Goal: Task Accomplishment & Management: Complete application form

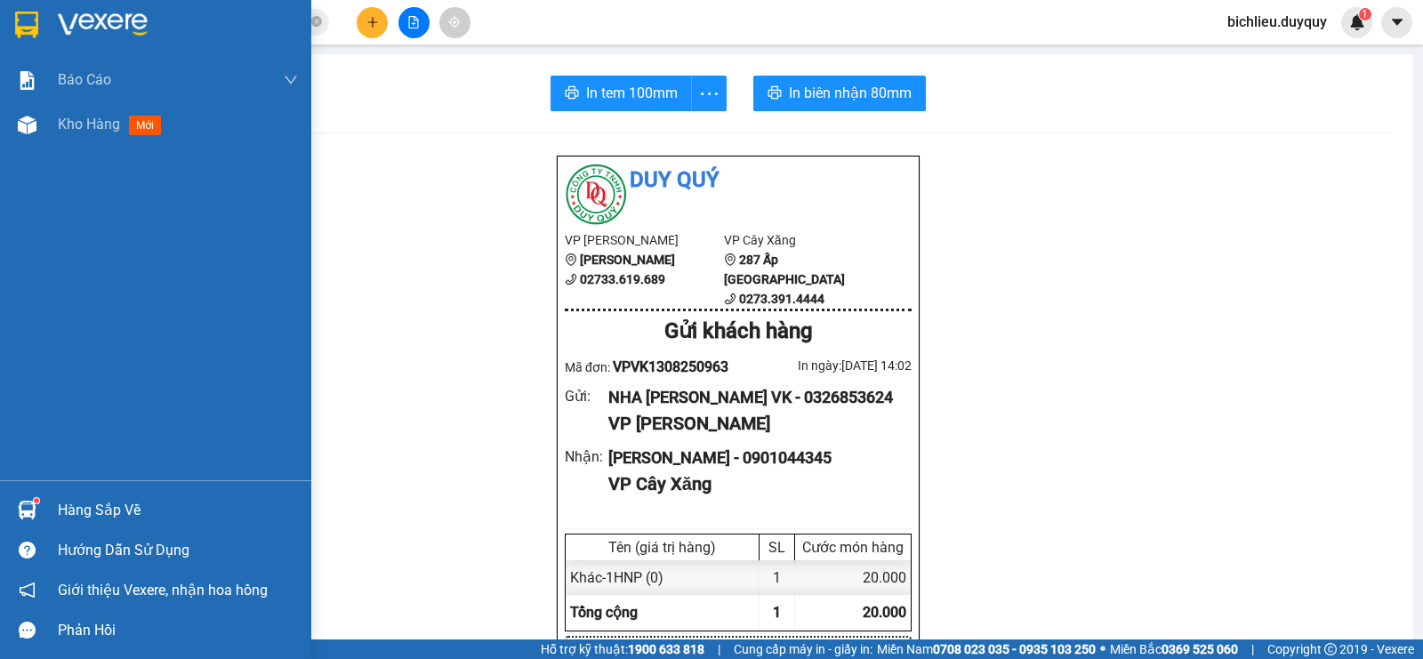
drag, startPoint x: 18, startPoint y: 17, endPoint x: 141, endPoint y: 48, distance: 127.5
click at [16, 17] on img at bounding box center [26, 25] width 23 height 27
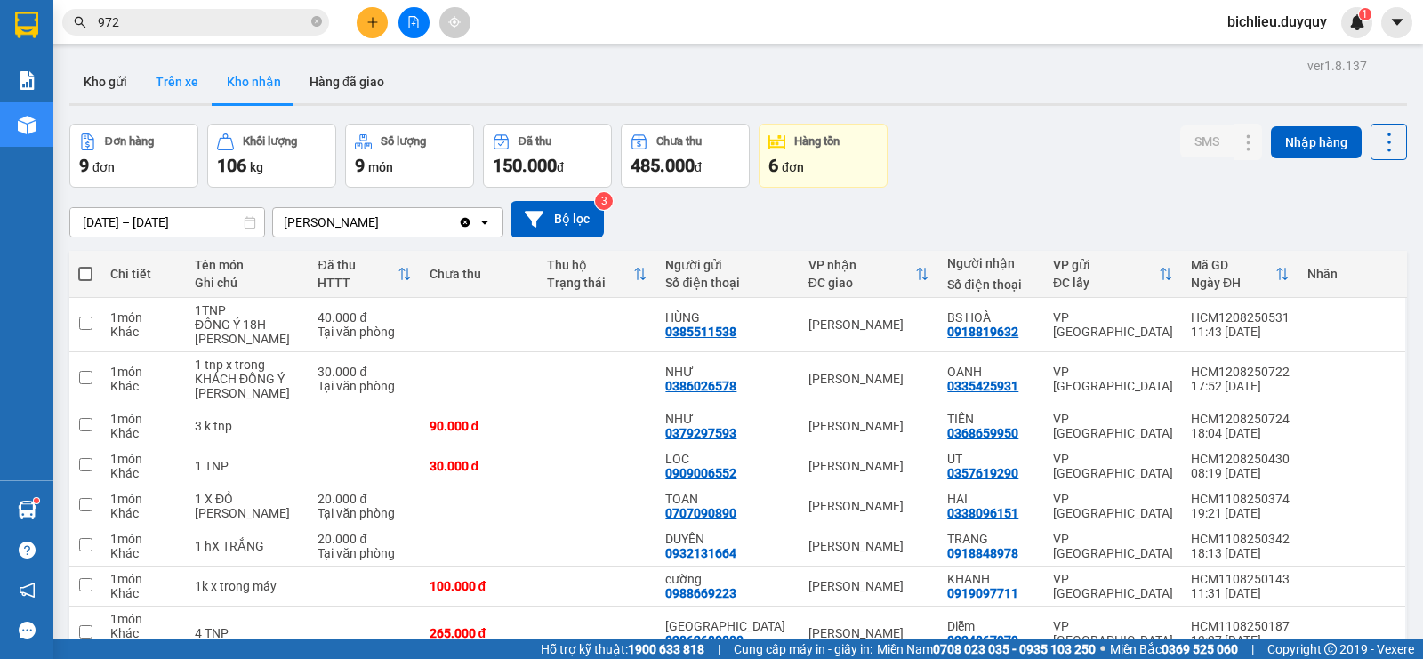
click at [169, 84] on button "Trên xe" at bounding box center [176, 81] width 71 height 43
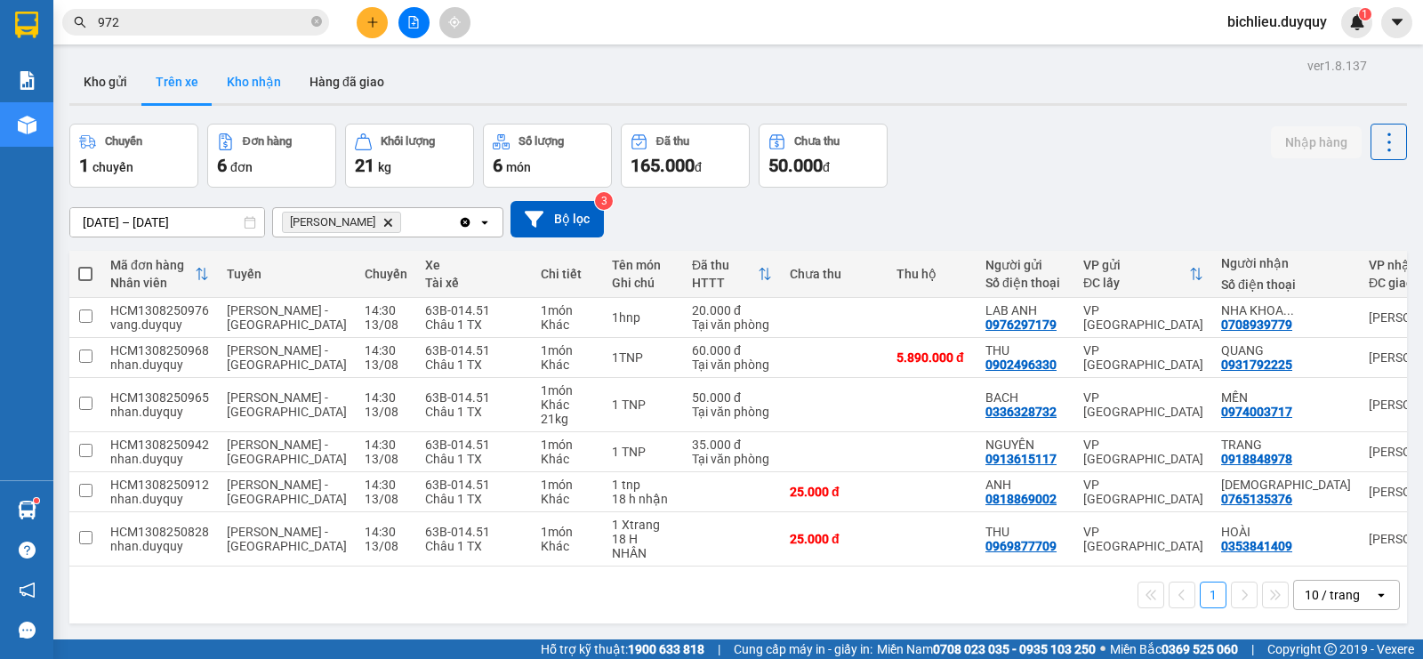
click at [261, 85] on button "Kho nhận" at bounding box center [254, 81] width 83 height 43
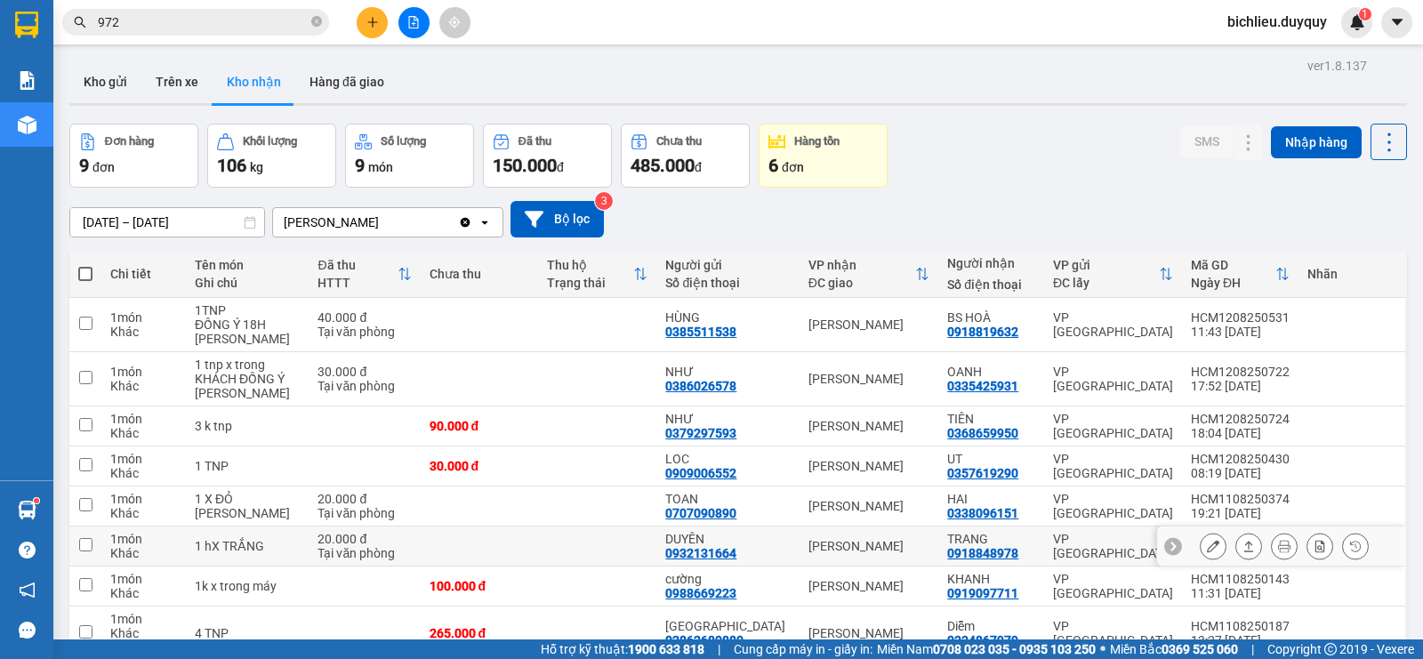
scroll to position [134, 0]
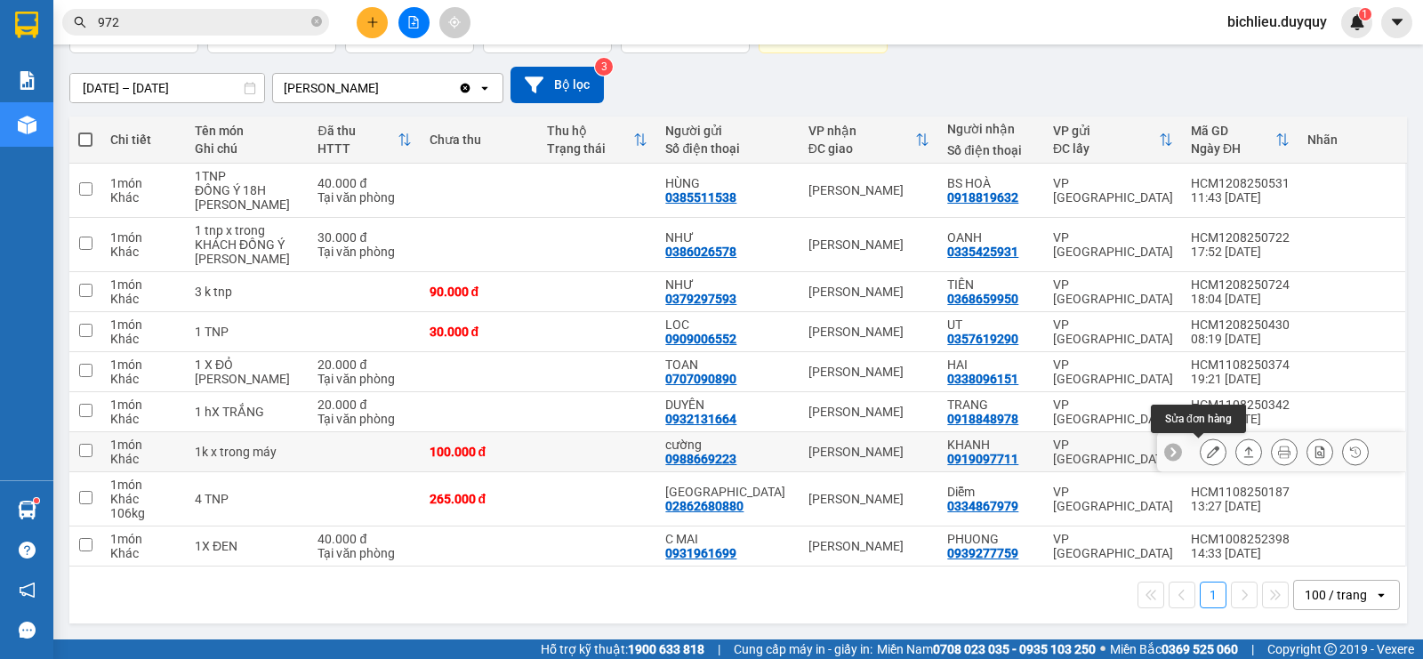
click at [1207, 448] on icon at bounding box center [1213, 452] width 12 height 12
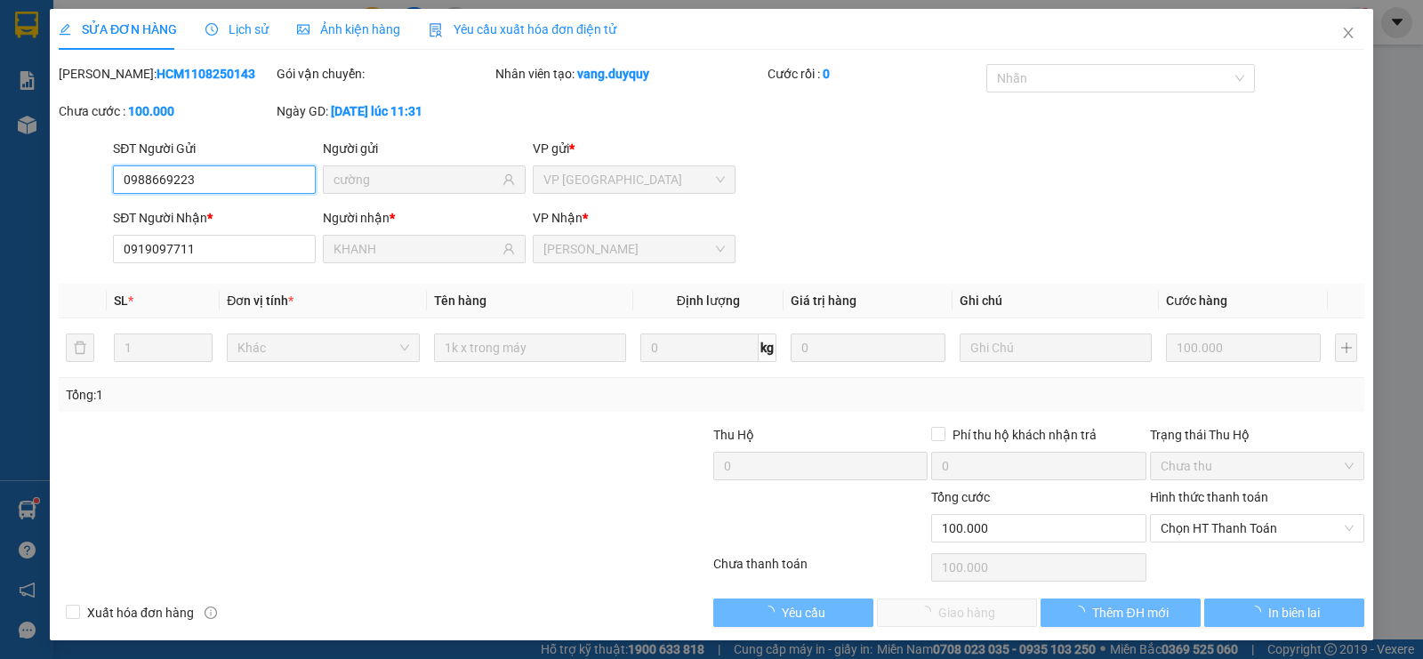
type input "0988669223"
type input "cường"
type input "0919097711"
type input "KHANH"
type input "100.000"
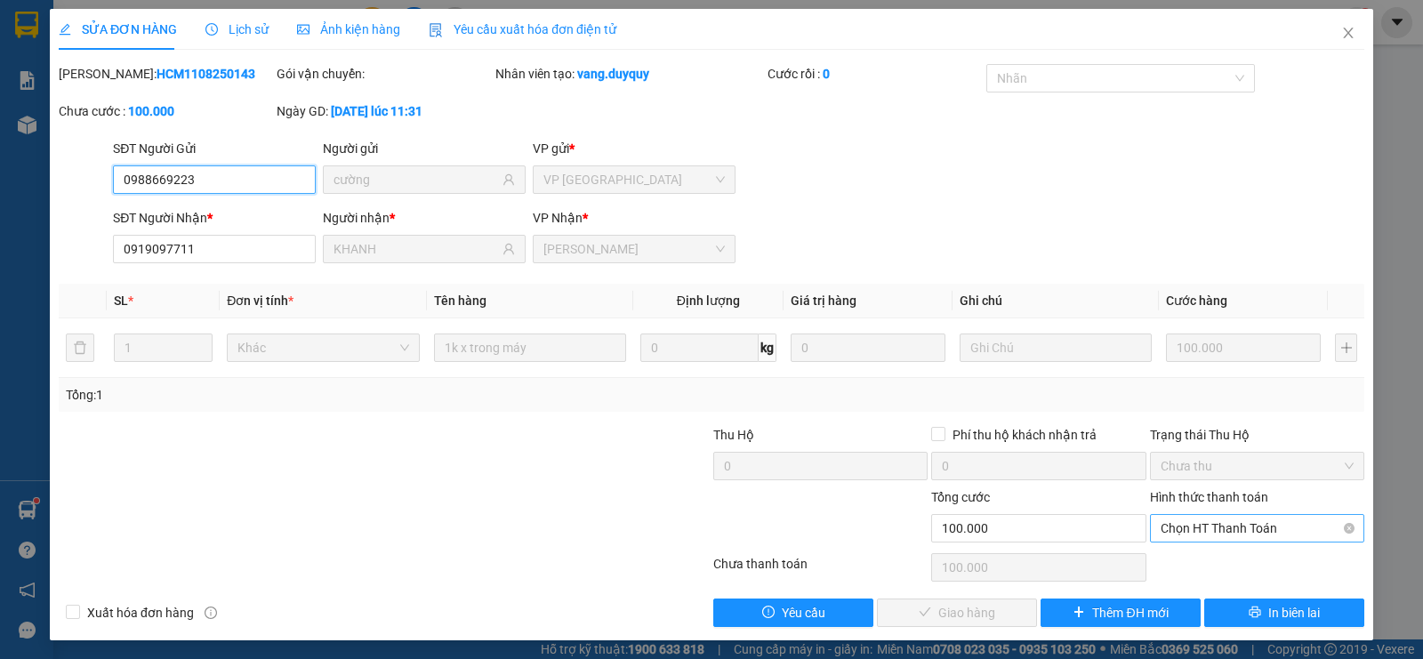
click at [1193, 522] on span "Chọn HT Thanh Toán" at bounding box center [1257, 528] width 193 height 27
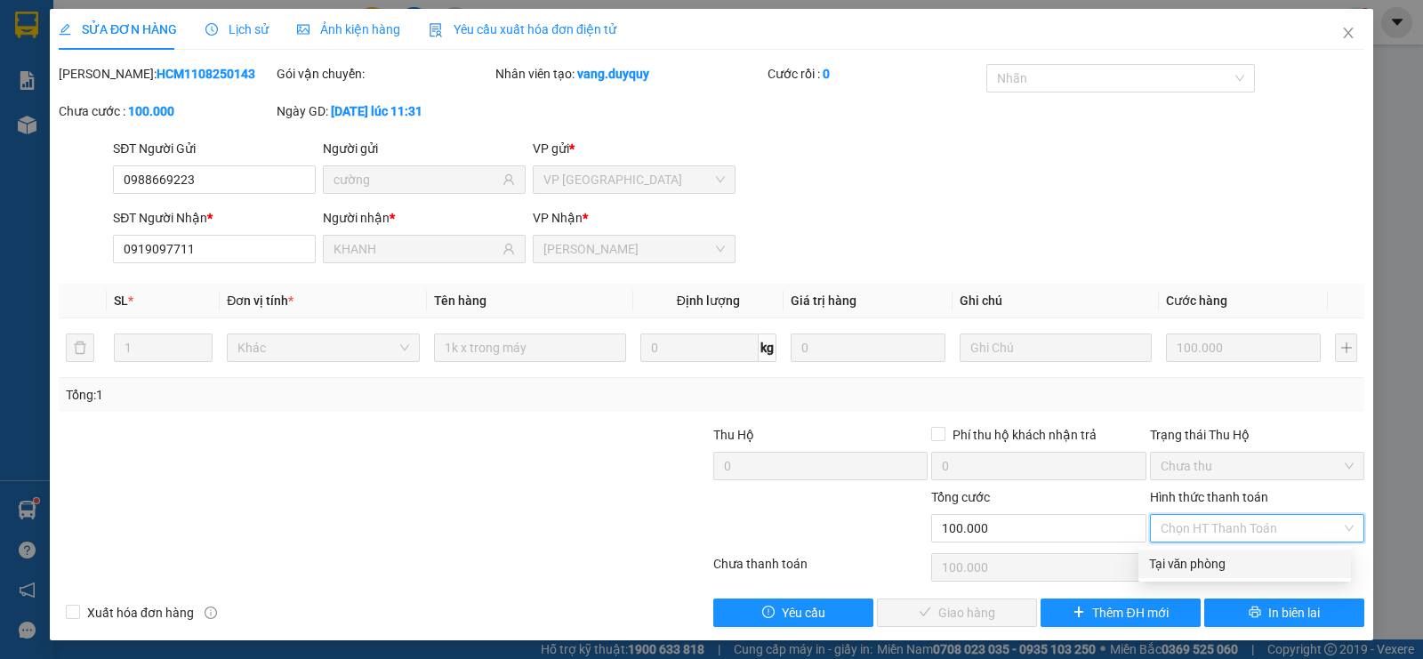
drag, startPoint x: 1161, startPoint y: 564, endPoint x: 1083, endPoint y: 617, distance: 94.0
click at [1160, 565] on div "Tại văn phòng" at bounding box center [1244, 564] width 191 height 20
type input "0"
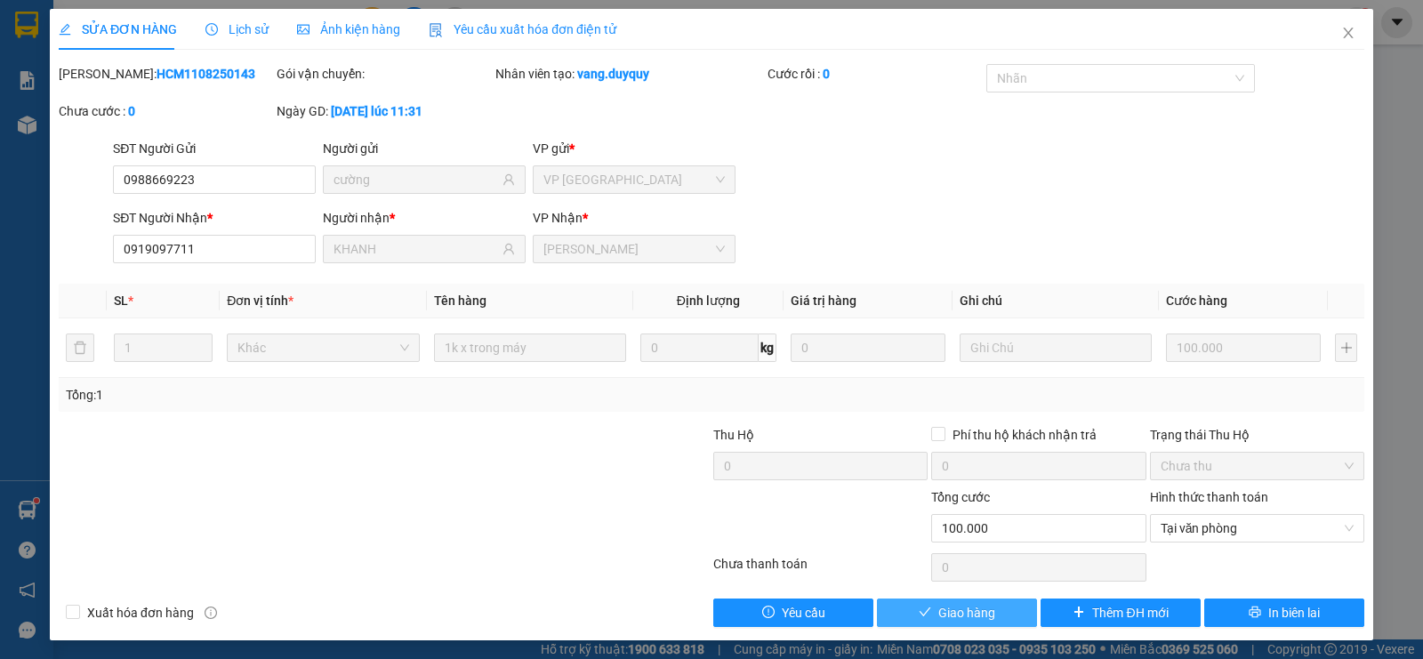
click at [968, 611] on span "Giao hàng" at bounding box center [966, 613] width 57 height 20
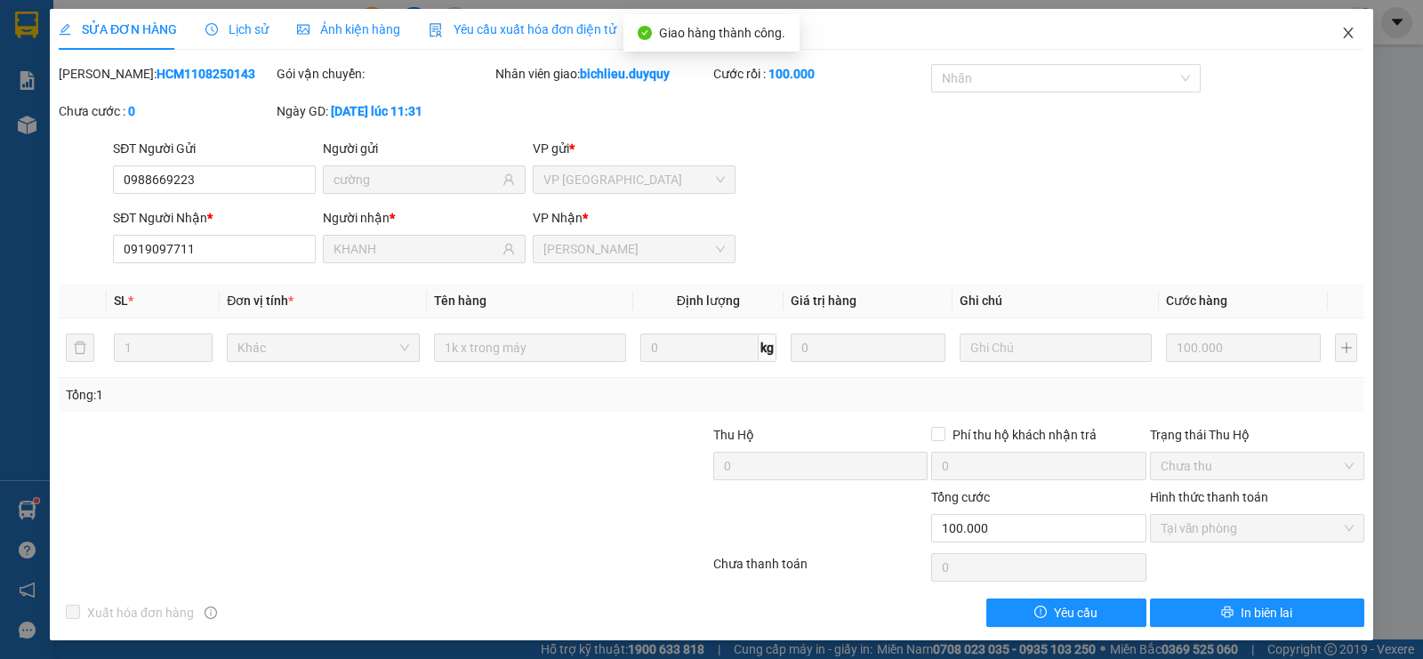
click at [1343, 35] on icon "close" at bounding box center [1348, 33] width 10 height 11
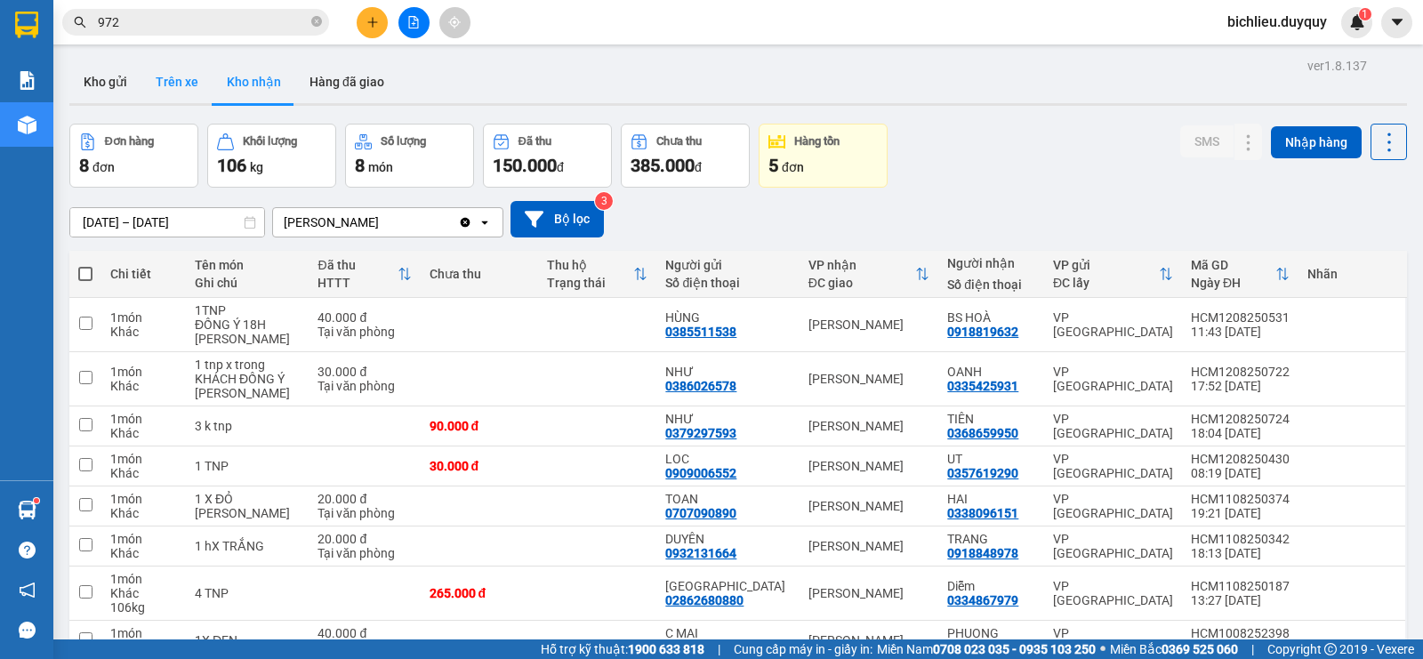
click at [169, 76] on button "Trên xe" at bounding box center [176, 81] width 71 height 43
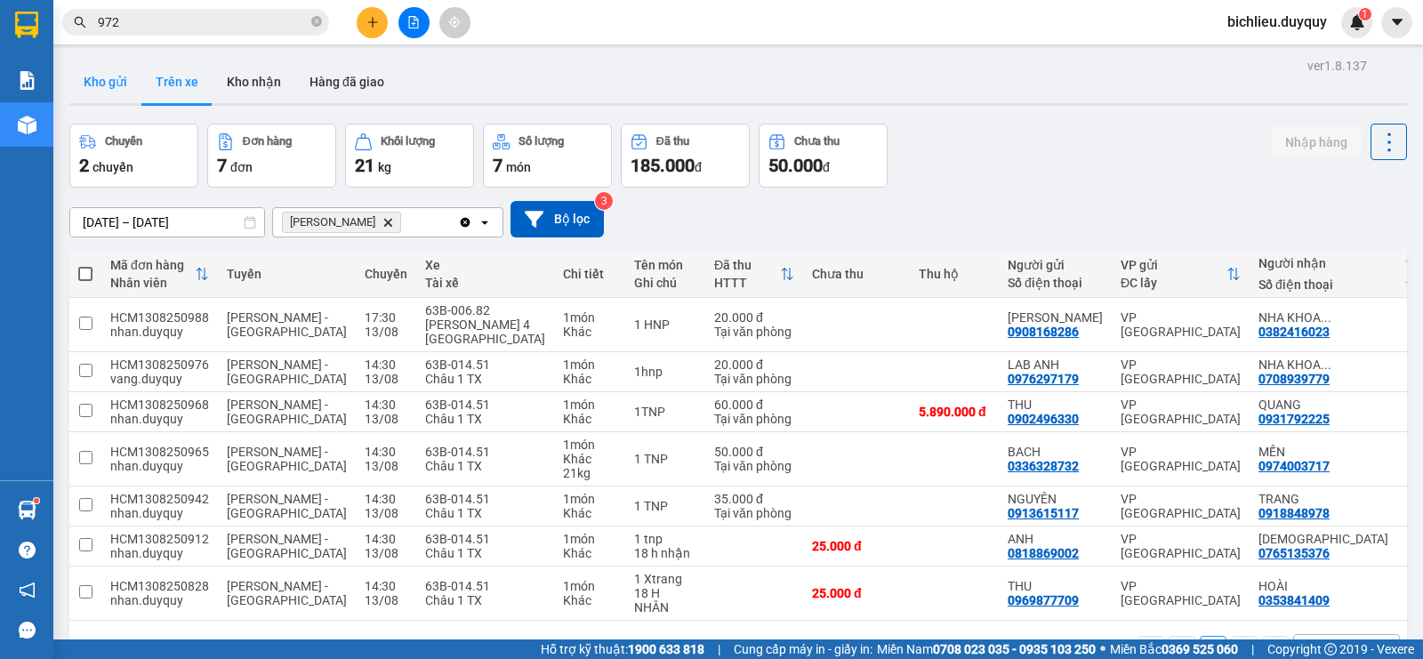
click at [90, 87] on button "Kho gửi" at bounding box center [105, 81] width 72 height 43
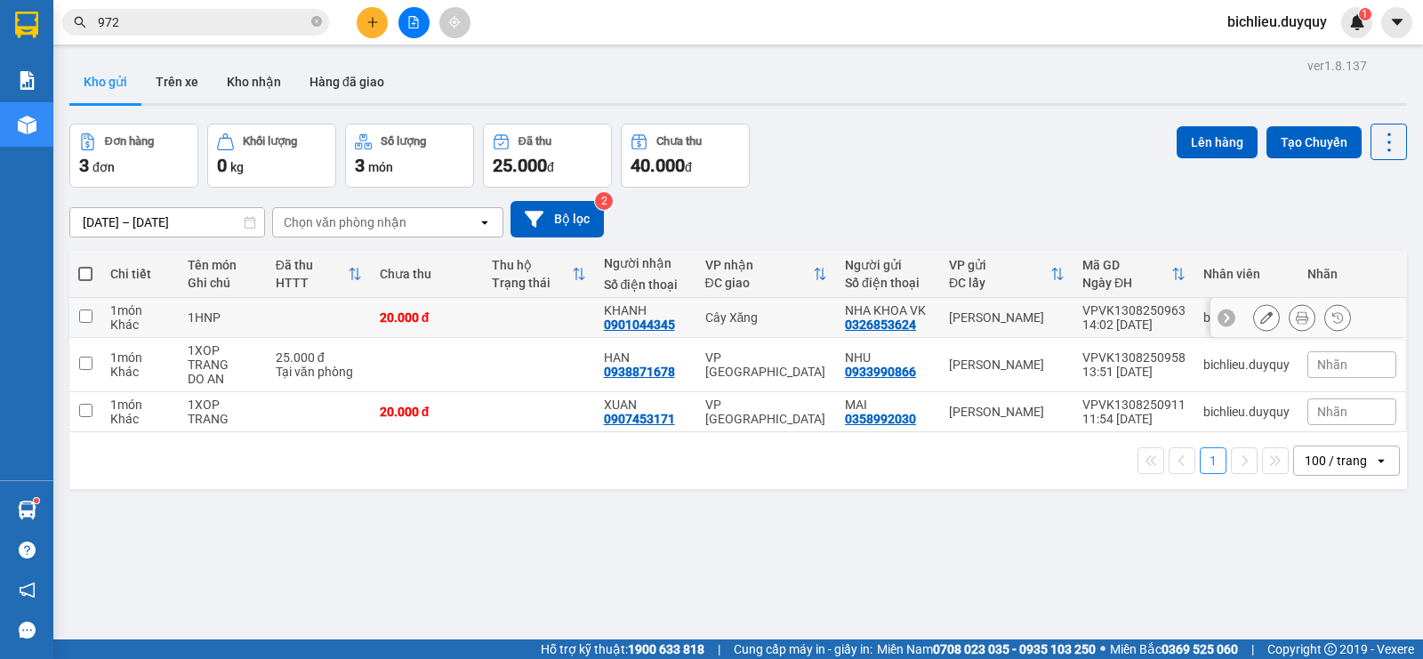
click at [92, 311] on td at bounding box center [85, 318] width 32 height 40
checkbox input "true"
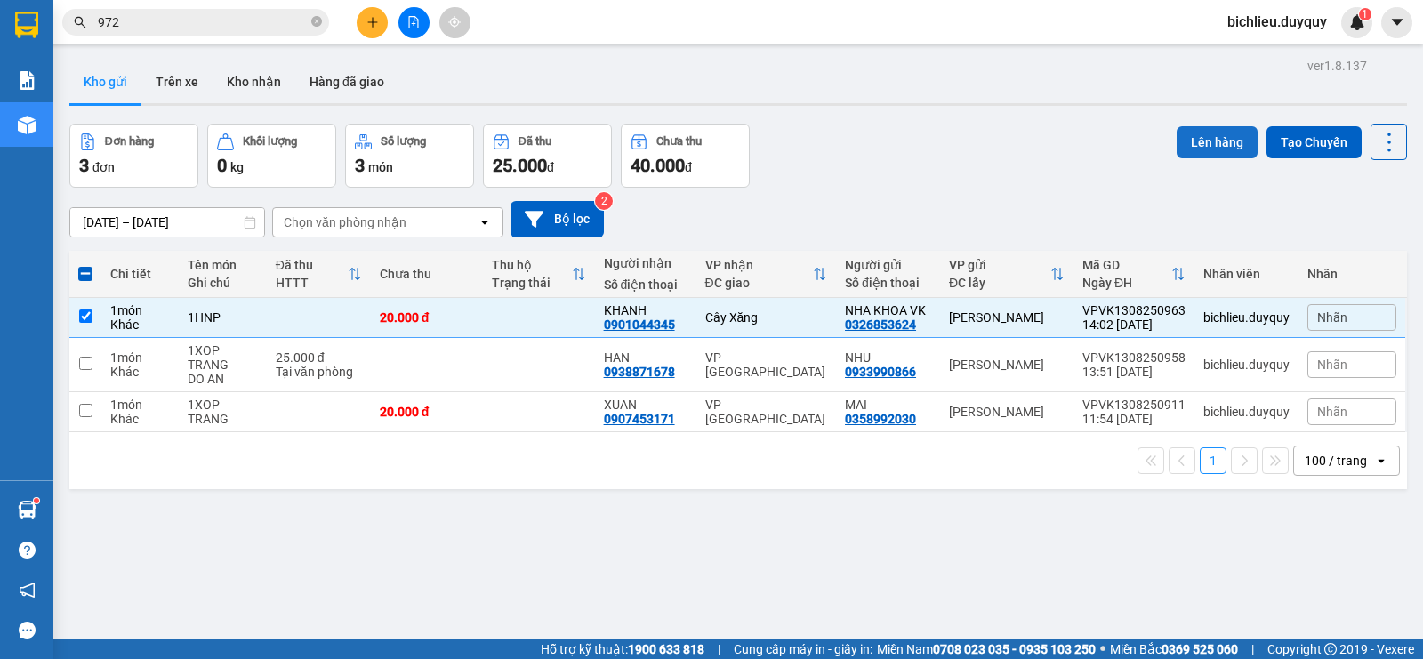
click at [1204, 144] on button "Lên hàng" at bounding box center [1217, 142] width 81 height 32
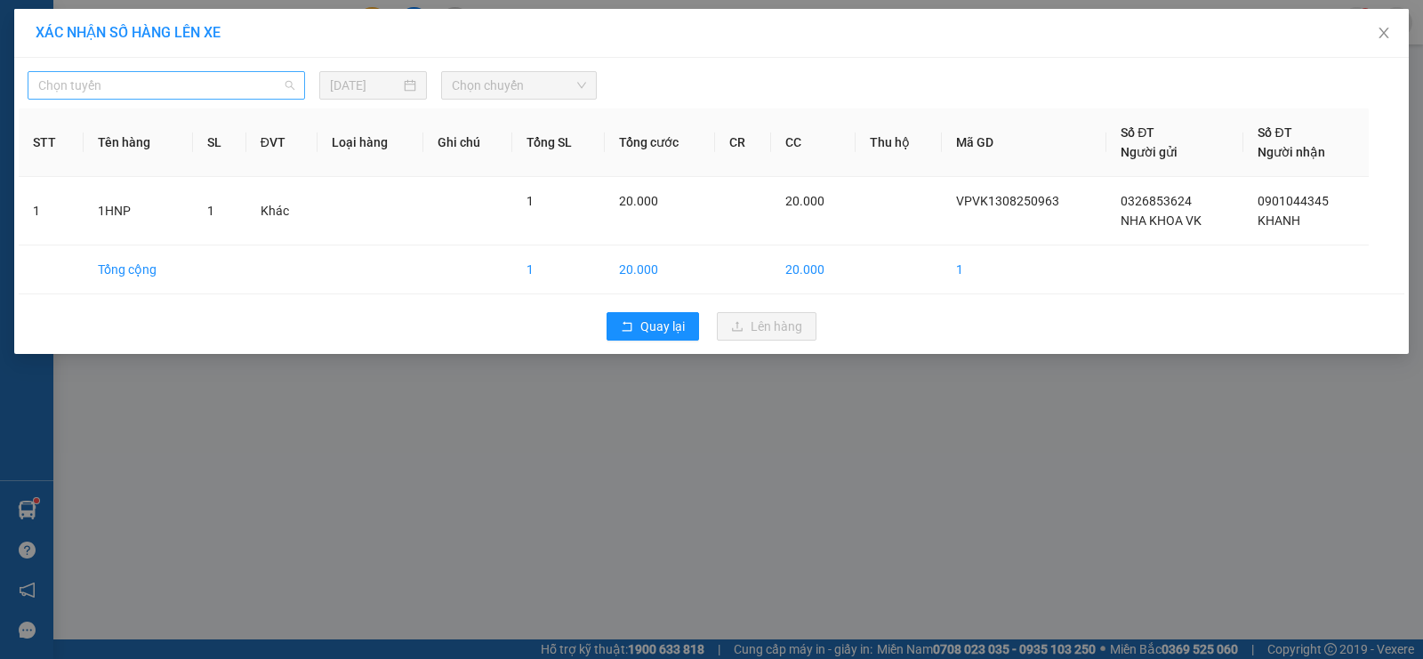
click at [173, 91] on span "Chọn tuyến" at bounding box center [166, 85] width 256 height 27
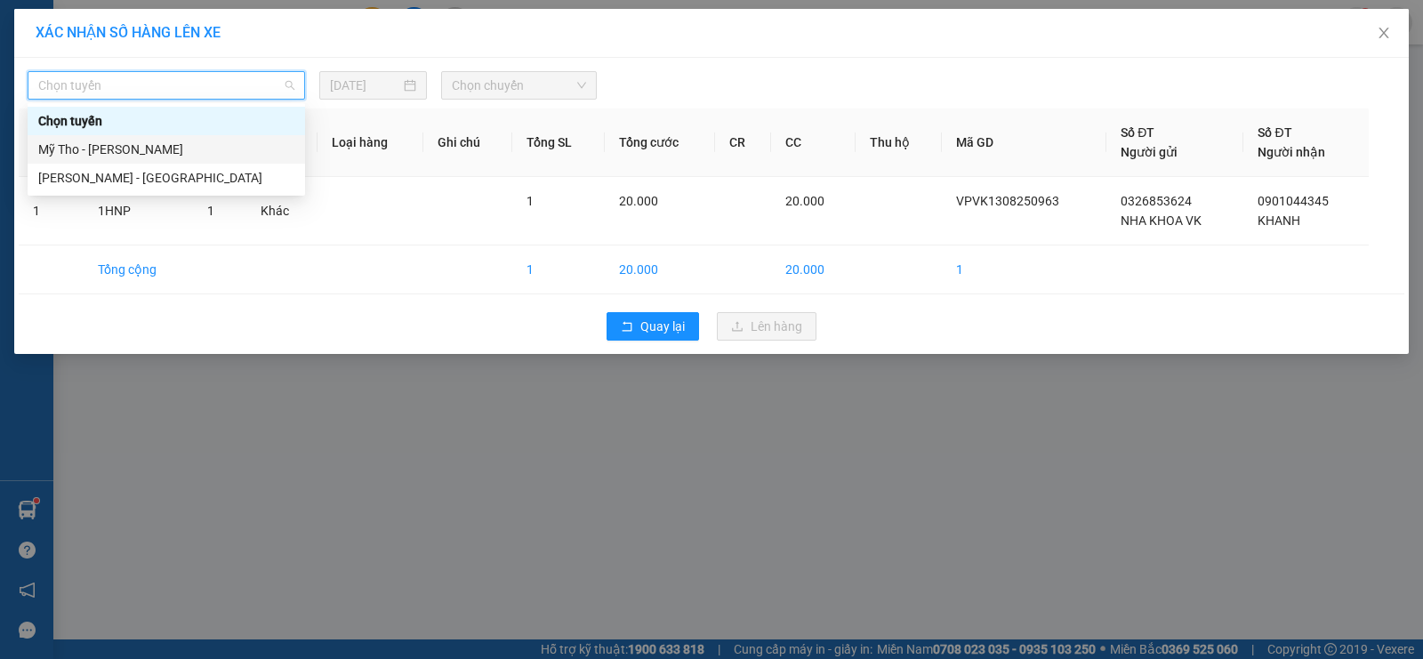
click at [167, 149] on div "Mỹ Tho - [PERSON_NAME]" at bounding box center [166, 150] width 256 height 20
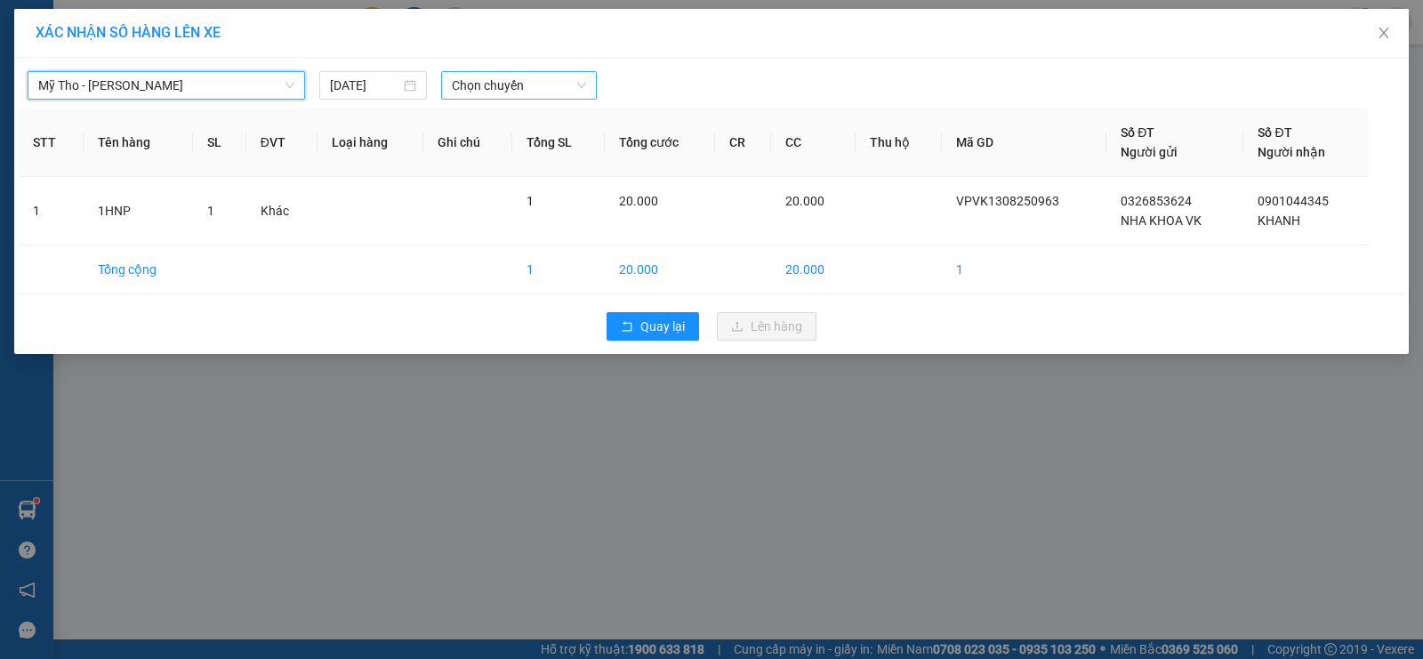
click at [533, 76] on span "Chọn chuyến" at bounding box center [519, 85] width 134 height 27
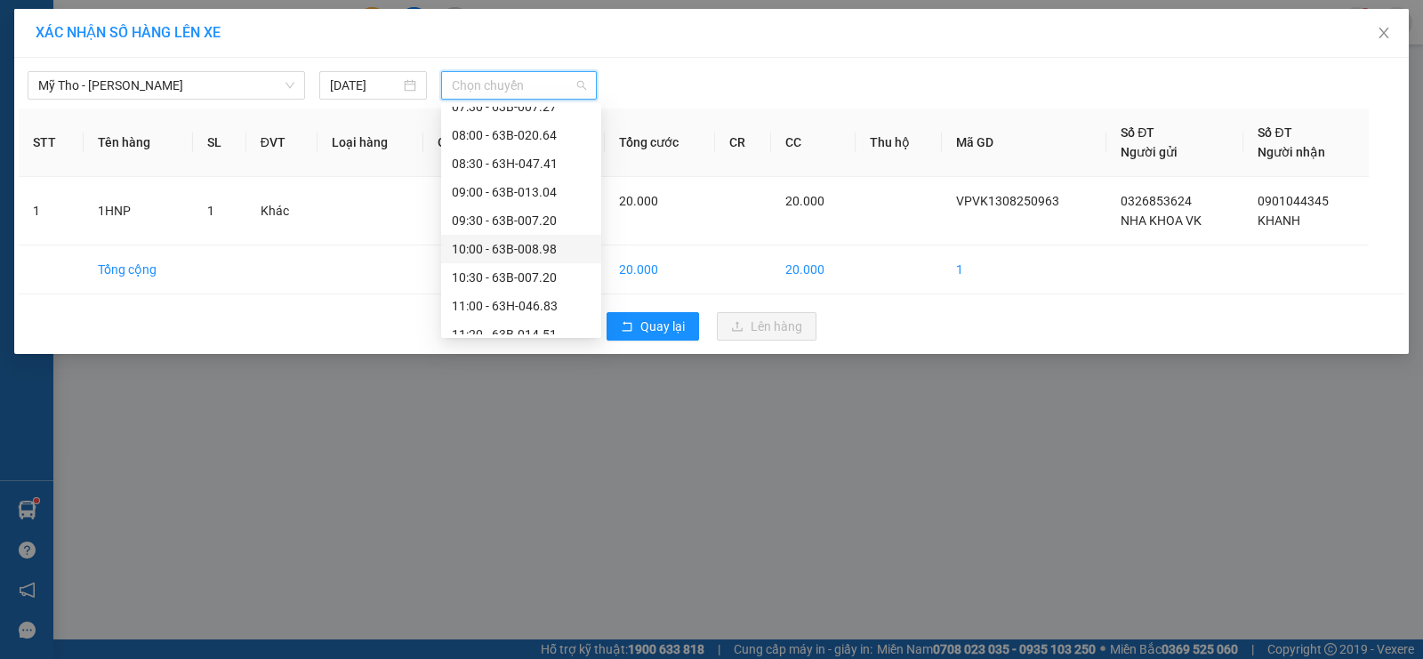
scroll to position [623, 0]
click at [531, 266] on div "14:20 - 63B-006.82" at bounding box center [521, 267] width 139 height 20
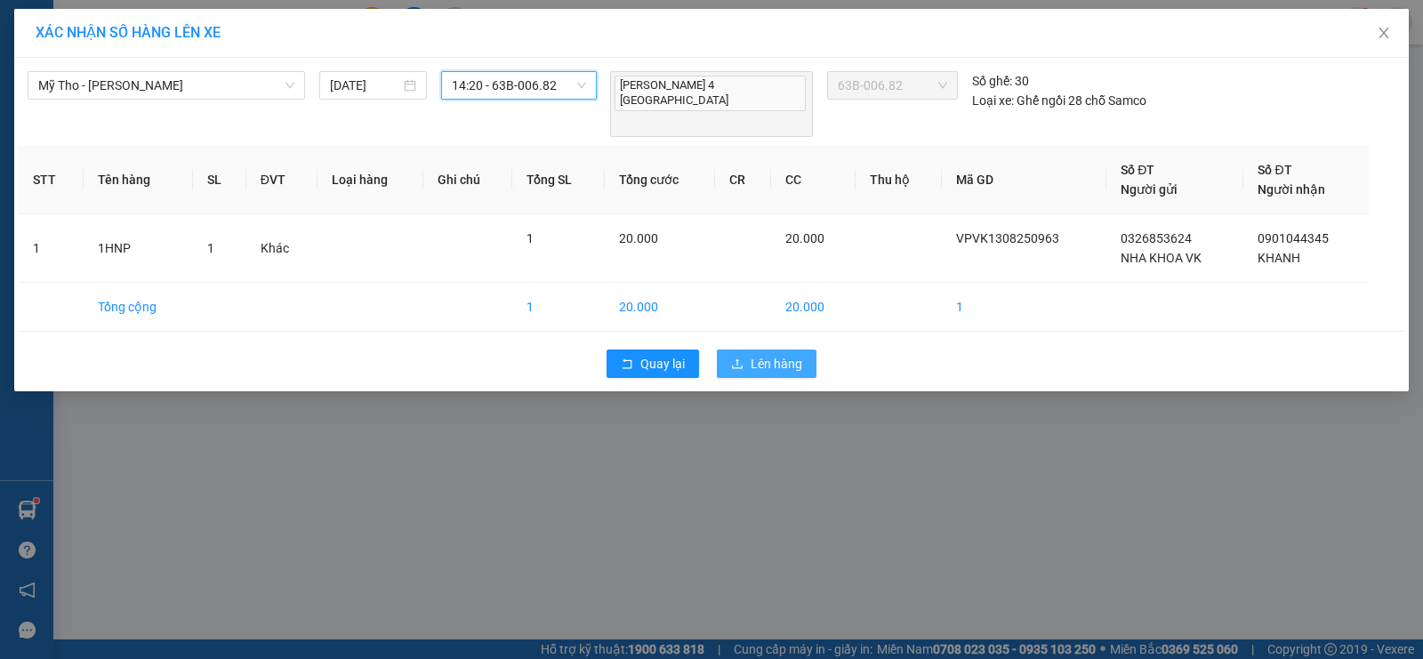
click at [747, 350] on button "Lên hàng" at bounding box center [767, 364] width 100 height 28
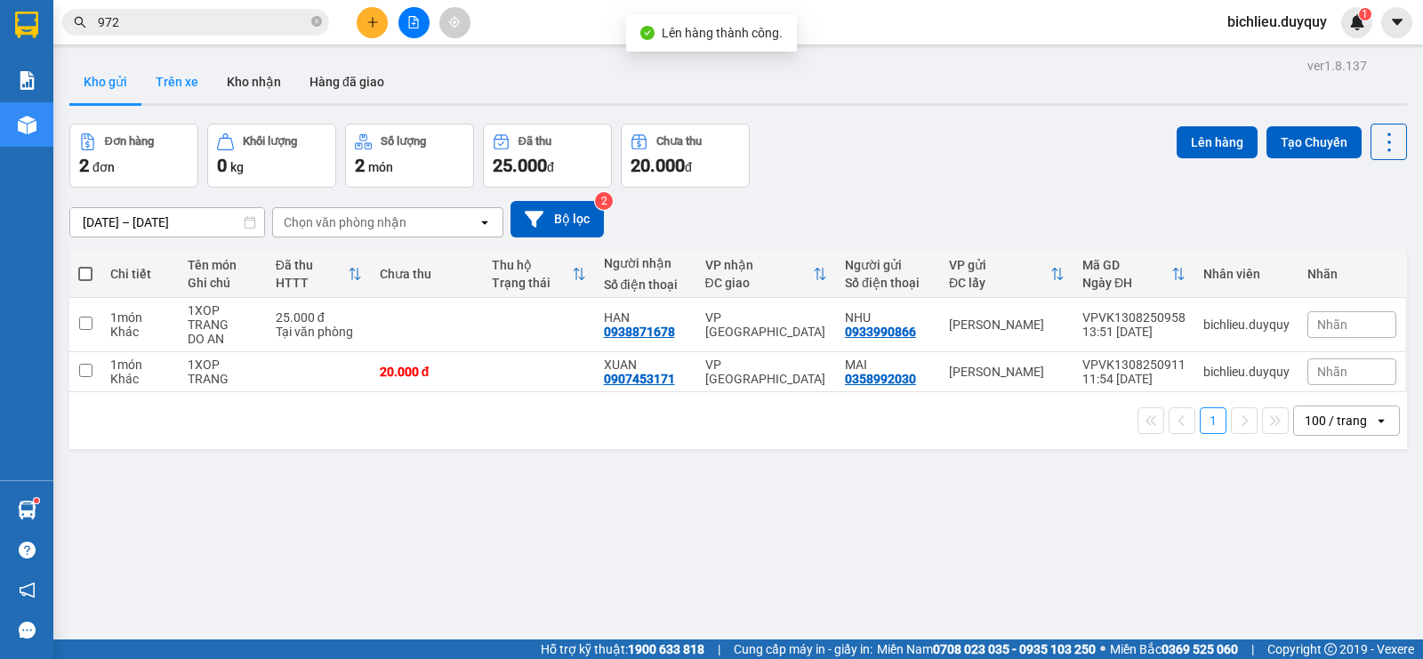
click at [180, 95] on button "Trên xe" at bounding box center [176, 81] width 71 height 43
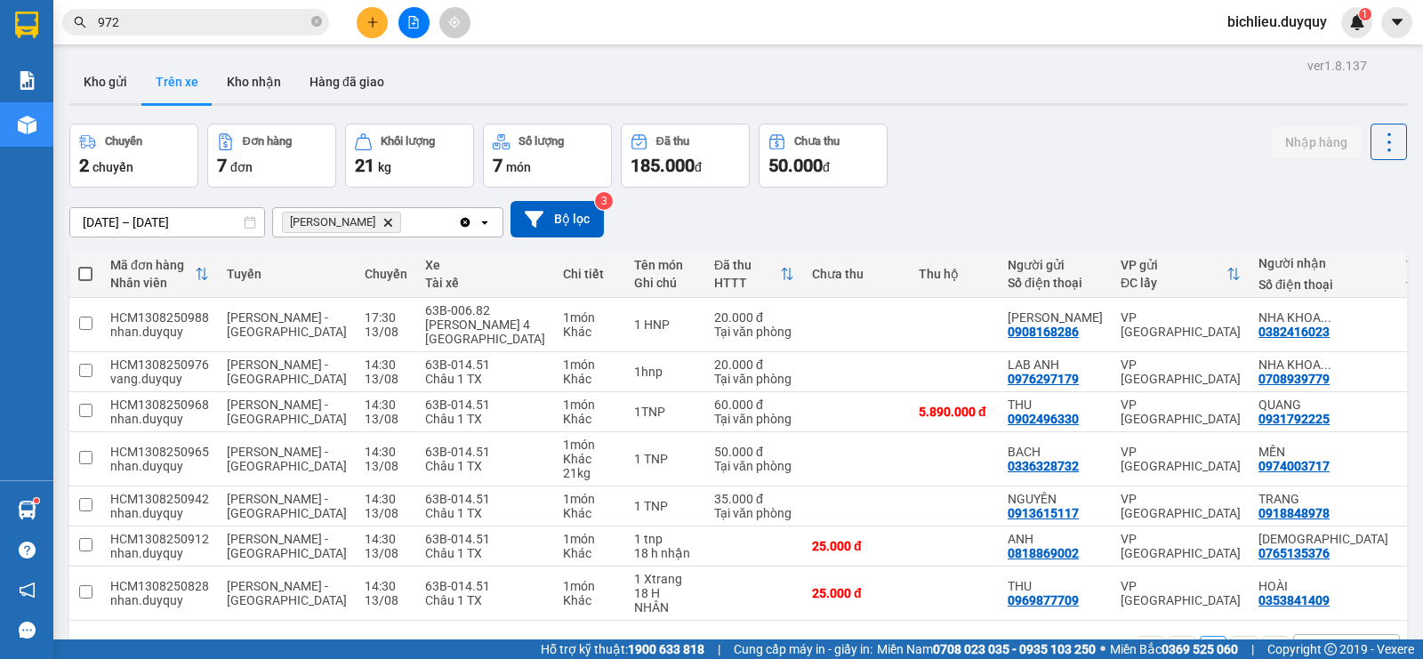
click at [382, 217] on icon "Delete" at bounding box center [387, 222] width 11 height 11
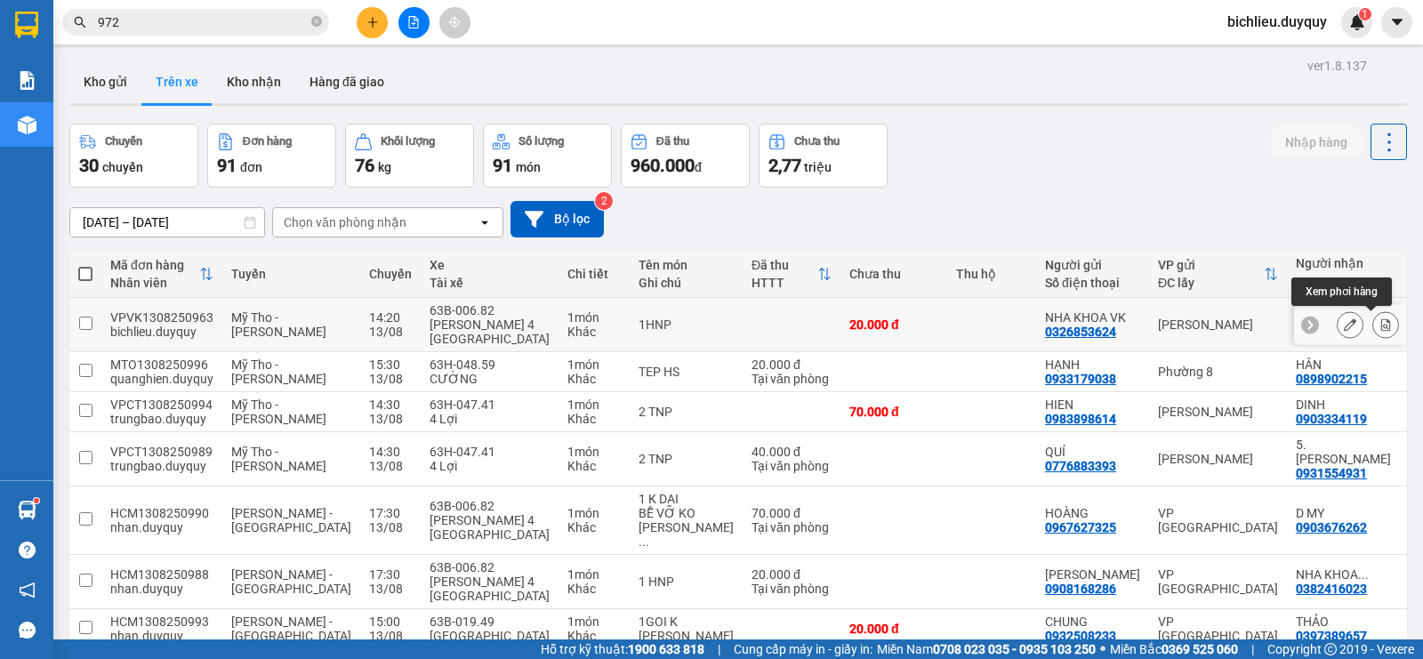
click at [1381, 328] on icon at bounding box center [1386, 324] width 10 height 12
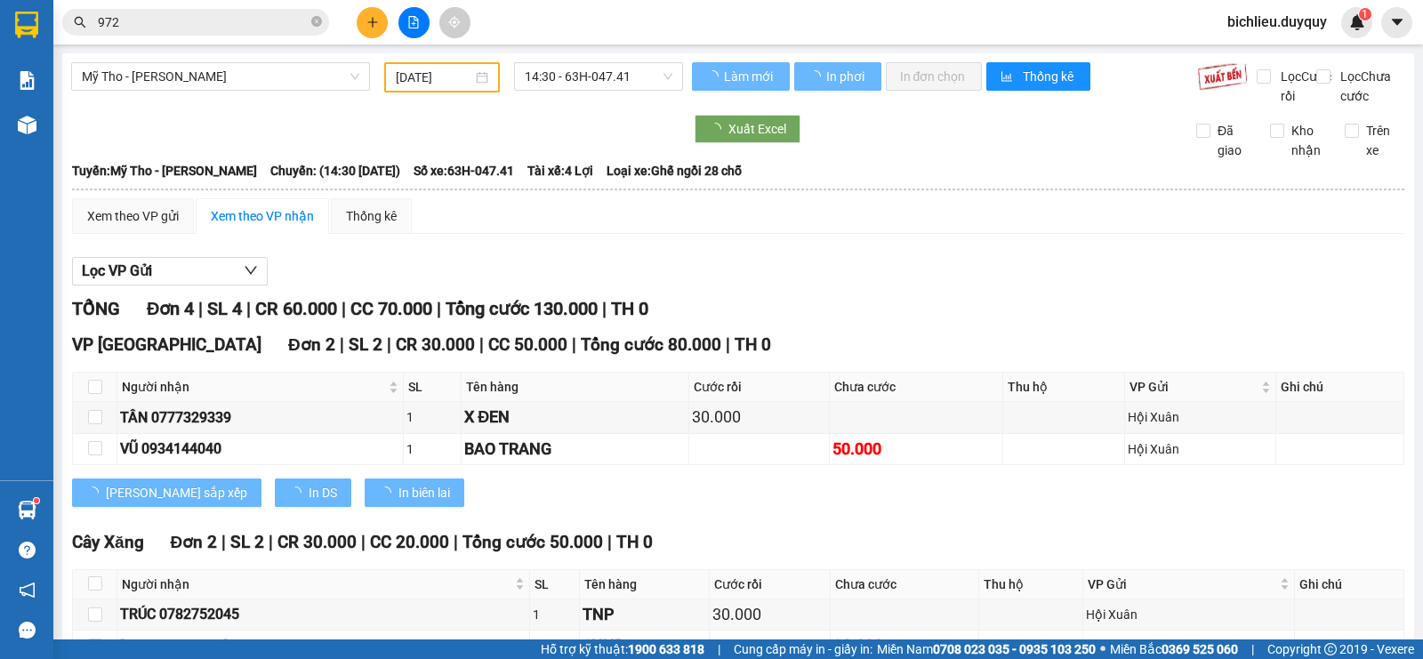
type input "[DATE]"
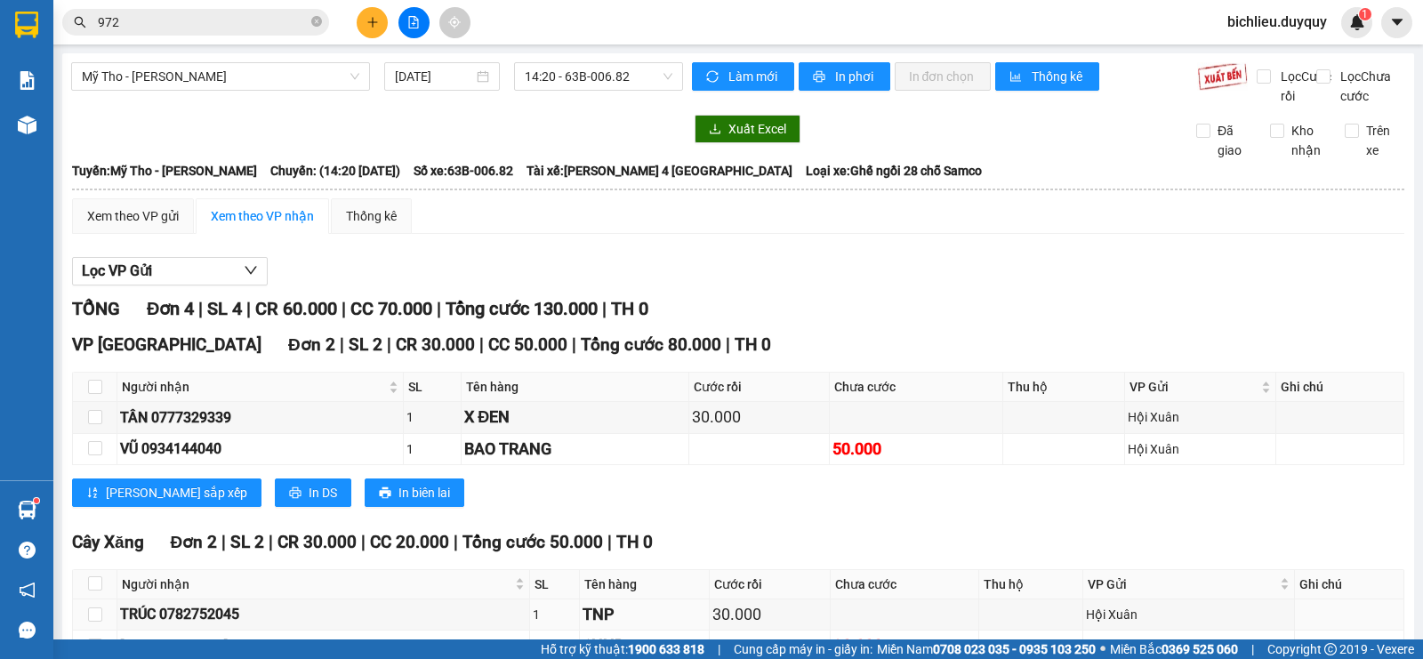
scroll to position [133, 0]
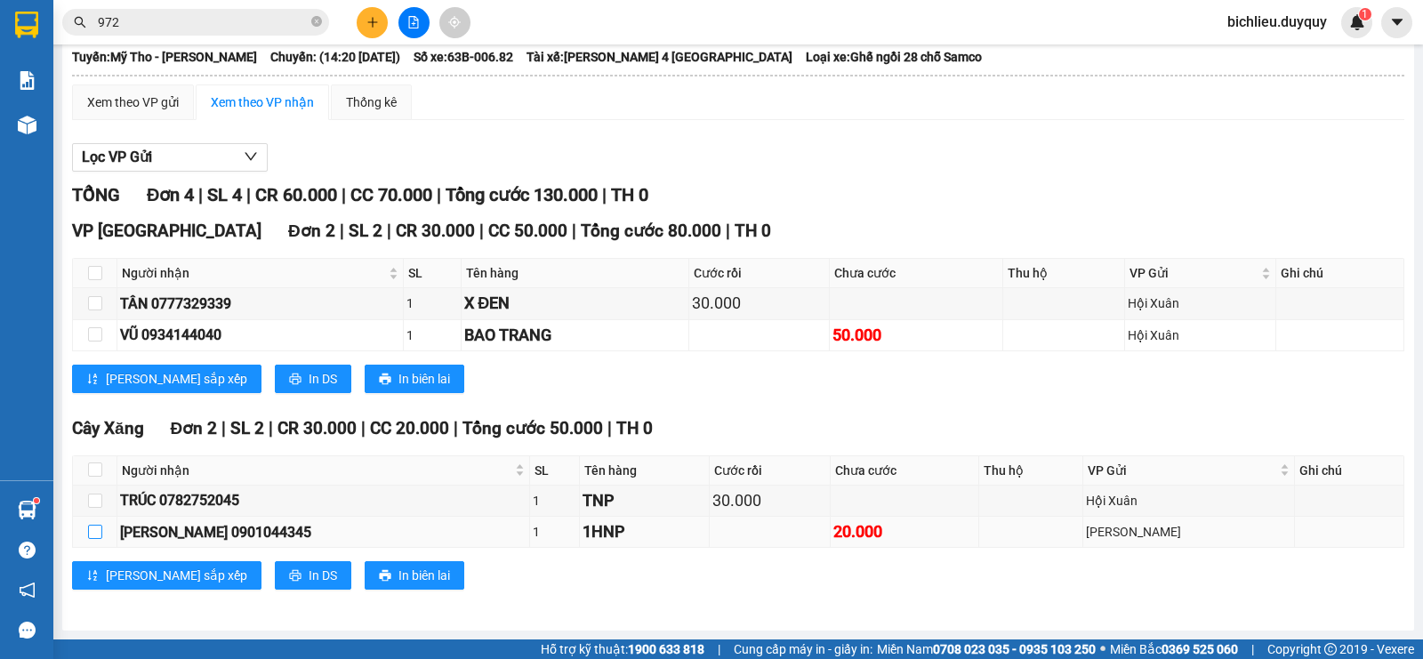
click at [91, 530] on input "checkbox" at bounding box center [95, 532] width 14 height 14
checkbox input "true"
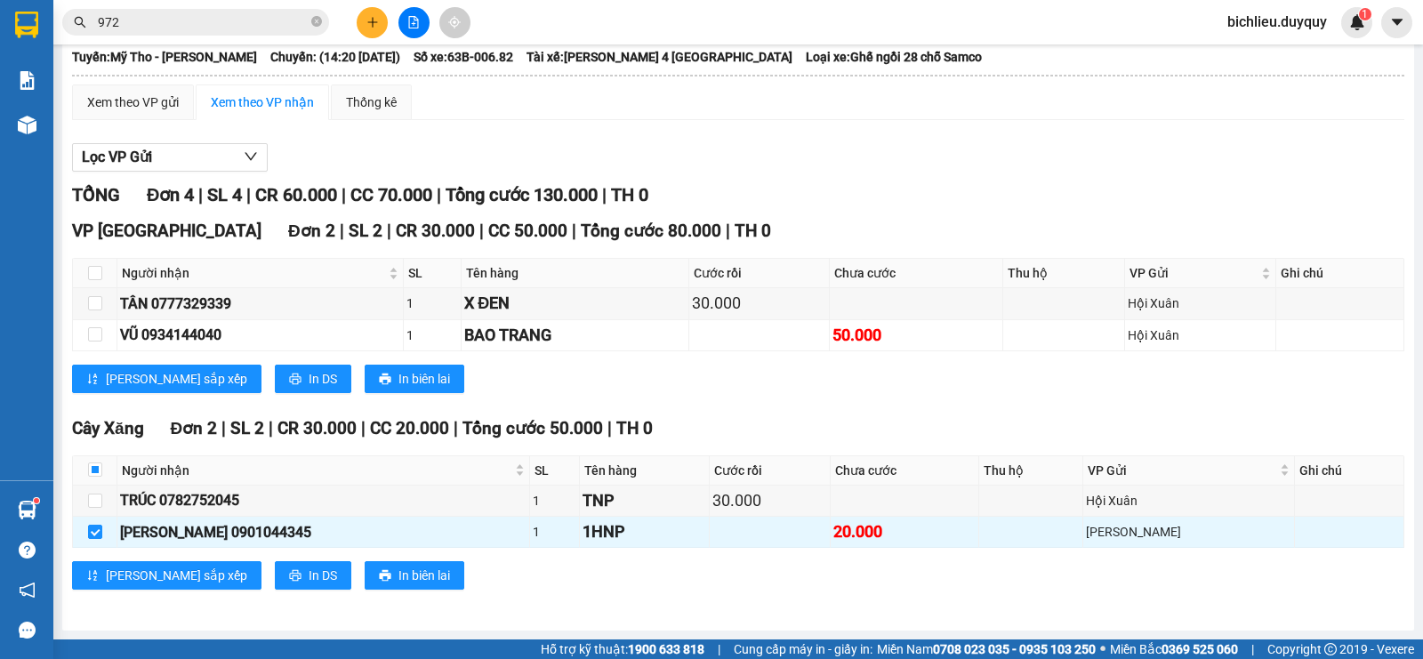
scroll to position [0, 0]
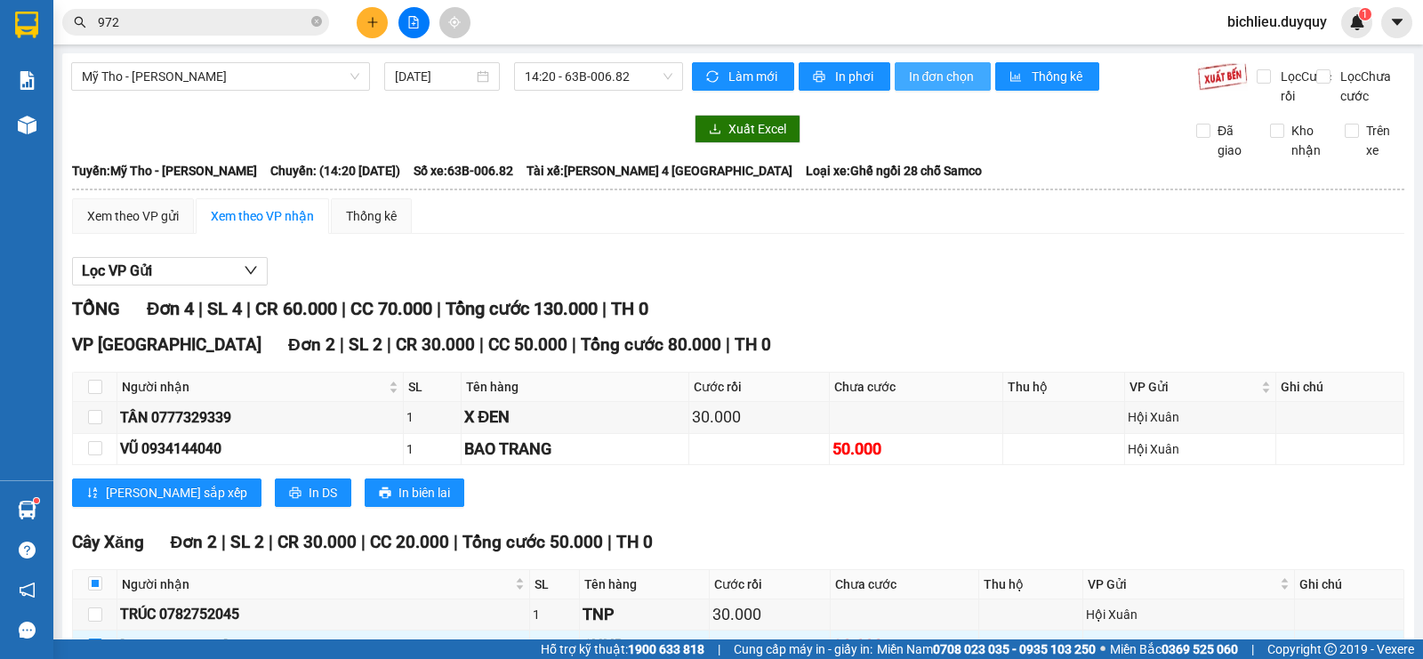
click at [956, 69] on span "In đơn chọn" at bounding box center [943, 77] width 68 height 20
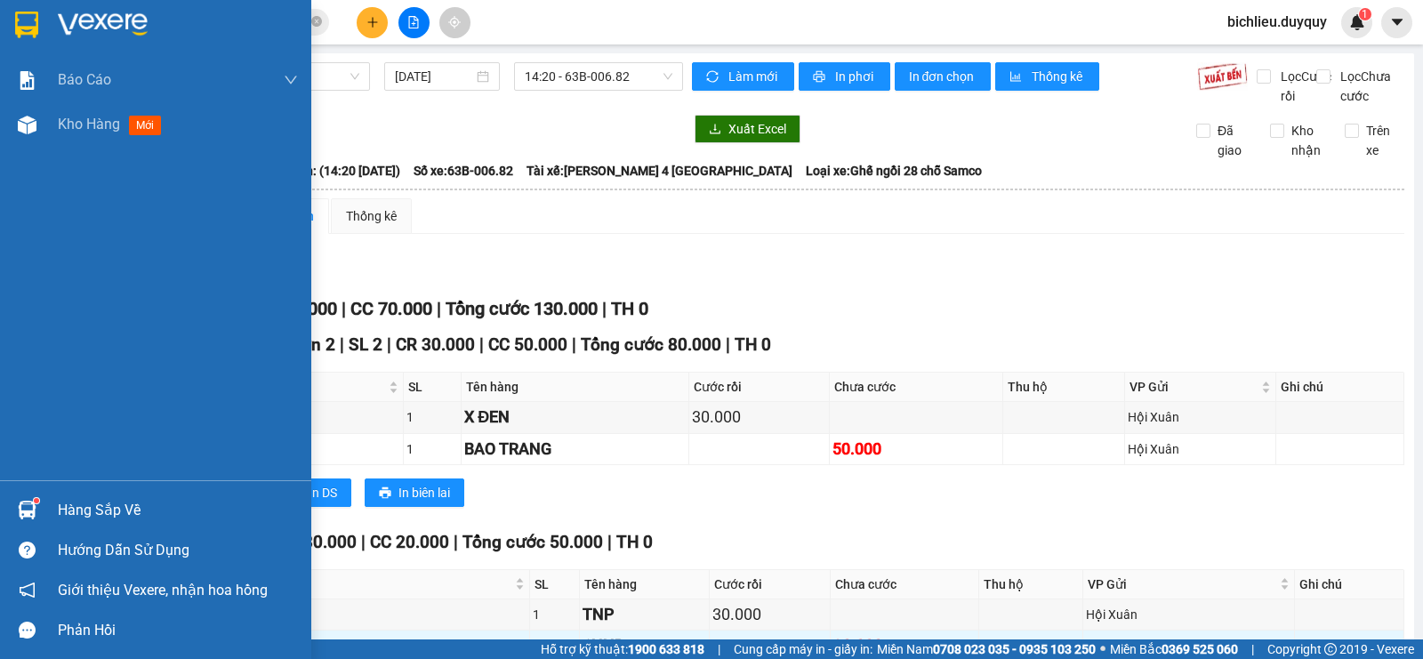
click at [31, 22] on img at bounding box center [26, 25] width 23 height 27
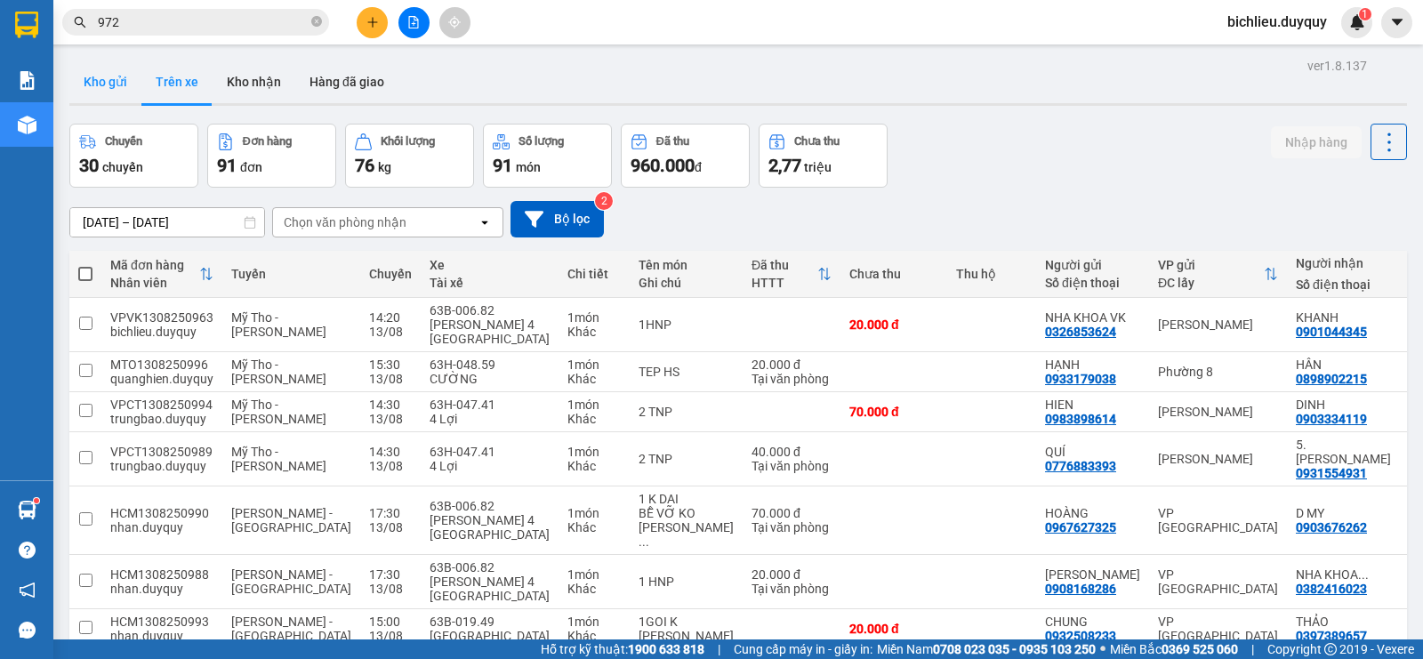
click at [115, 86] on button "Kho gửi" at bounding box center [105, 81] width 72 height 43
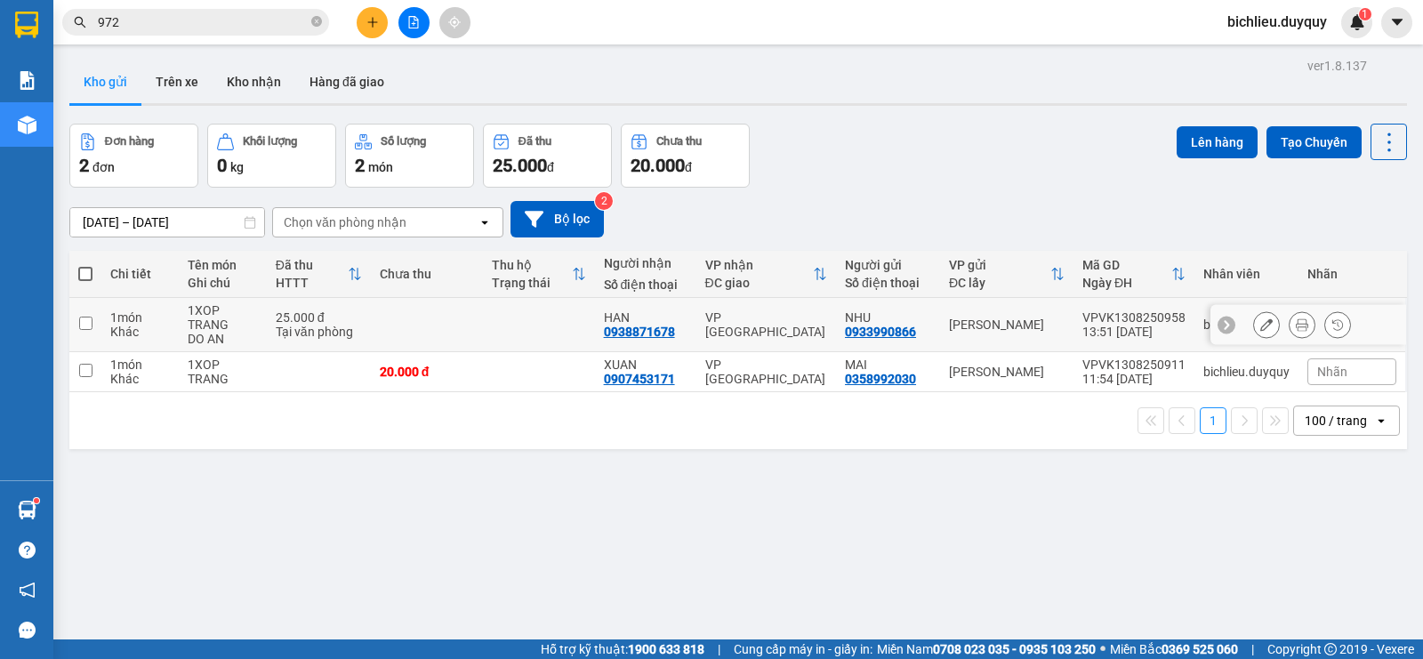
drag, startPoint x: 87, startPoint y: 311, endPoint x: 86, endPoint y: 330, distance: 18.7
click at [88, 311] on td at bounding box center [85, 325] width 32 height 54
checkbox input "true"
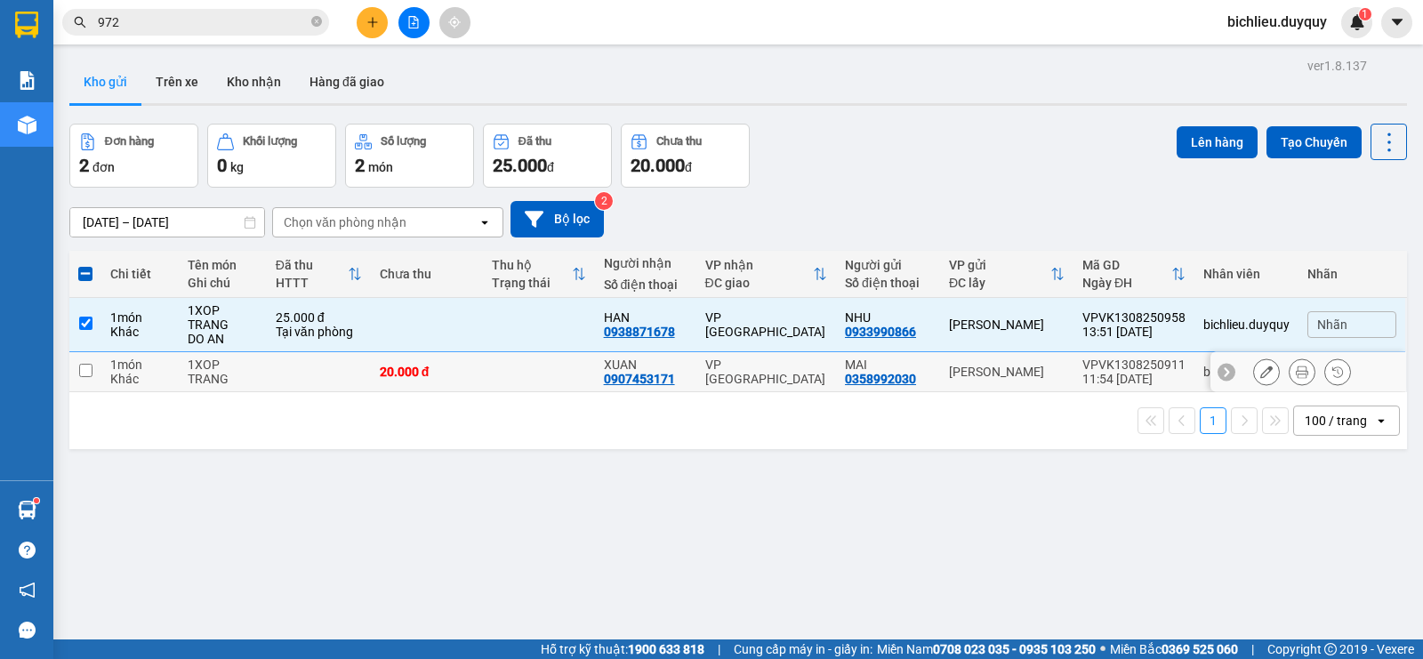
click at [79, 364] on input "checkbox" at bounding box center [85, 370] width 13 height 13
checkbox input "true"
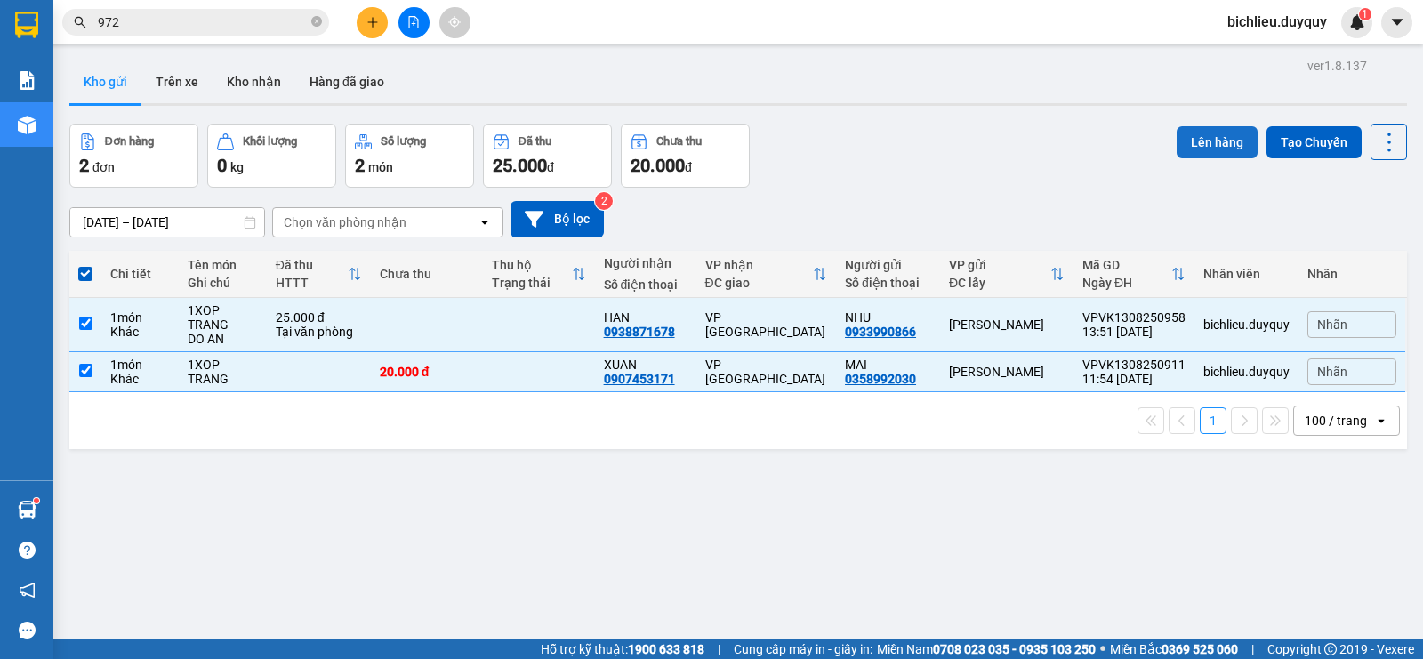
click at [1229, 131] on button "Lên hàng" at bounding box center [1217, 142] width 81 height 32
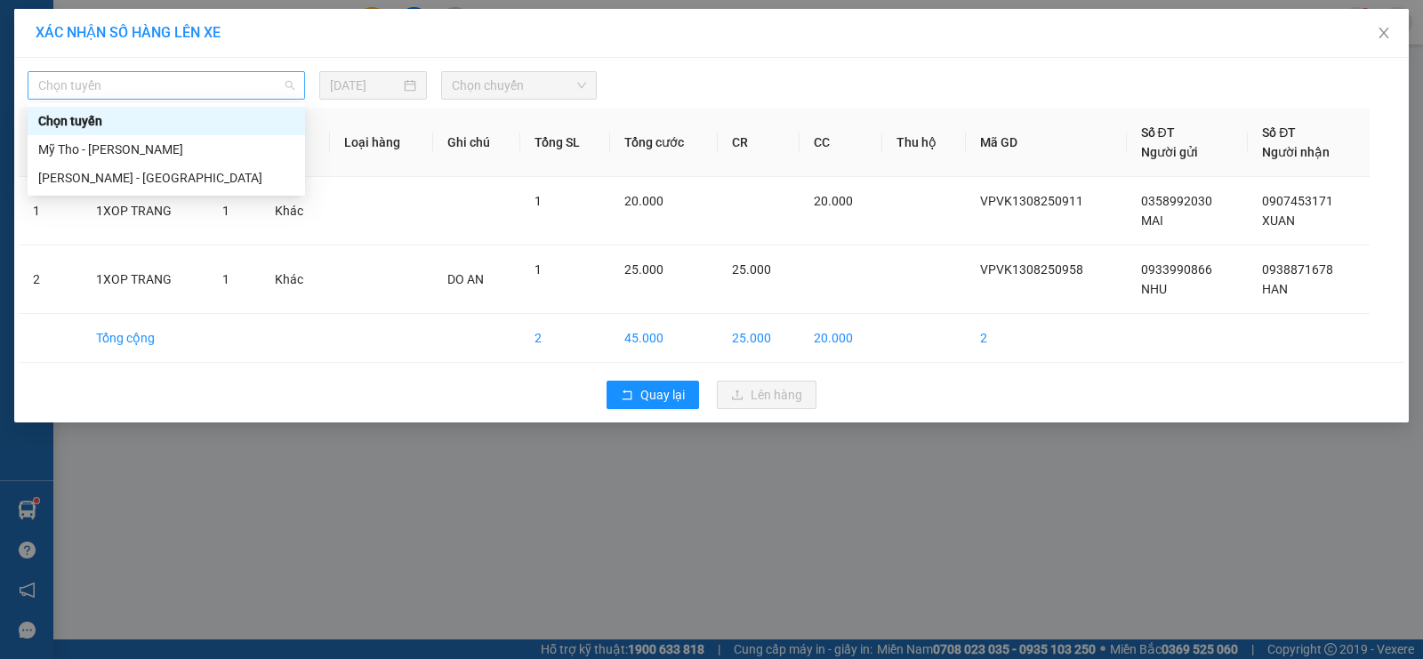
click at [150, 87] on span "Chọn tuyến" at bounding box center [166, 85] width 256 height 27
click at [156, 150] on div "Mỹ Tho - [PERSON_NAME]" at bounding box center [166, 150] width 256 height 20
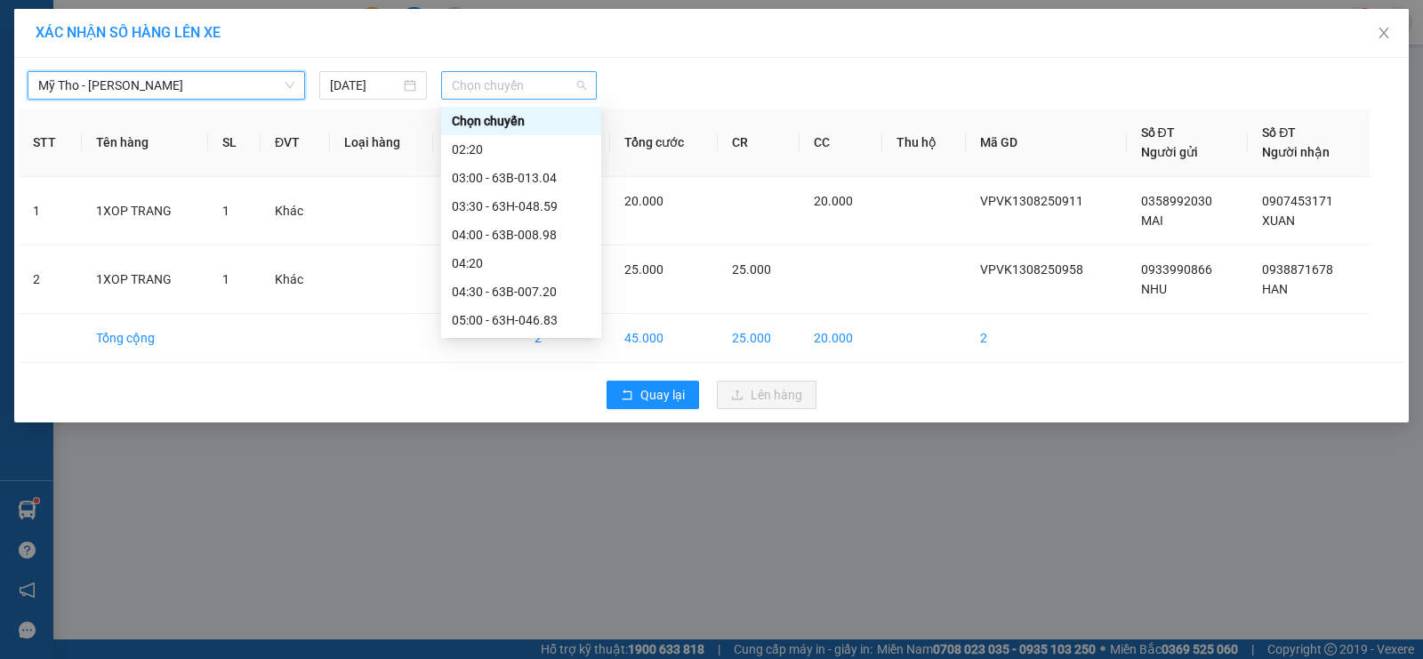
click at [575, 85] on span "Chọn chuyến" at bounding box center [519, 85] width 134 height 27
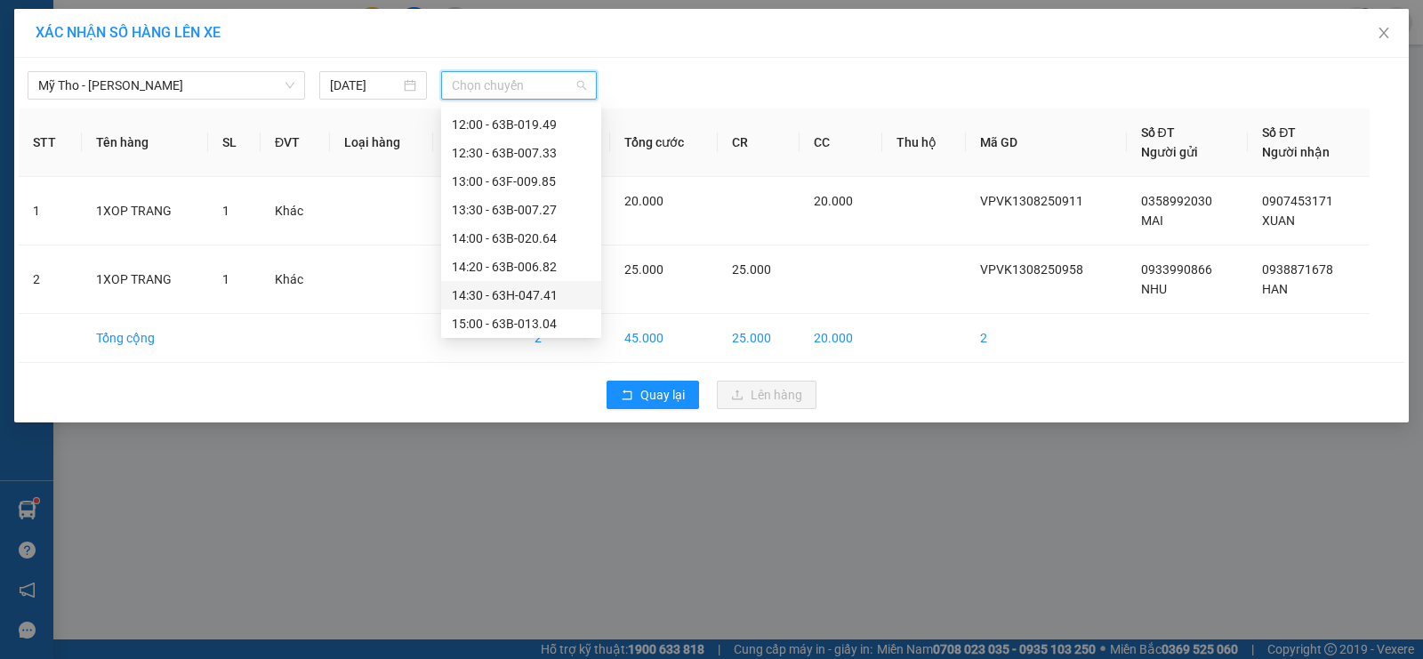
scroll to position [711, 0]
click at [550, 181] on div "14:20 - 63B-006.82" at bounding box center [521, 178] width 139 height 20
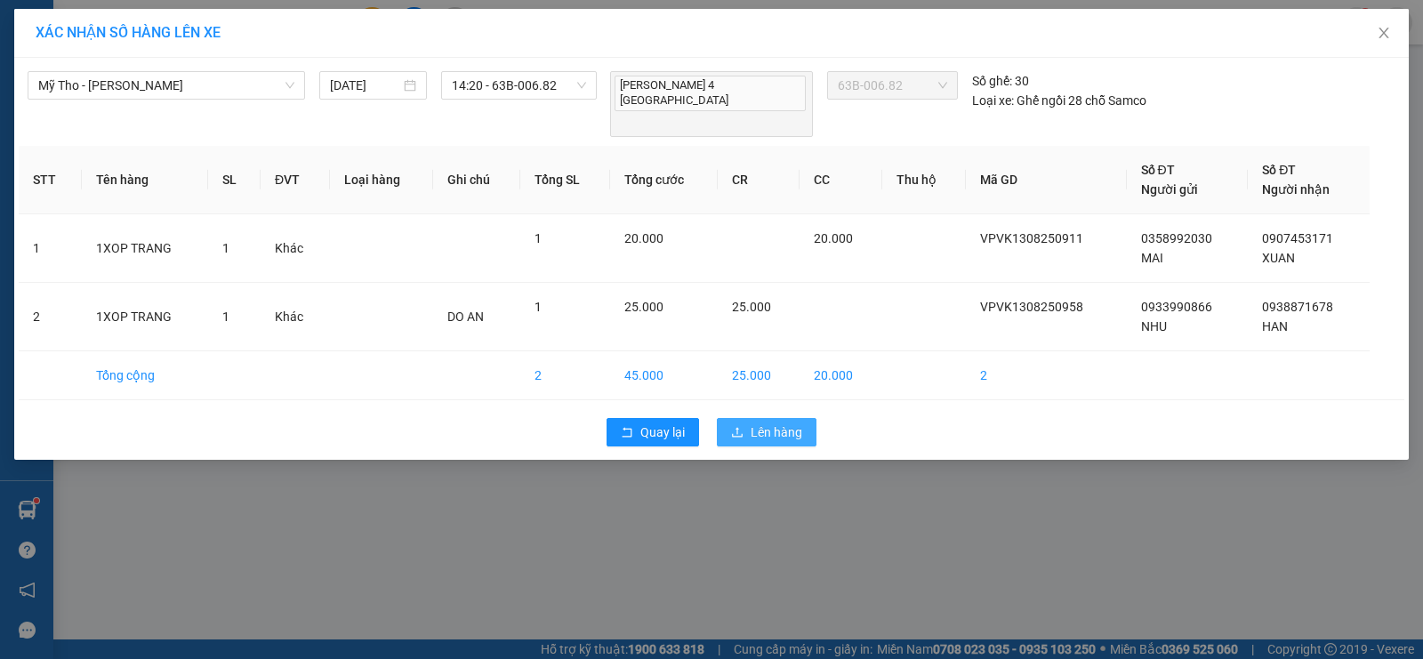
click at [780, 422] on span "Lên hàng" at bounding box center [777, 432] width 52 height 20
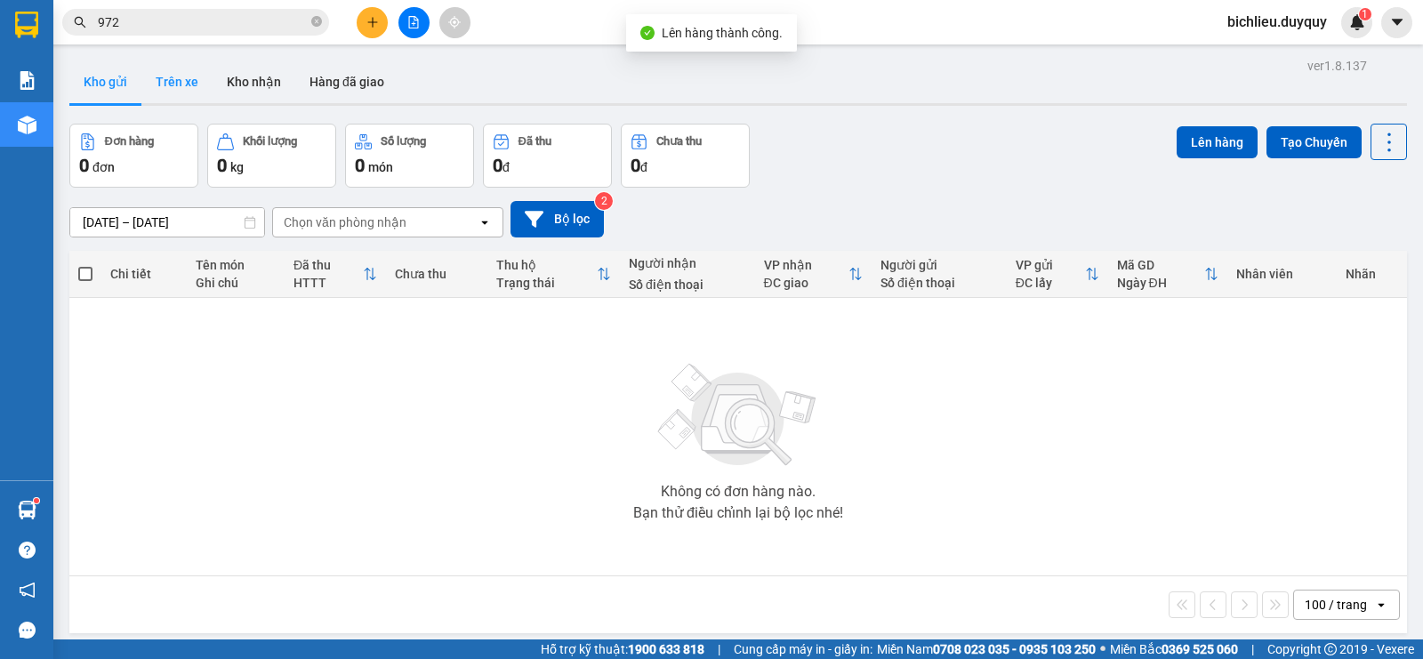
click at [190, 94] on button "Trên xe" at bounding box center [176, 81] width 71 height 43
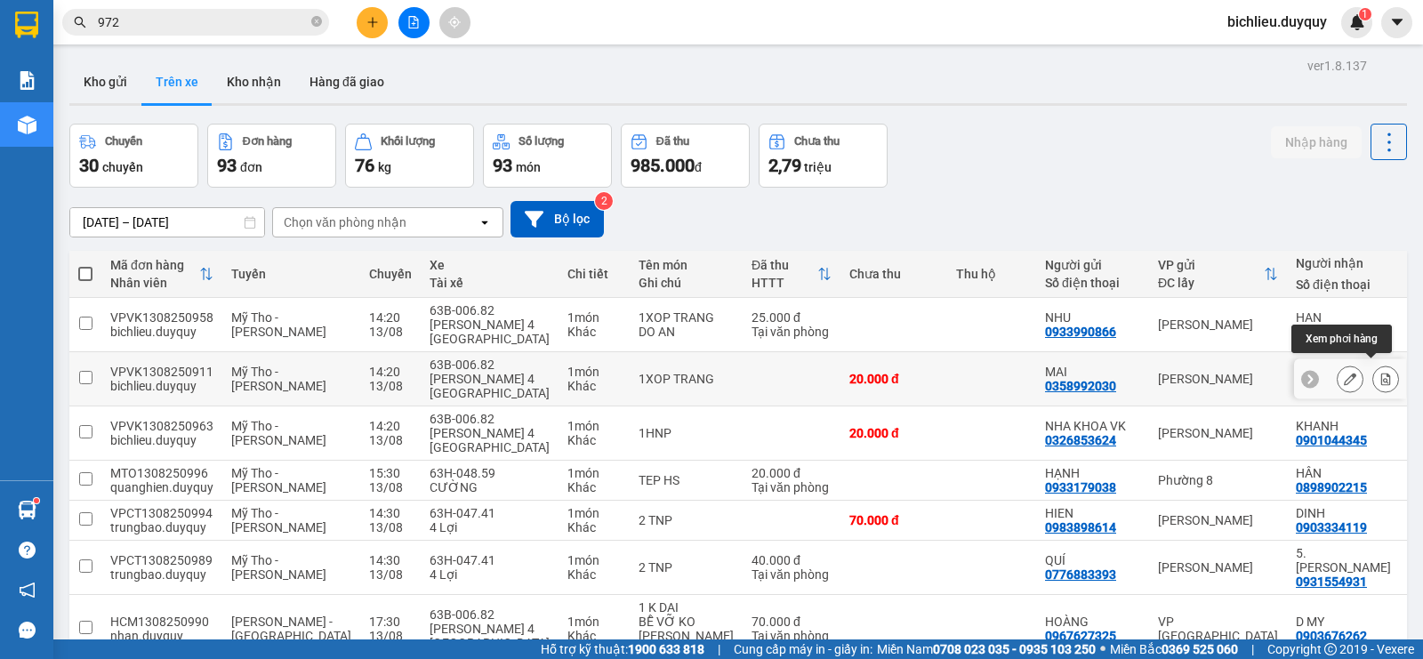
click at [1379, 373] on icon at bounding box center [1385, 379] width 12 height 12
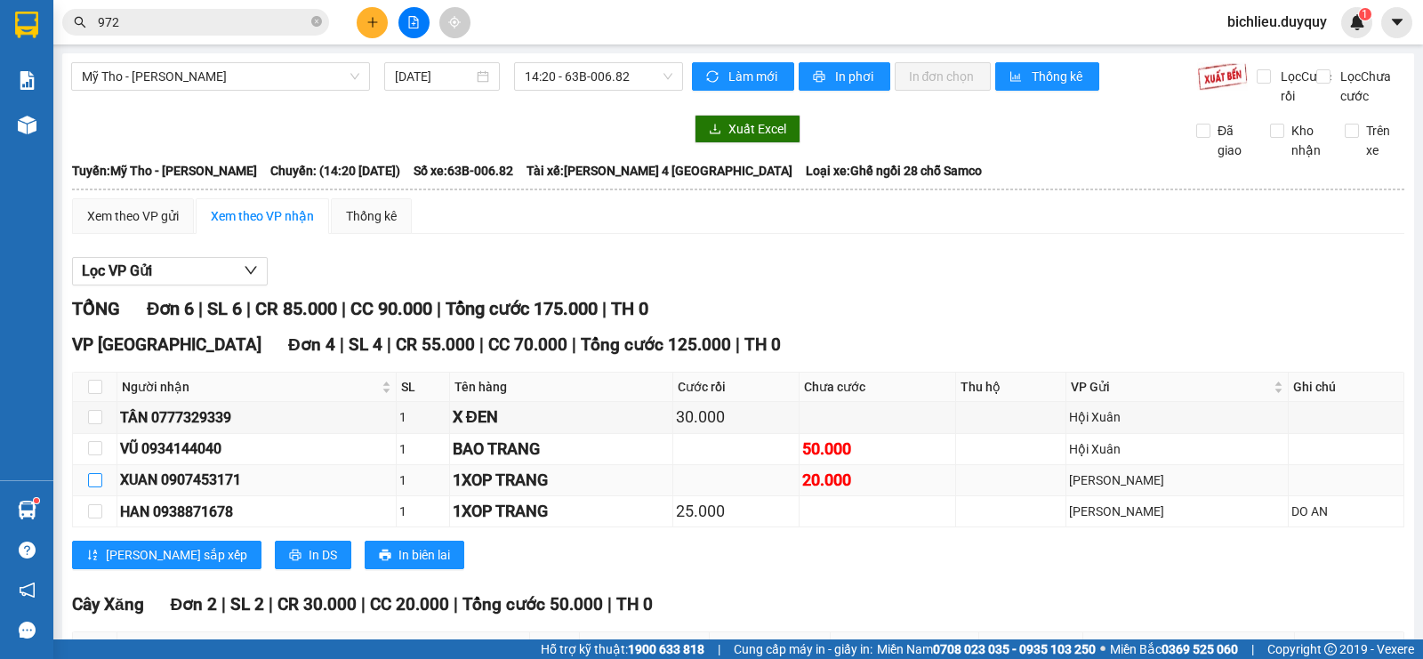
drag, startPoint x: 96, startPoint y: 495, endPoint x: 97, endPoint y: 509, distance: 13.4
click at [98, 487] on input "checkbox" at bounding box center [95, 480] width 14 height 14
checkbox input "true"
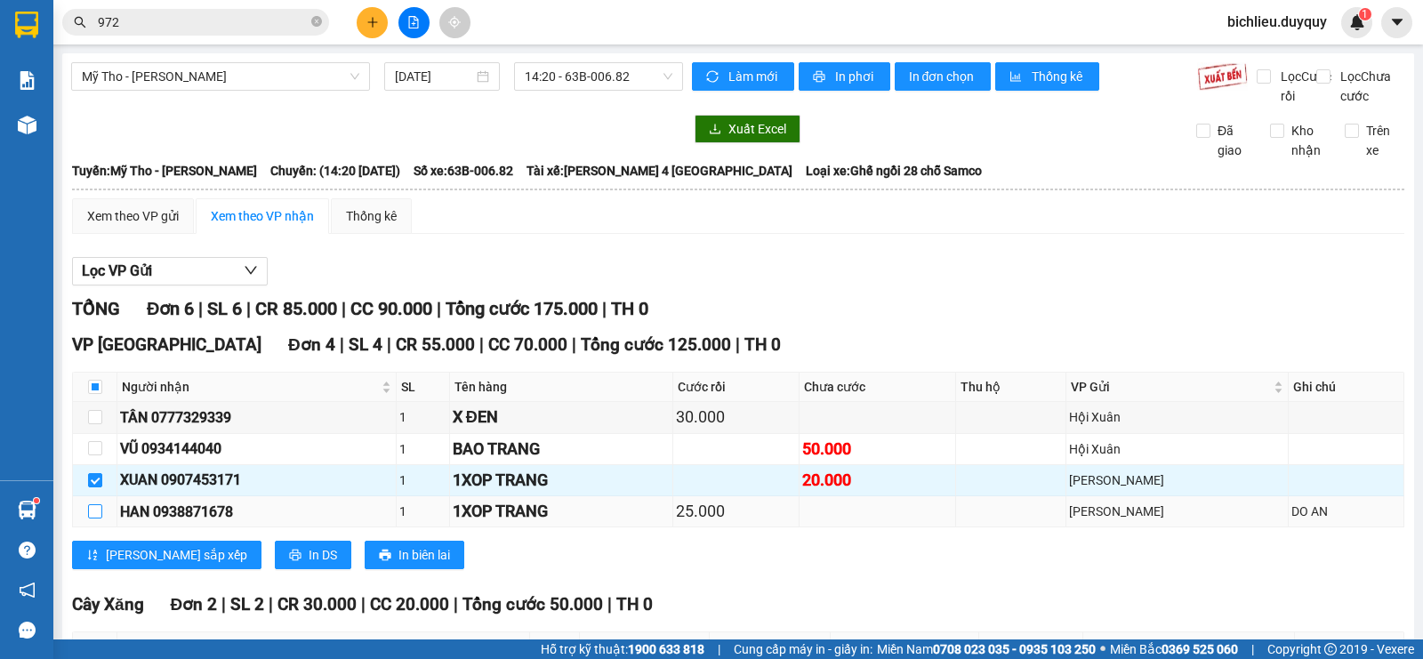
click at [102, 524] on td at bounding box center [95, 511] width 44 height 31
click at [100, 518] on input "checkbox" at bounding box center [95, 511] width 14 height 14
checkbox input "true"
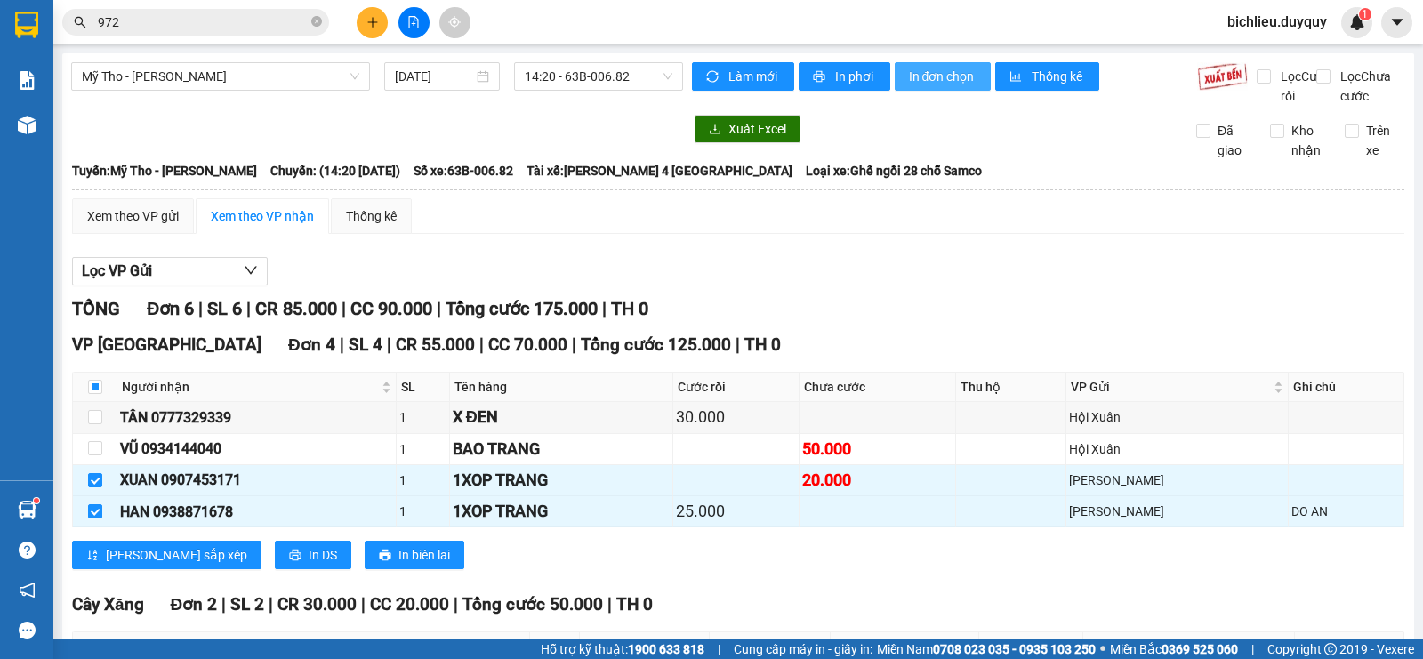
click at [949, 72] on span "In đơn chọn" at bounding box center [943, 77] width 68 height 20
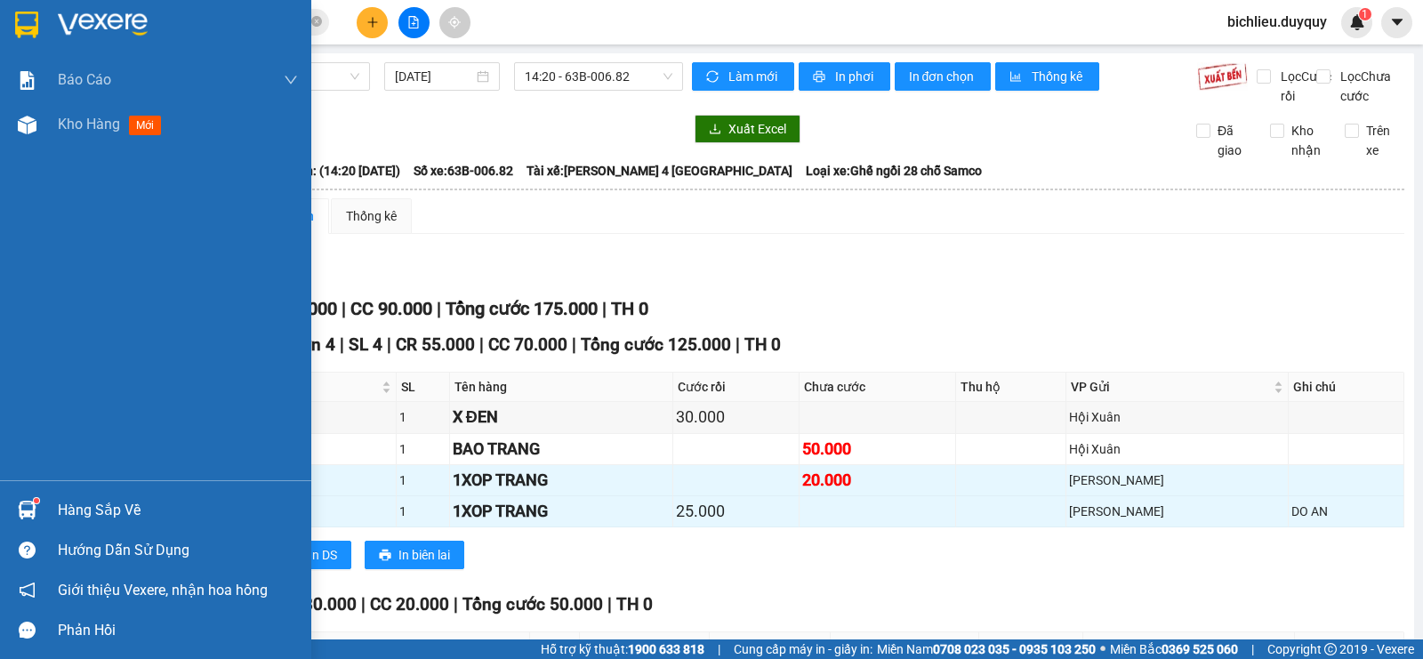
click at [31, 16] on img at bounding box center [26, 25] width 23 height 27
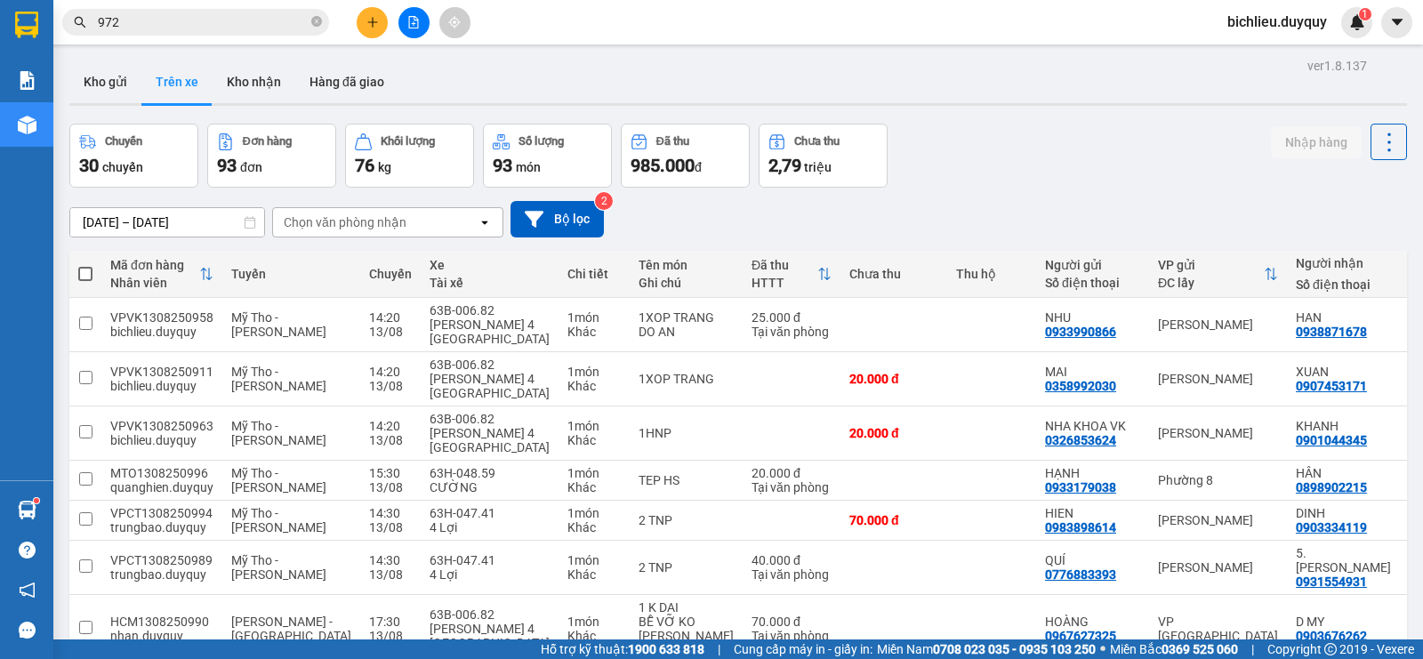
click at [0, 0] on div at bounding box center [26, 29] width 53 height 58
click at [0, 0] on html "Kết quả [PERSON_NAME] ( 921 ) Bộ lọc Mã ĐH Trạng thái Món hàng Thu hộ Tổng [PER…" at bounding box center [711, 329] width 1423 height 659
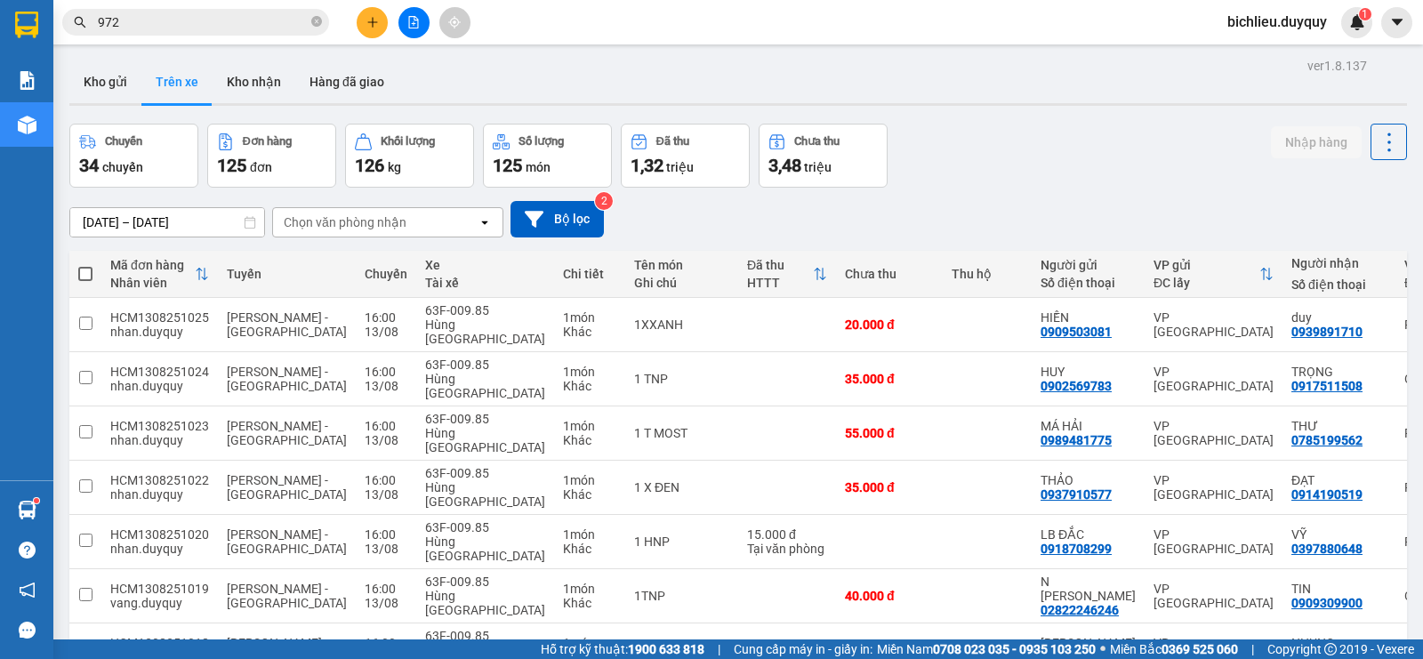
click at [431, 226] on div "Chọn văn phòng nhận" at bounding box center [375, 222] width 205 height 28
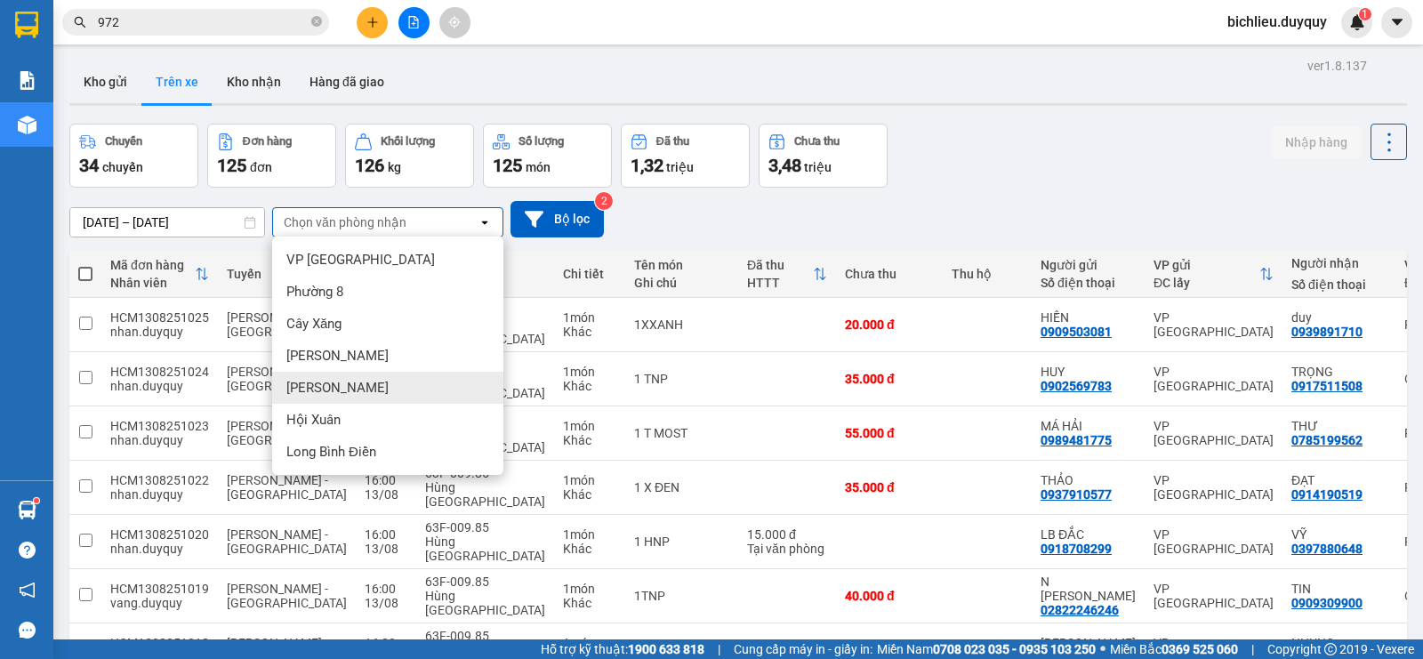
click at [349, 386] on div "[PERSON_NAME]" at bounding box center [387, 388] width 231 height 32
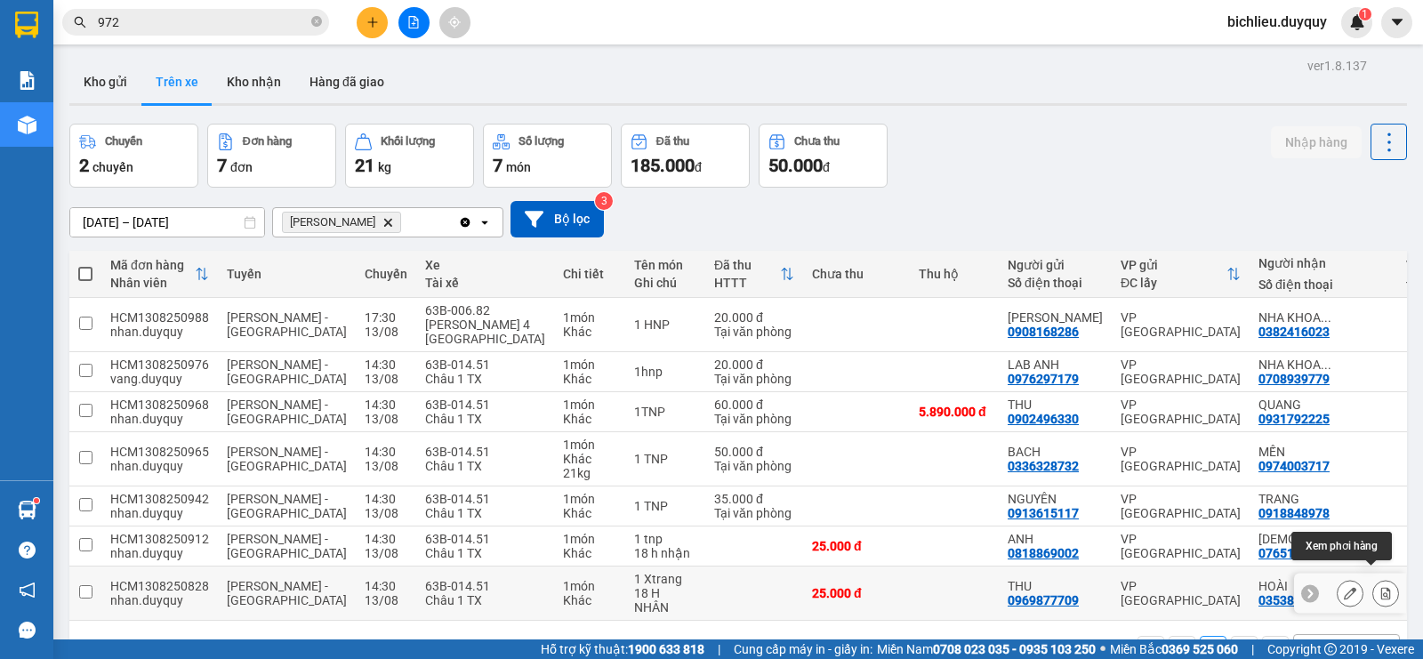
click at [1381, 587] on icon at bounding box center [1386, 593] width 10 height 12
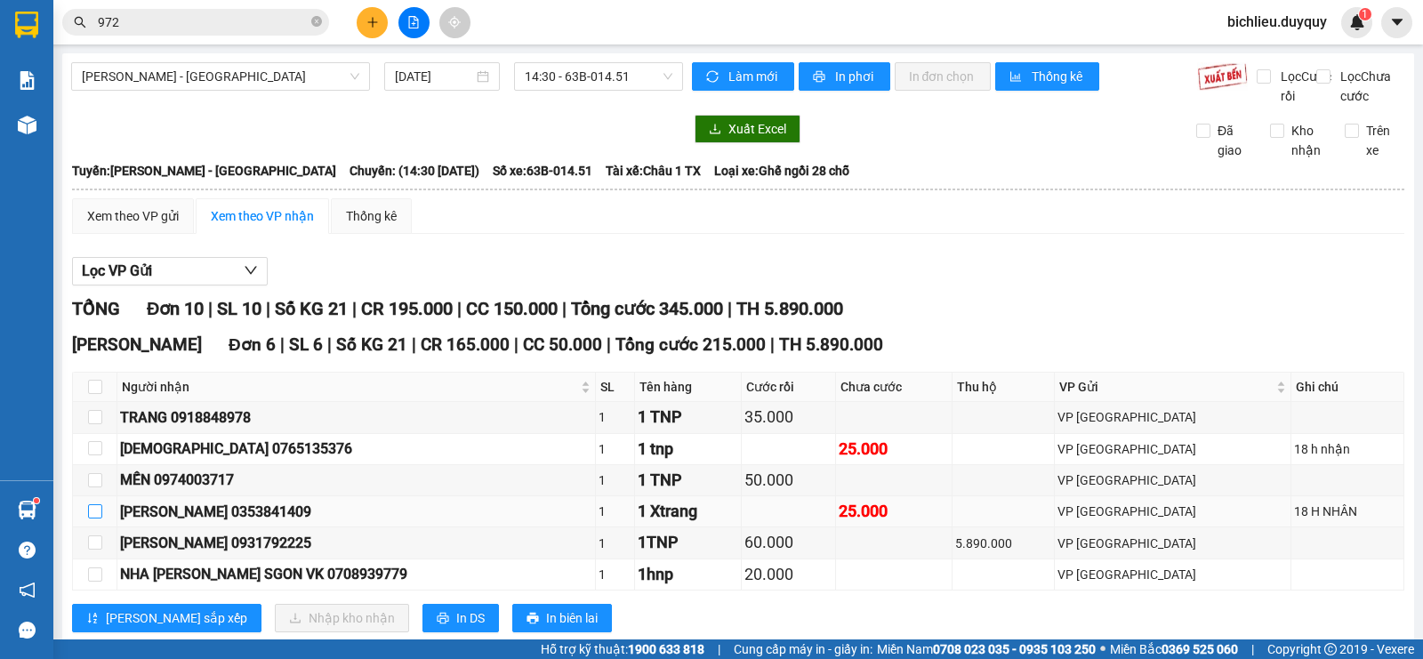
click at [96, 518] on input "checkbox" at bounding box center [95, 511] width 14 height 14
checkbox input "true"
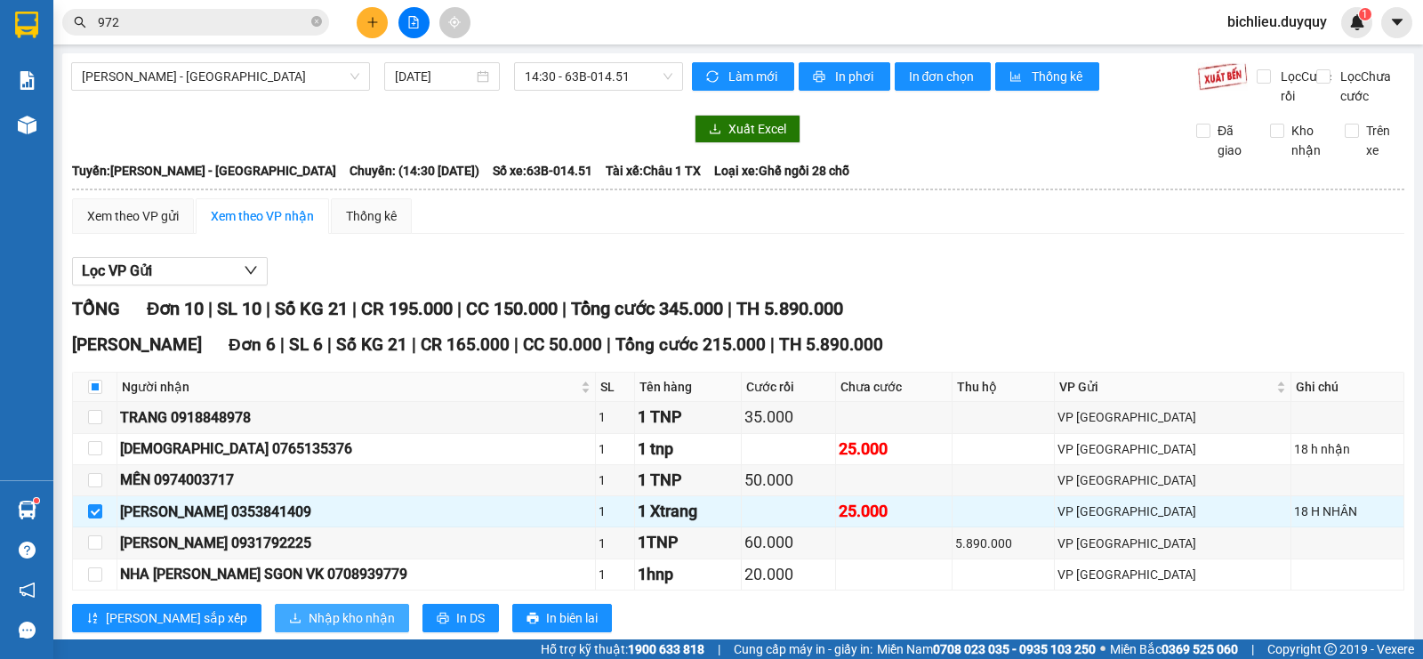
scroll to position [89, 0]
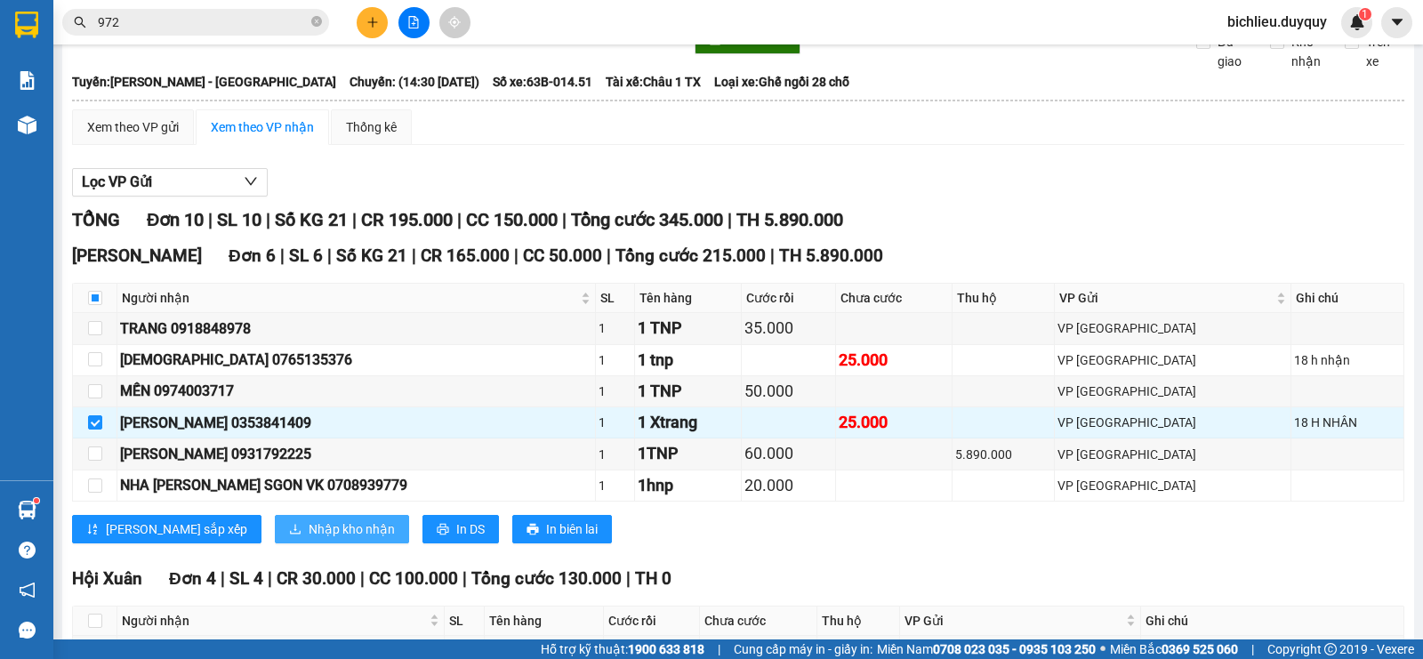
click at [309, 539] on span "Nhập kho nhận" at bounding box center [352, 529] width 86 height 20
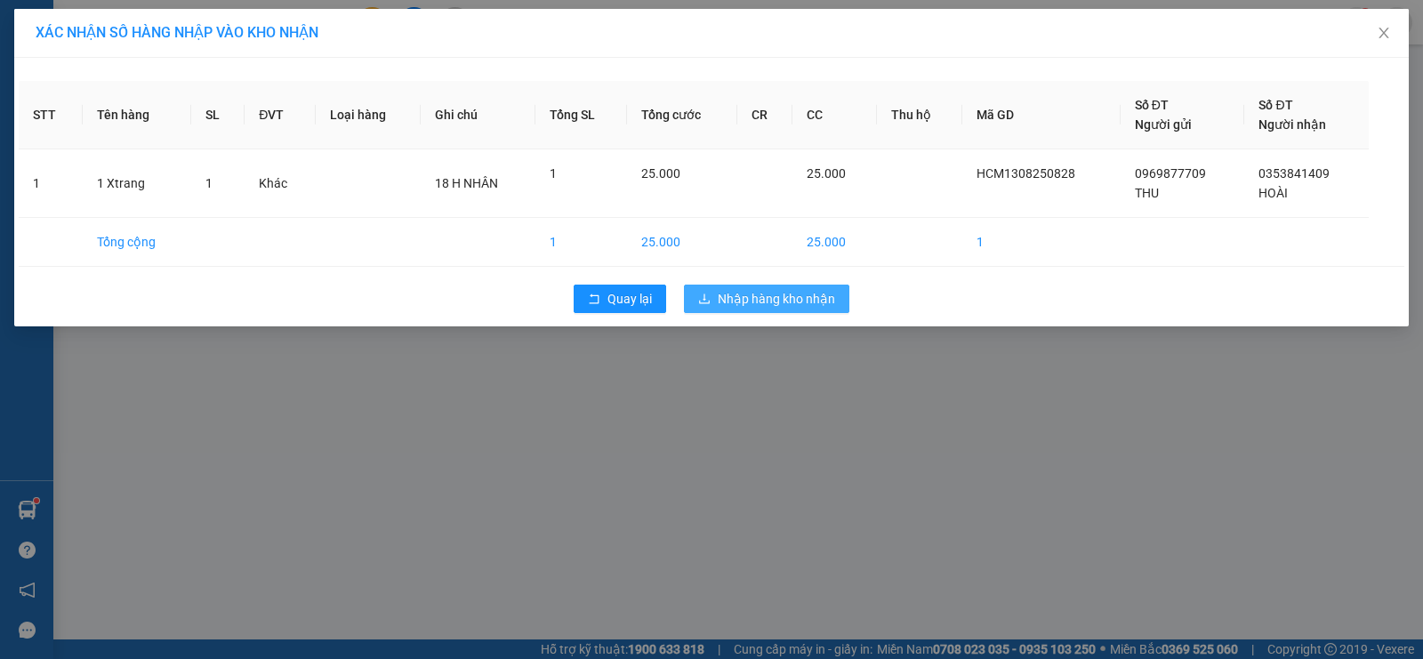
click at [798, 294] on span "Nhập hàng kho nhận" at bounding box center [776, 299] width 117 height 20
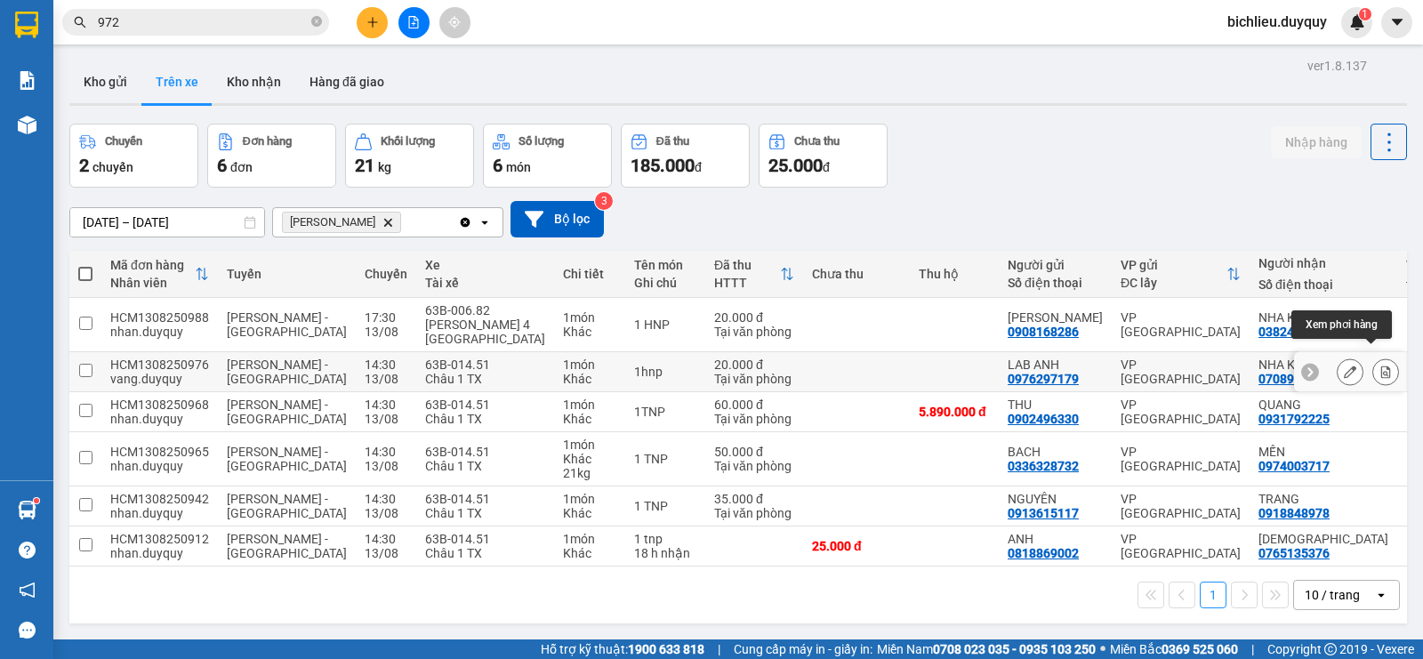
click at [1379, 366] on icon at bounding box center [1385, 372] width 12 height 12
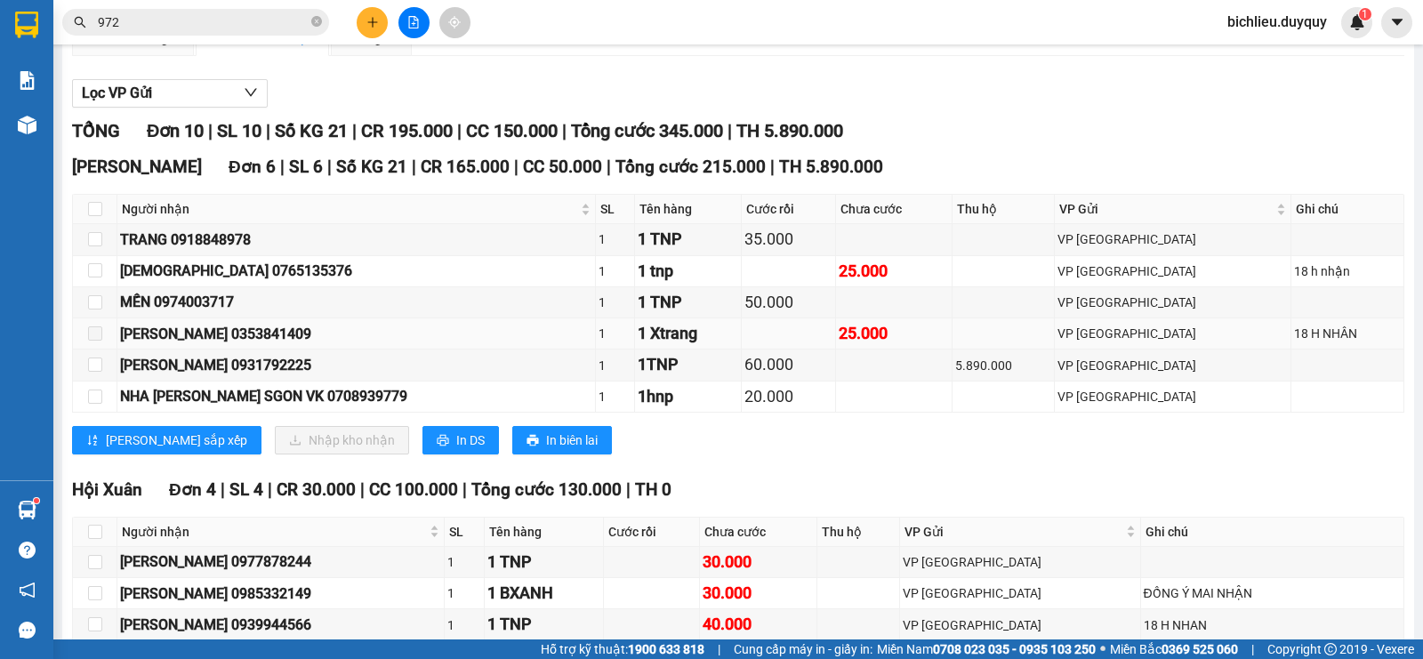
scroll to position [267, 0]
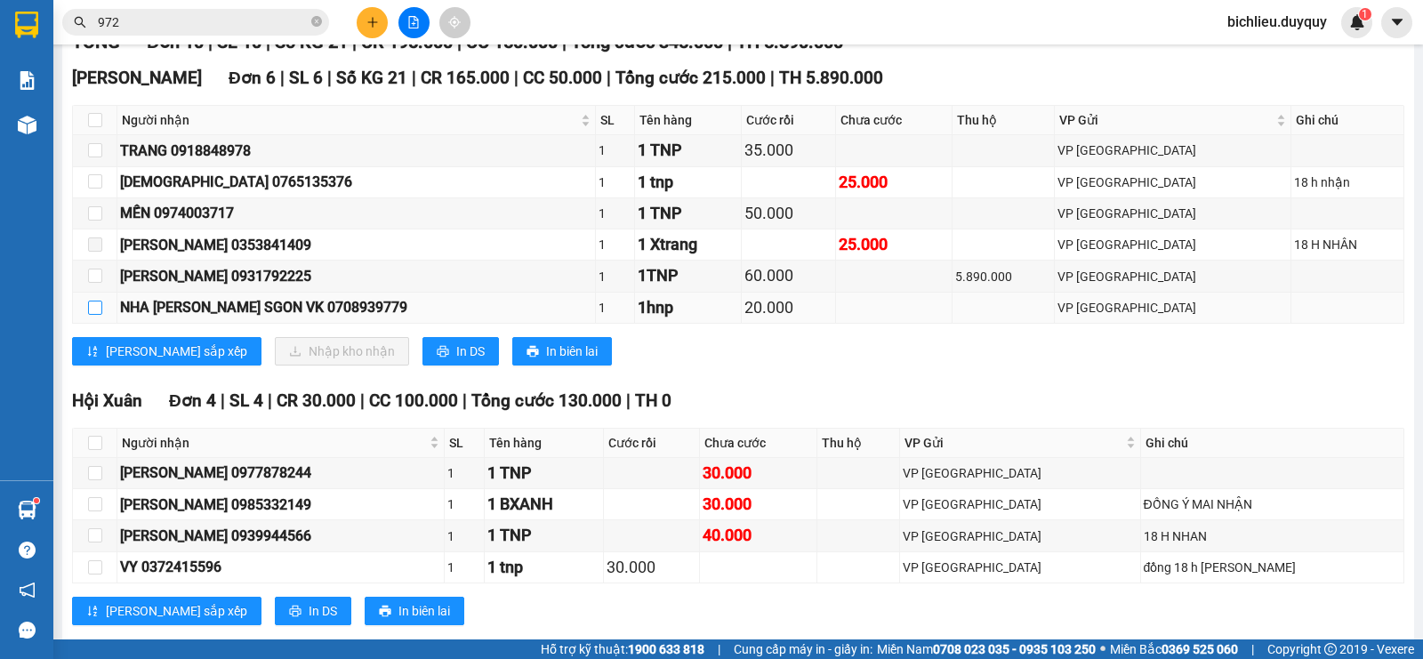
click at [92, 315] on input "checkbox" at bounding box center [95, 308] width 14 height 14
checkbox input "true"
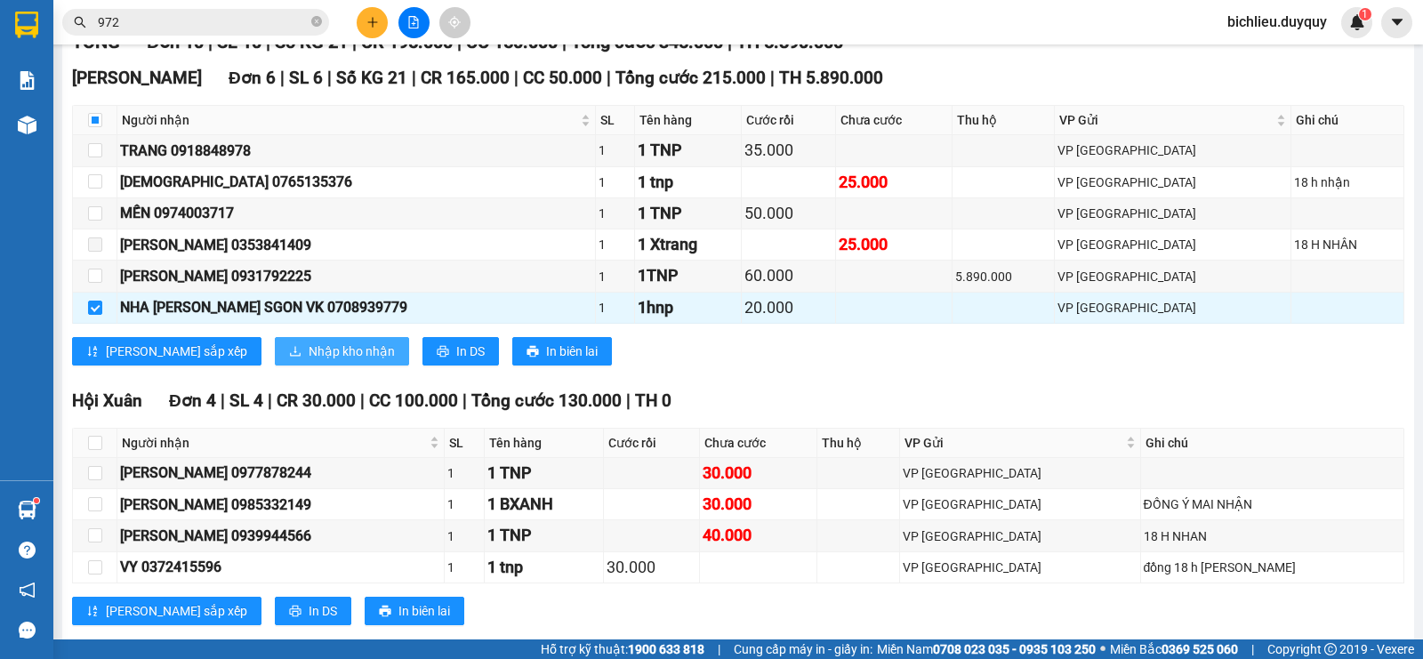
click at [309, 361] on span "Nhập kho nhận" at bounding box center [352, 351] width 86 height 20
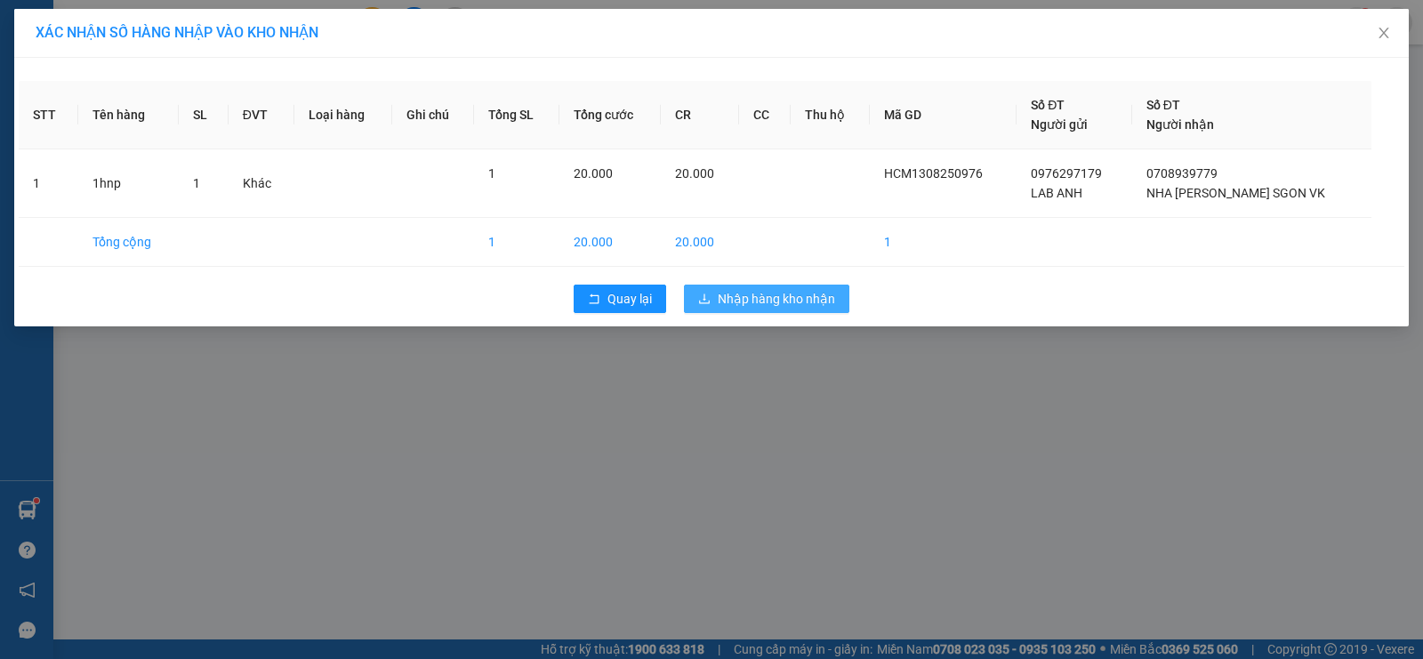
click at [782, 303] on span "Nhập hàng kho nhận" at bounding box center [776, 299] width 117 height 20
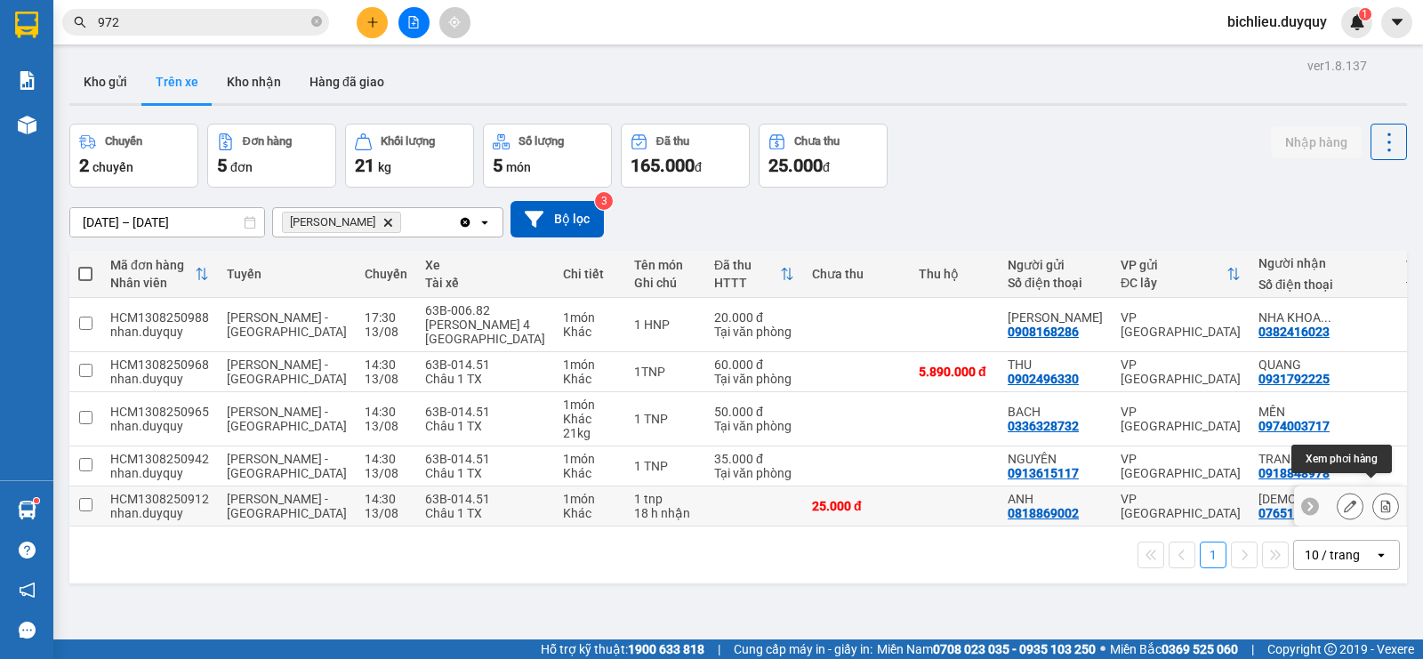
click at [1381, 500] on icon at bounding box center [1386, 506] width 10 height 12
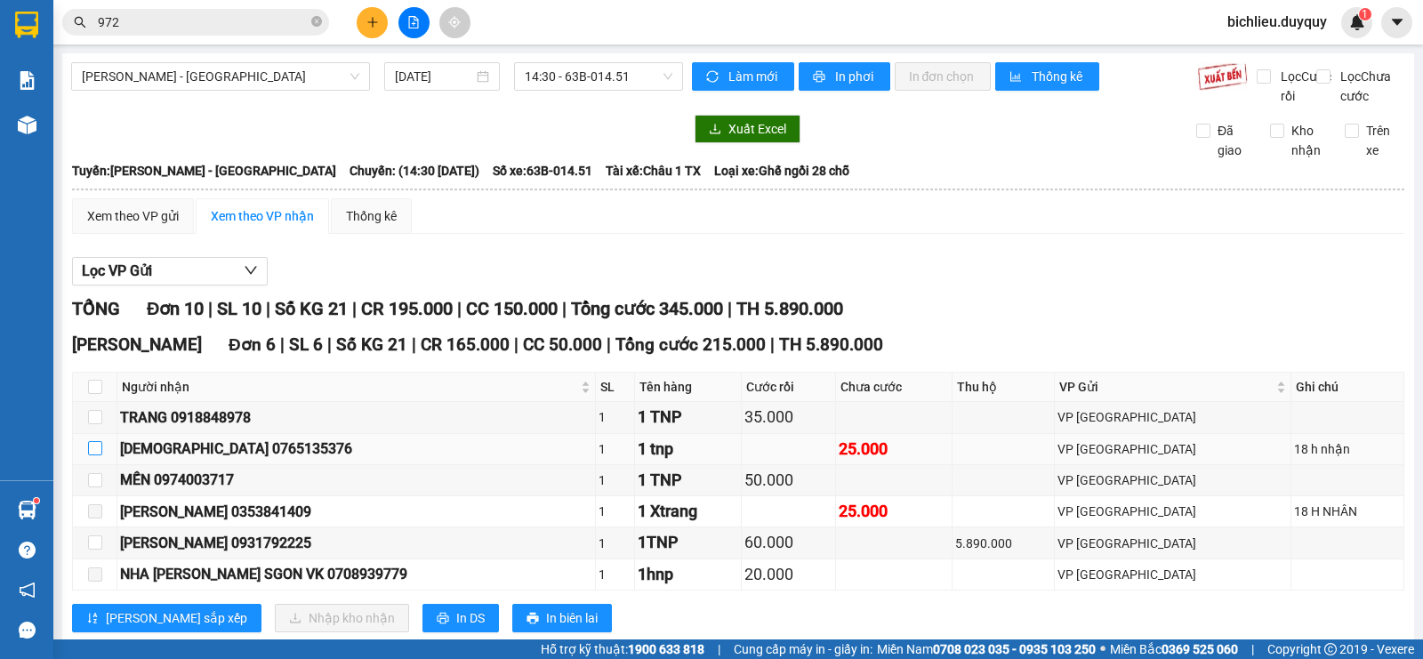
click at [97, 455] on input "checkbox" at bounding box center [95, 448] width 14 height 14
checkbox input "true"
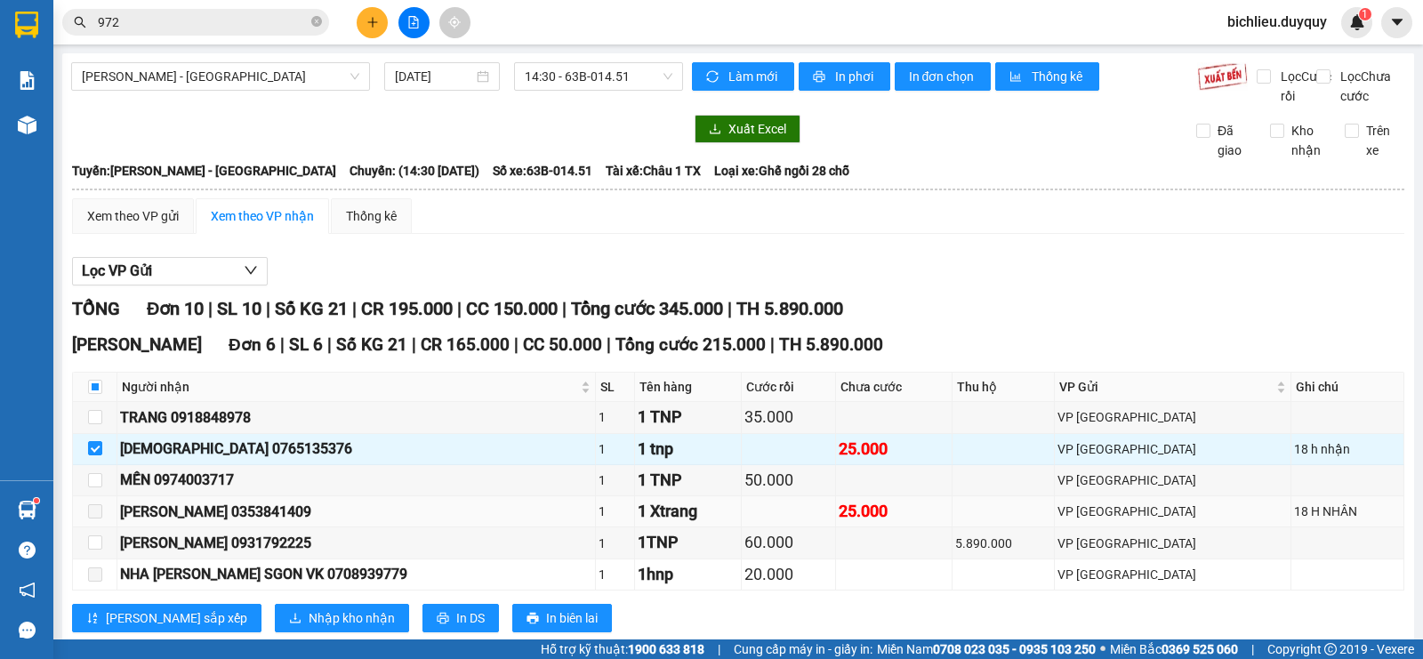
scroll to position [178, 0]
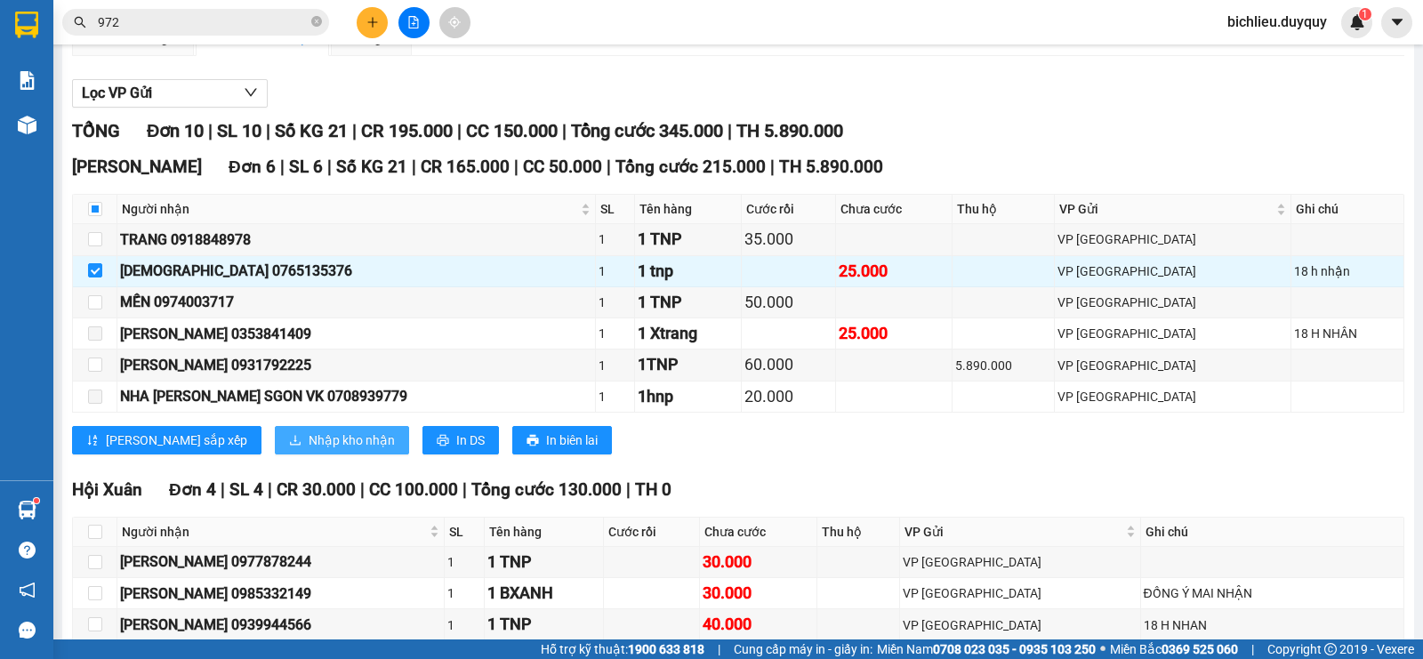
click at [309, 450] on span "Nhập kho nhận" at bounding box center [352, 440] width 86 height 20
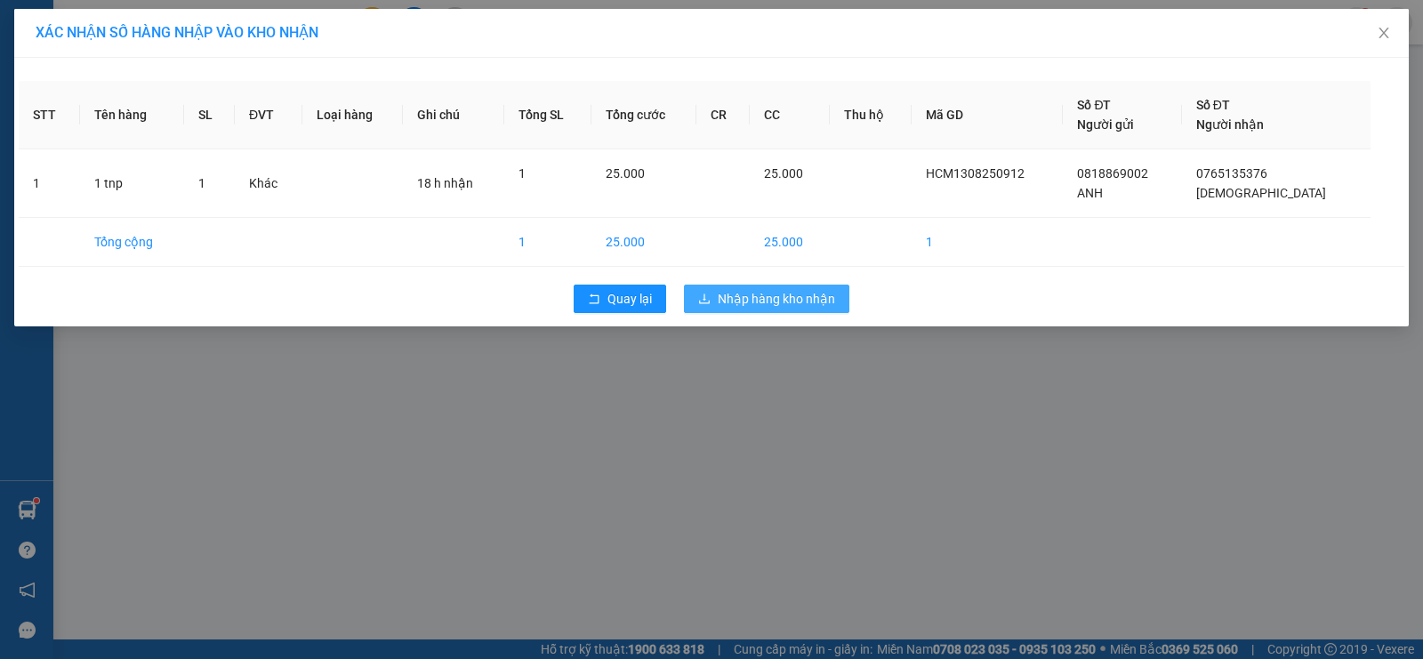
click at [788, 297] on span "Nhập hàng kho nhận" at bounding box center [776, 299] width 117 height 20
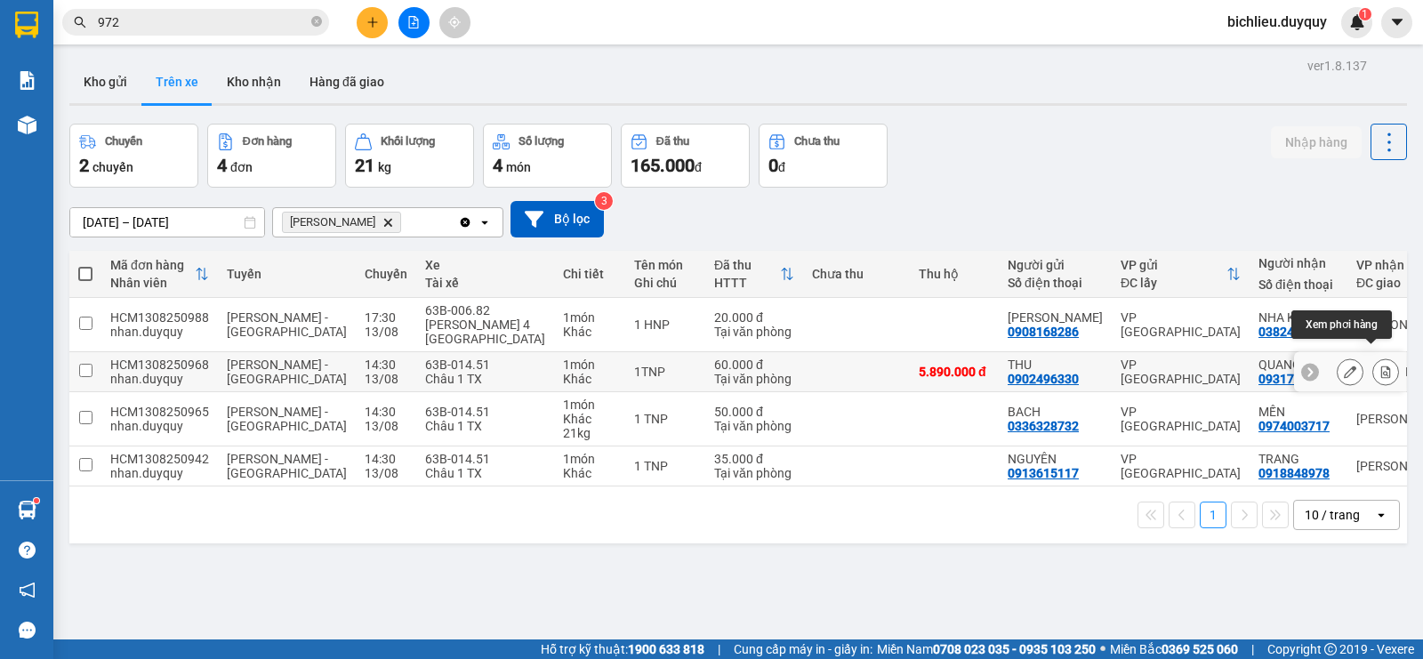
click at [1373, 359] on button at bounding box center [1385, 372] width 25 height 31
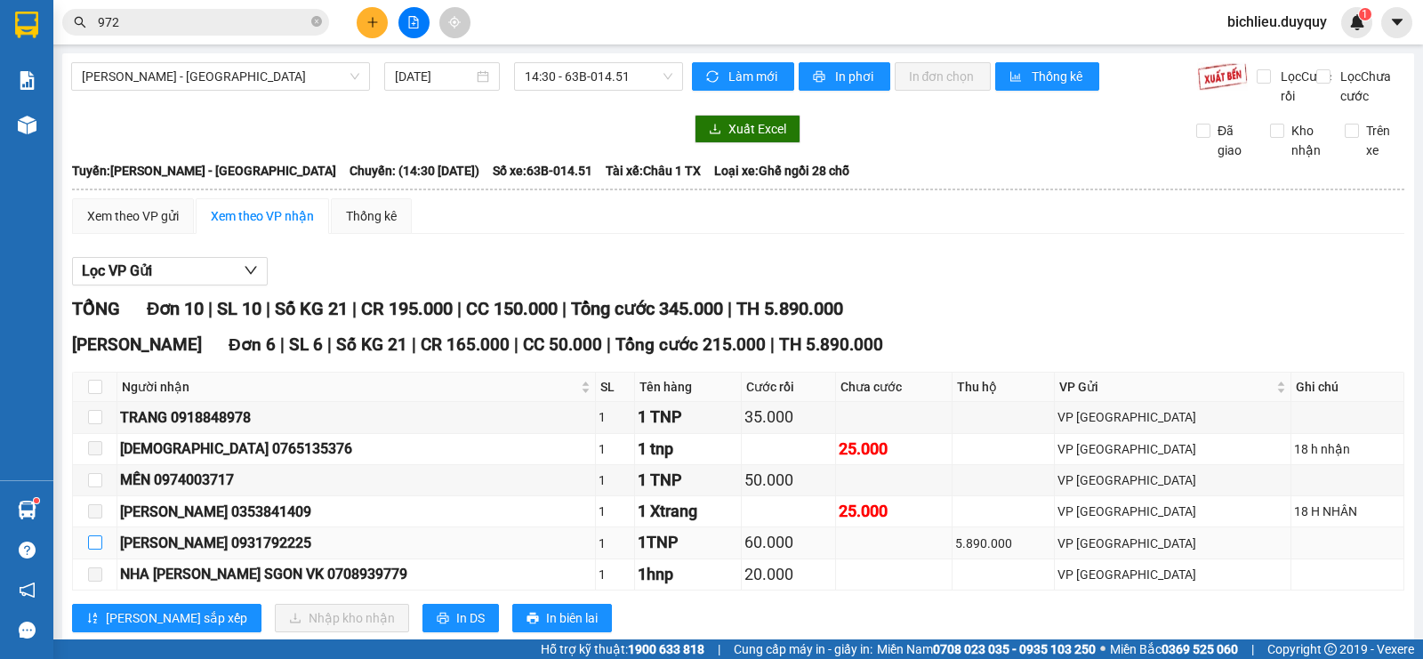
click at [96, 550] on input "checkbox" at bounding box center [95, 542] width 14 height 14
checkbox input "true"
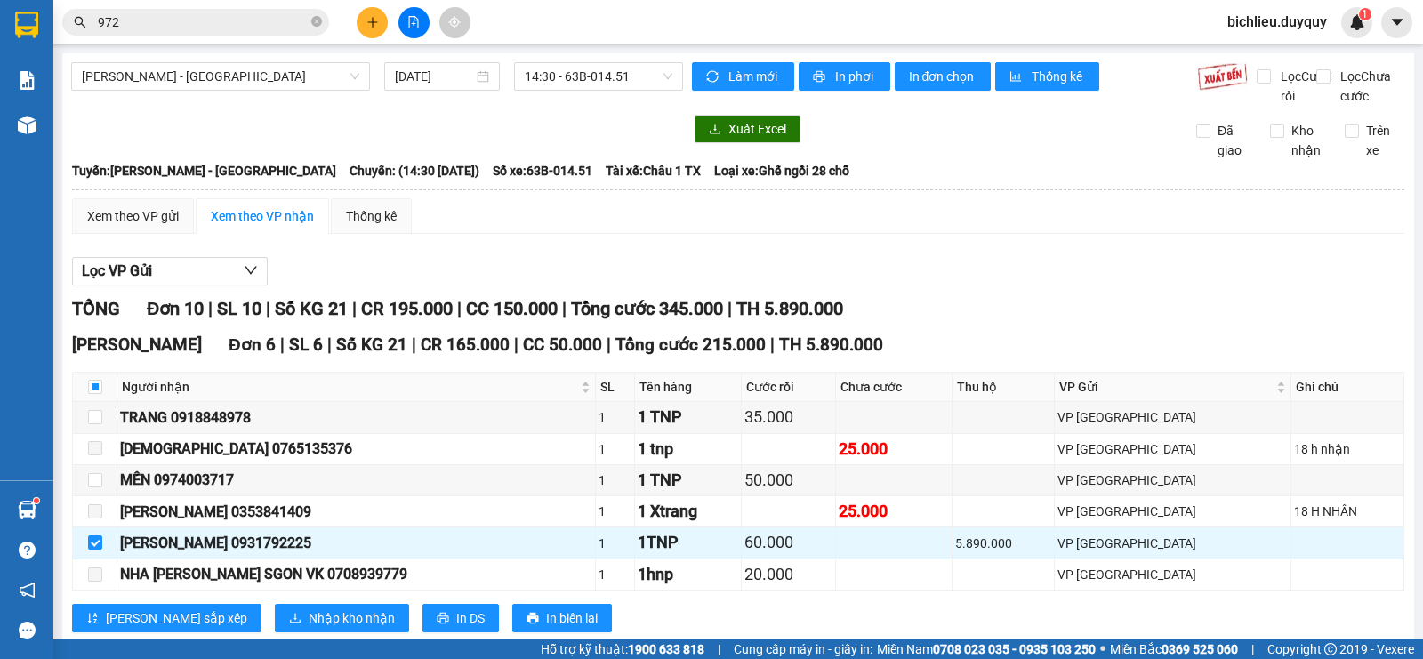
scroll to position [178, 0]
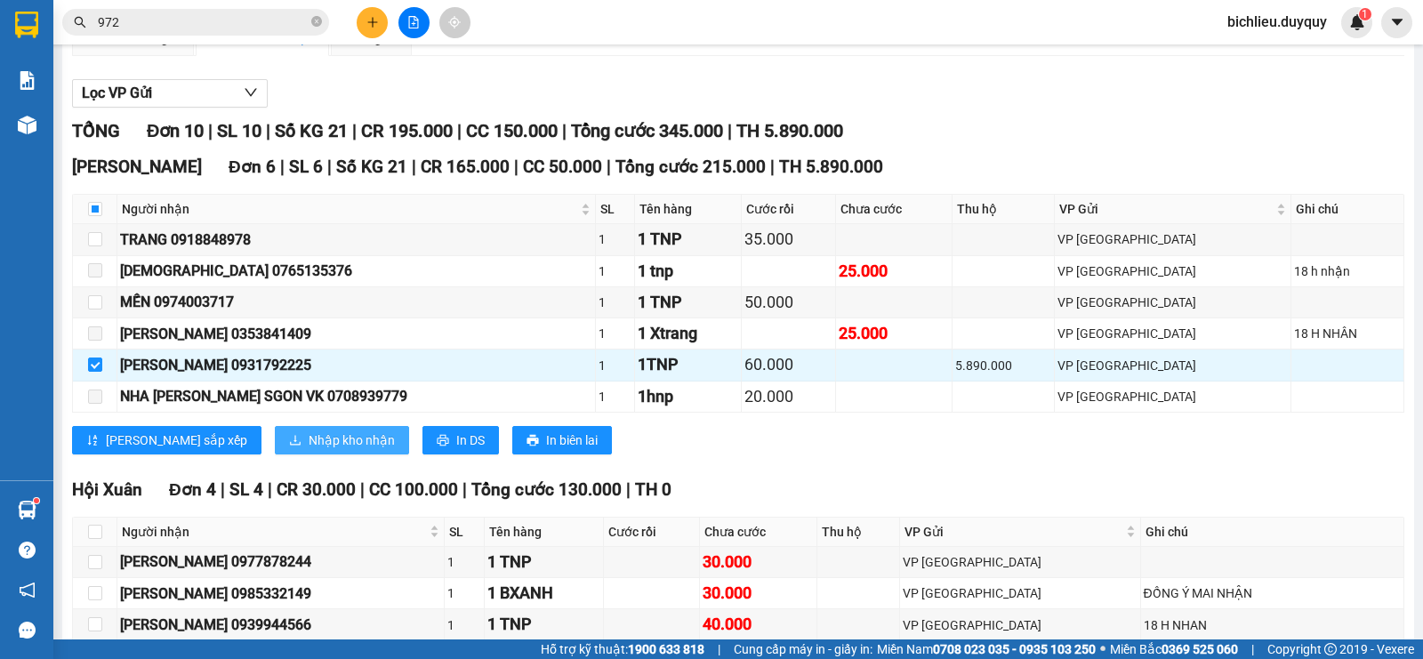
click at [309, 450] on span "Nhập kho nhận" at bounding box center [352, 440] width 86 height 20
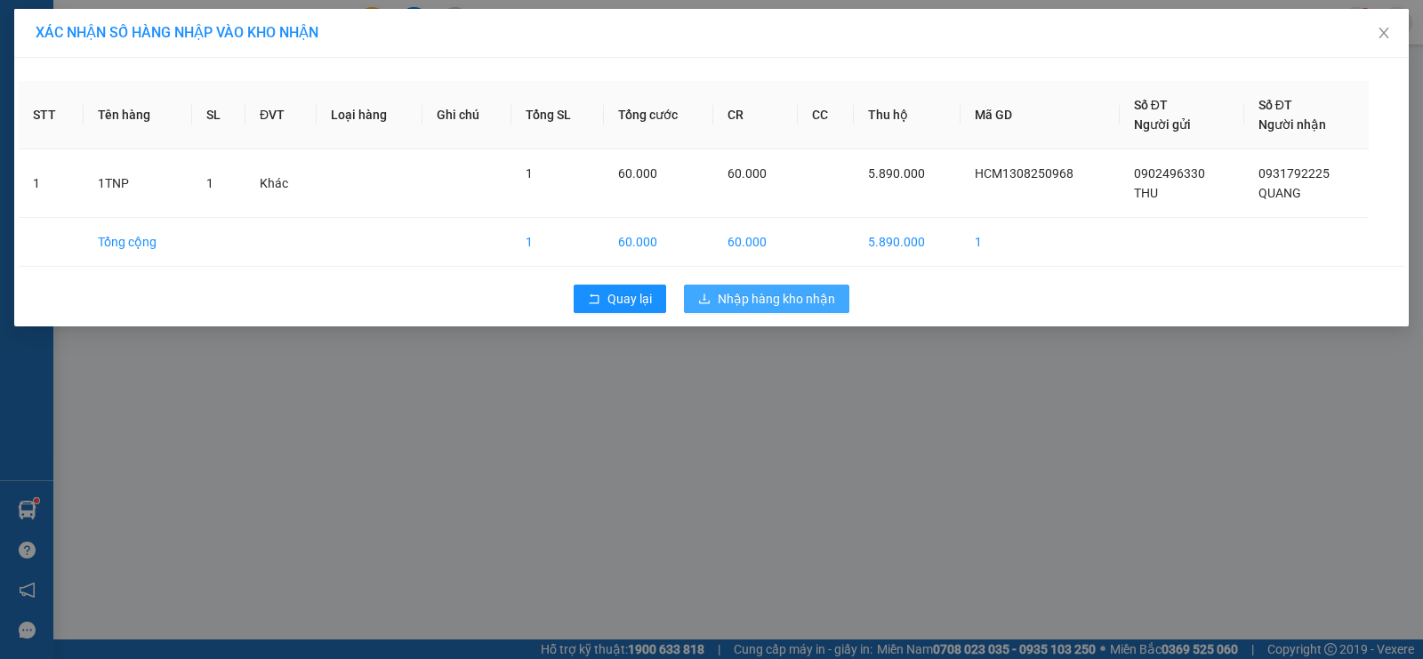
click at [777, 295] on span "Nhập hàng kho nhận" at bounding box center [776, 299] width 117 height 20
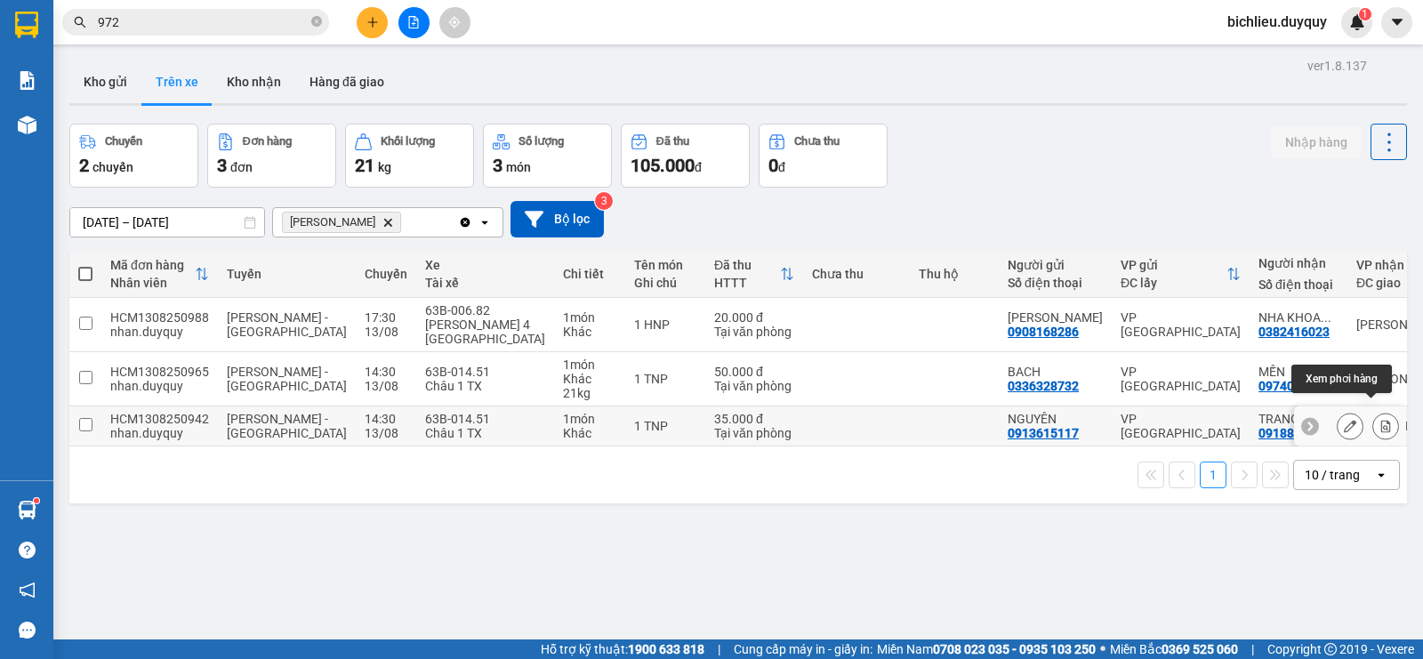
click at [1379, 420] on icon at bounding box center [1385, 426] width 12 height 12
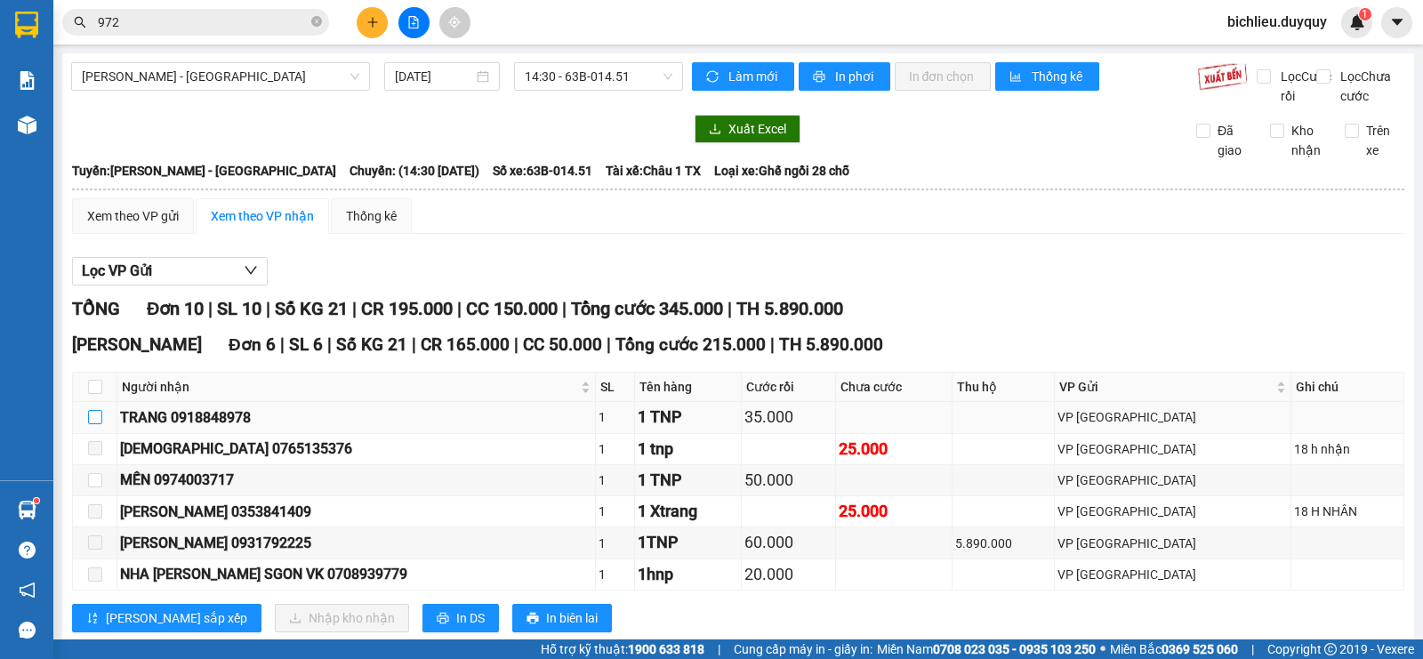
click at [99, 424] on input "checkbox" at bounding box center [95, 417] width 14 height 14
checkbox input "true"
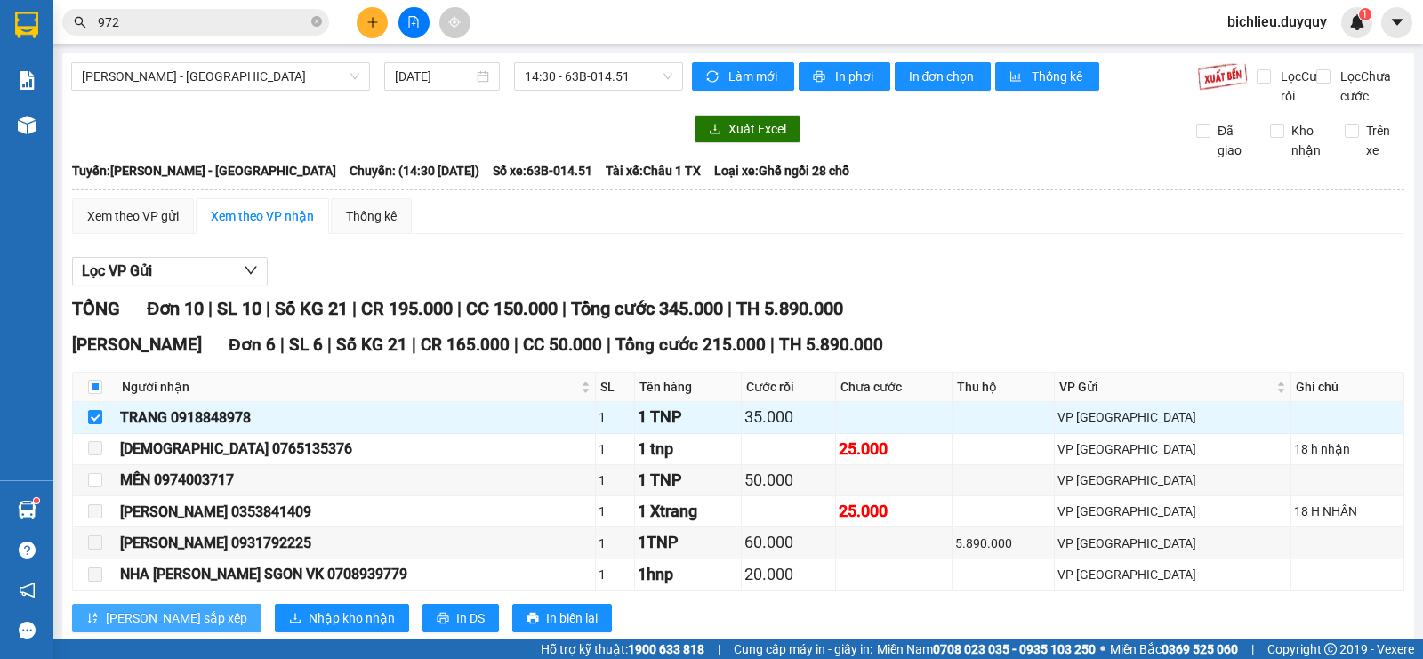
scroll to position [178, 0]
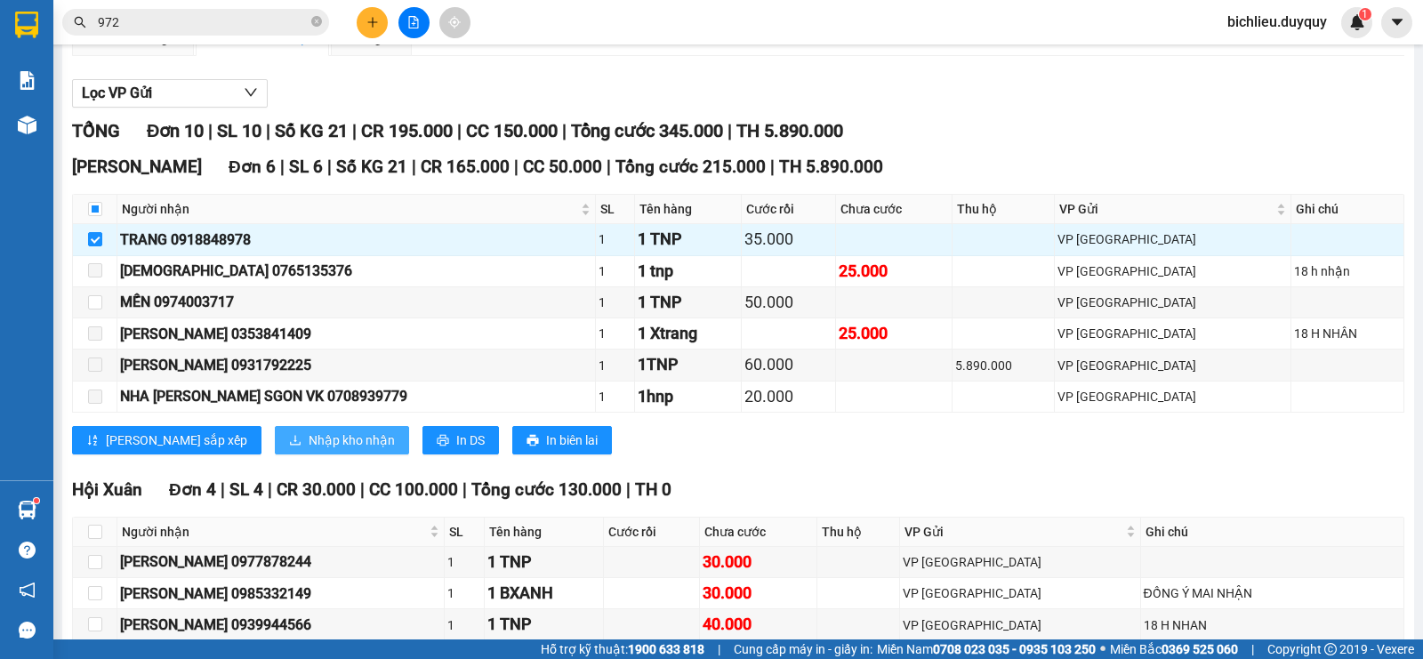
click at [309, 450] on span "Nhập kho nhận" at bounding box center [352, 440] width 86 height 20
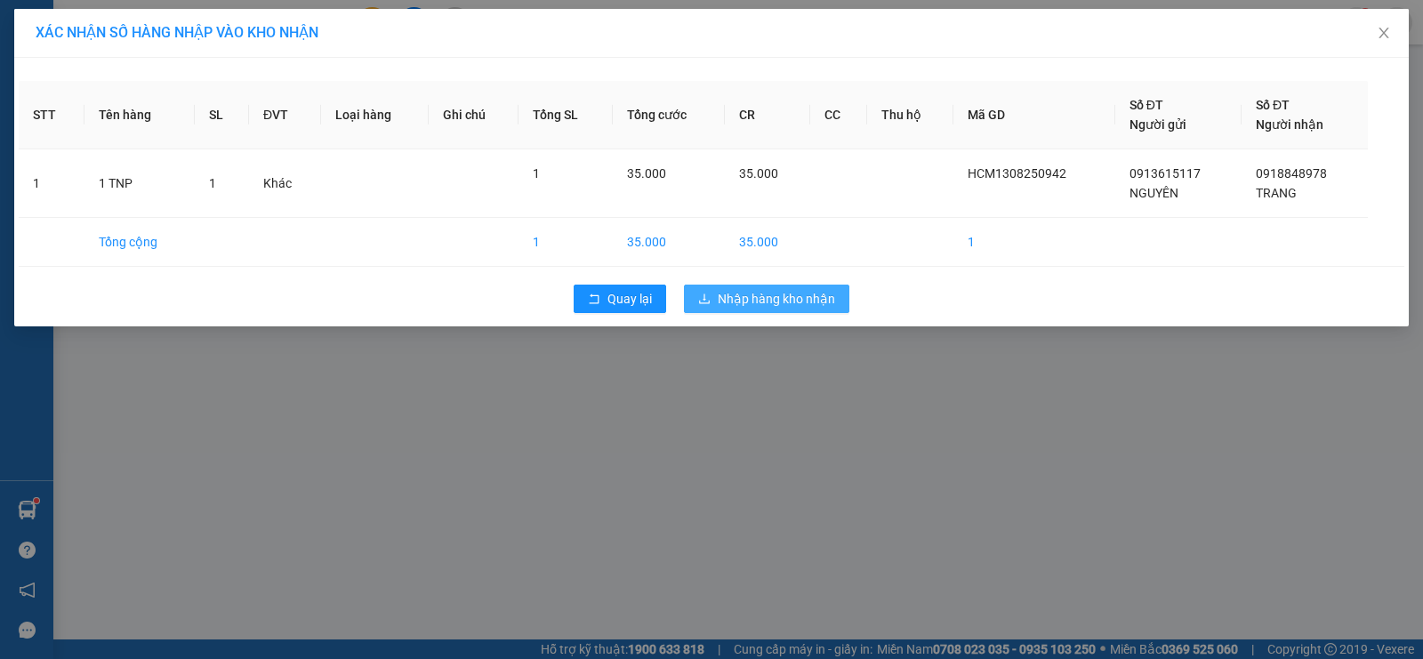
click at [772, 292] on span "Nhập hàng kho nhận" at bounding box center [776, 299] width 117 height 20
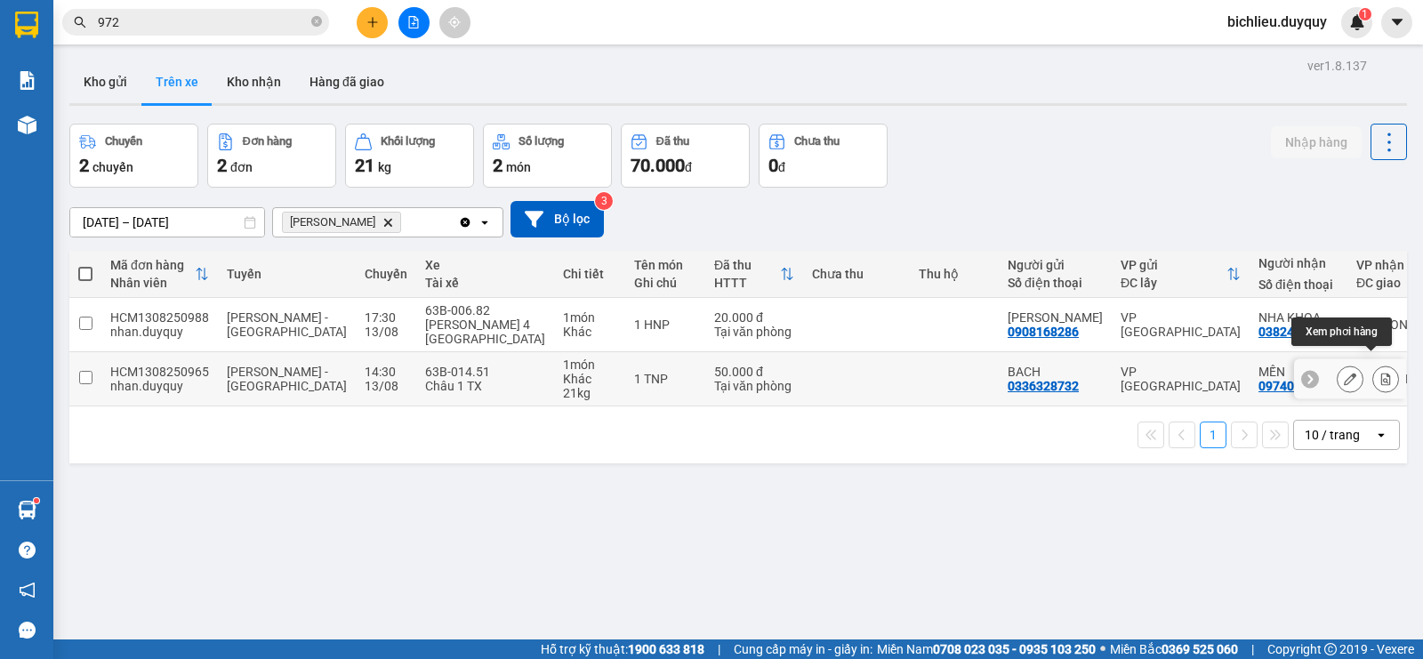
click at [1381, 373] on icon at bounding box center [1386, 379] width 10 height 12
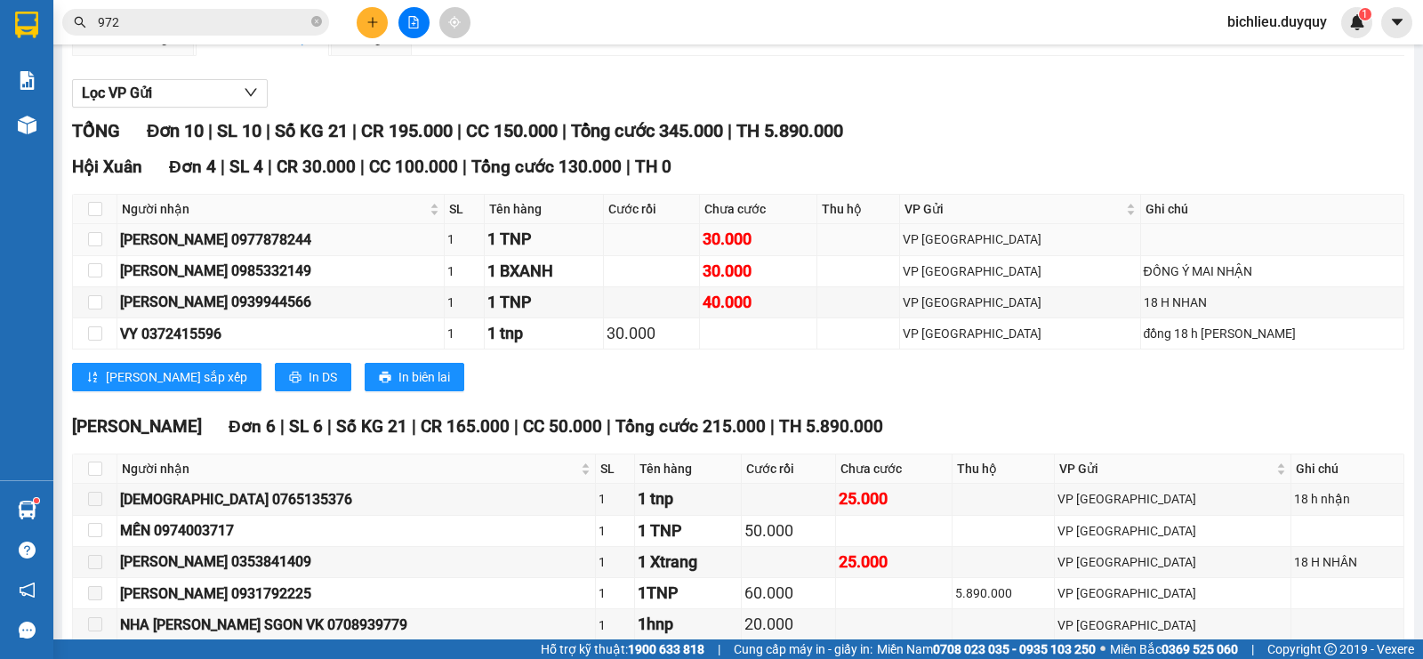
scroll to position [267, 0]
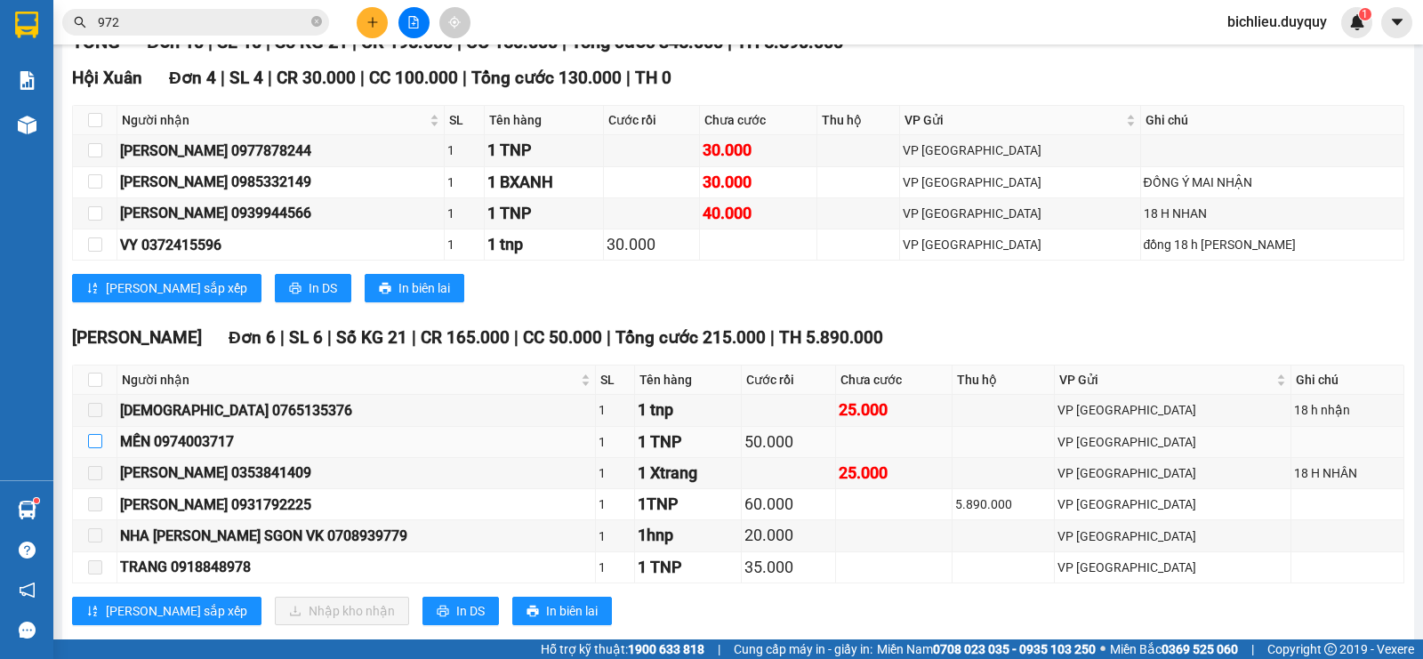
click at [92, 448] on input "checkbox" at bounding box center [95, 441] width 14 height 14
checkbox input "true"
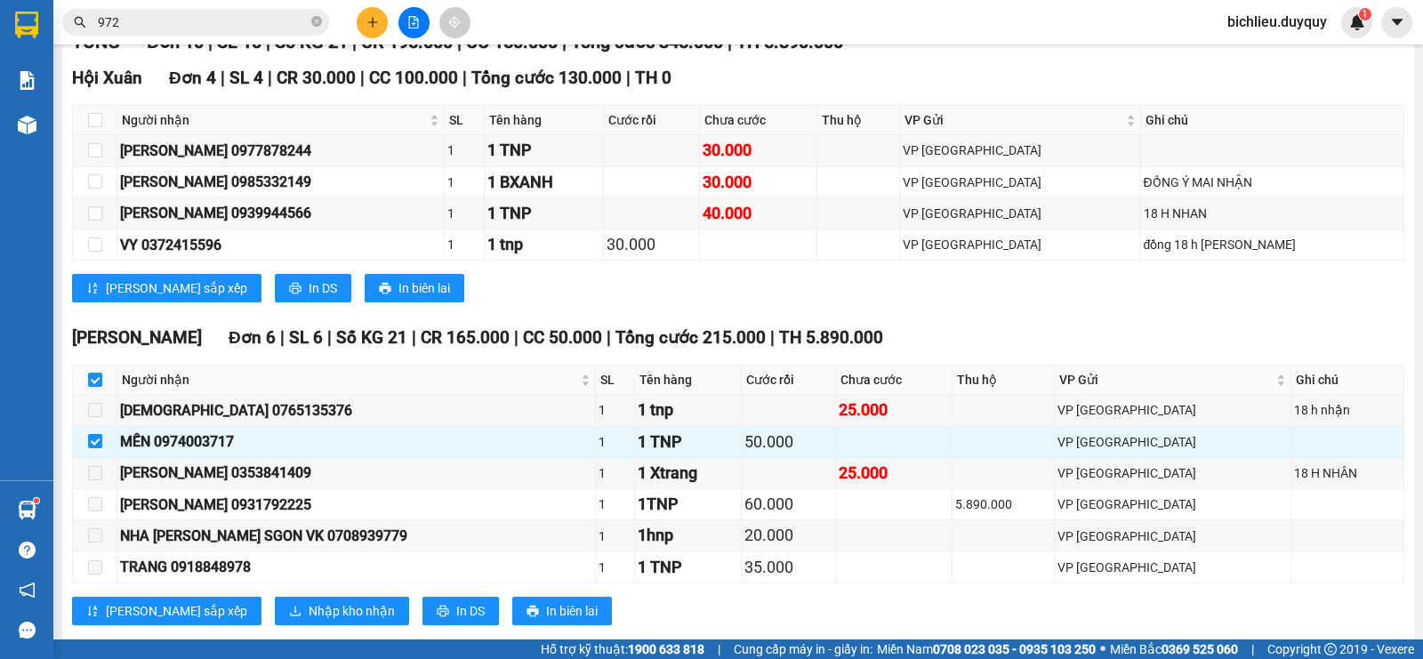
scroll to position [322, 0]
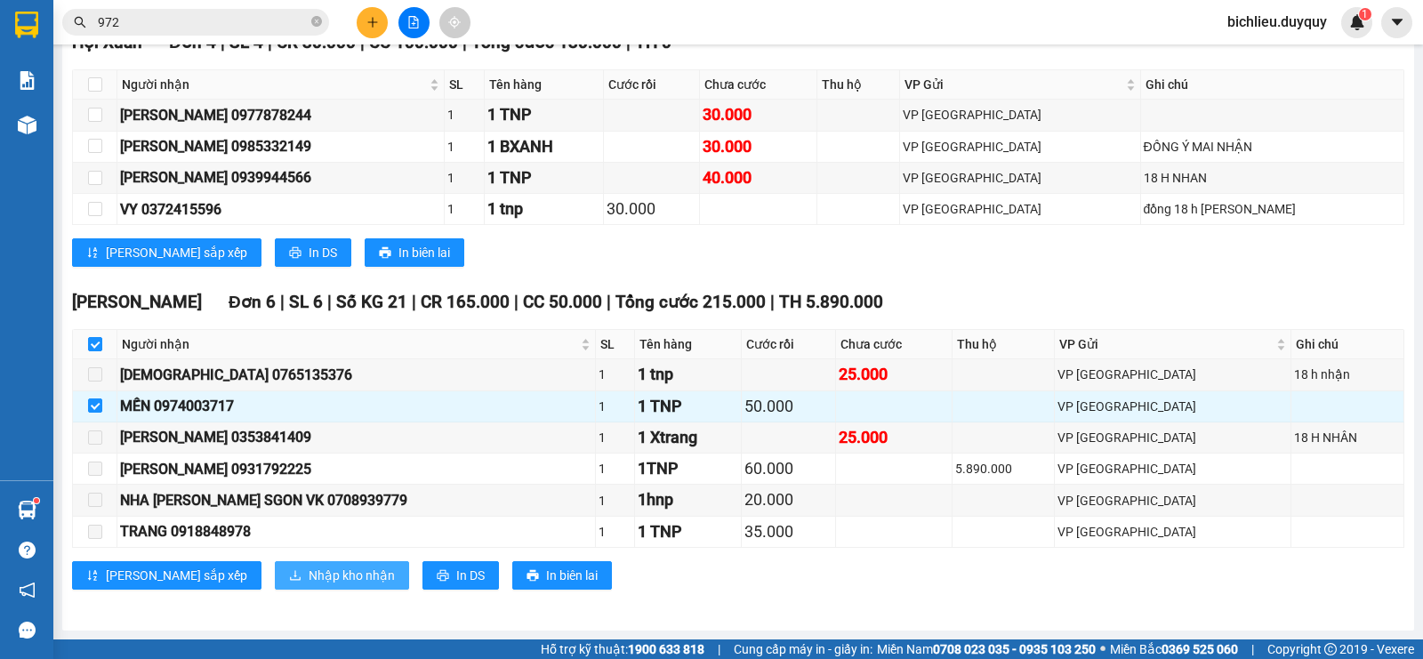
click at [309, 576] on span "Nhập kho nhận" at bounding box center [352, 576] width 86 height 20
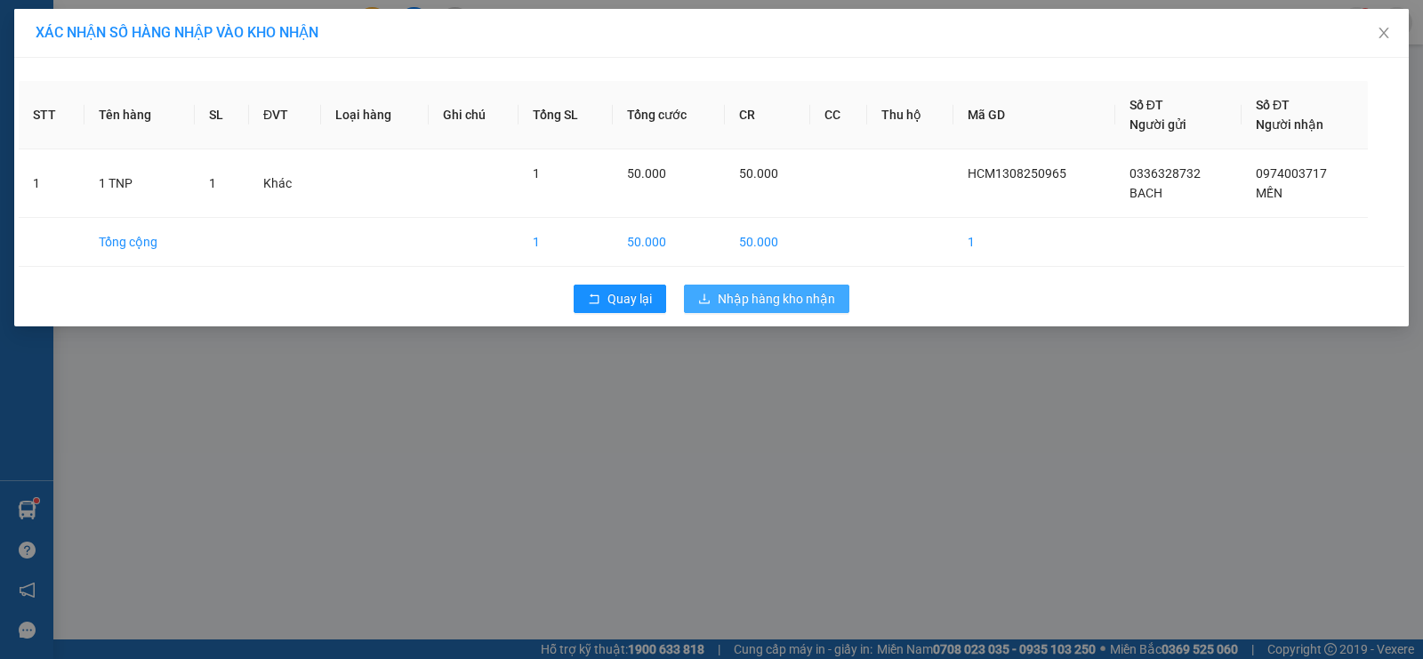
click at [749, 301] on span "Nhập hàng kho nhận" at bounding box center [776, 299] width 117 height 20
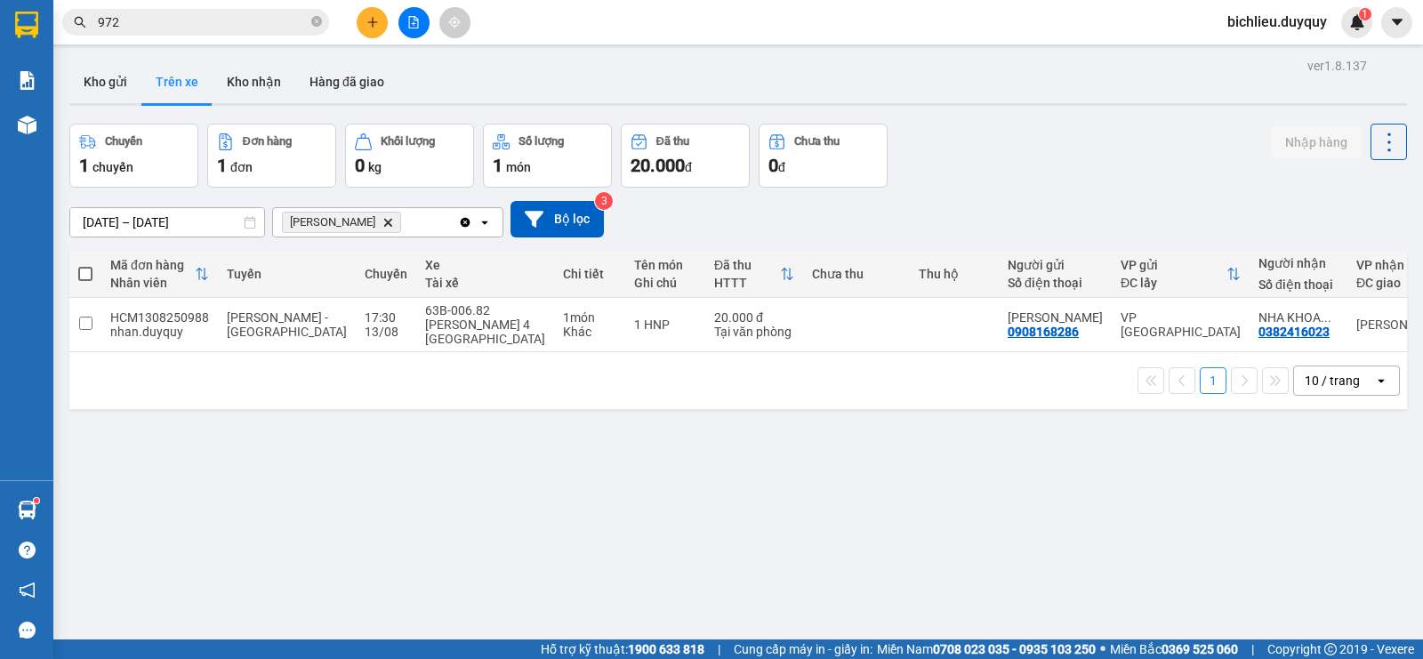
drag, startPoint x: 244, startPoint y: 85, endPoint x: 292, endPoint y: 117, distance: 57.7
click at [245, 85] on button "Kho nhận" at bounding box center [254, 81] width 83 height 43
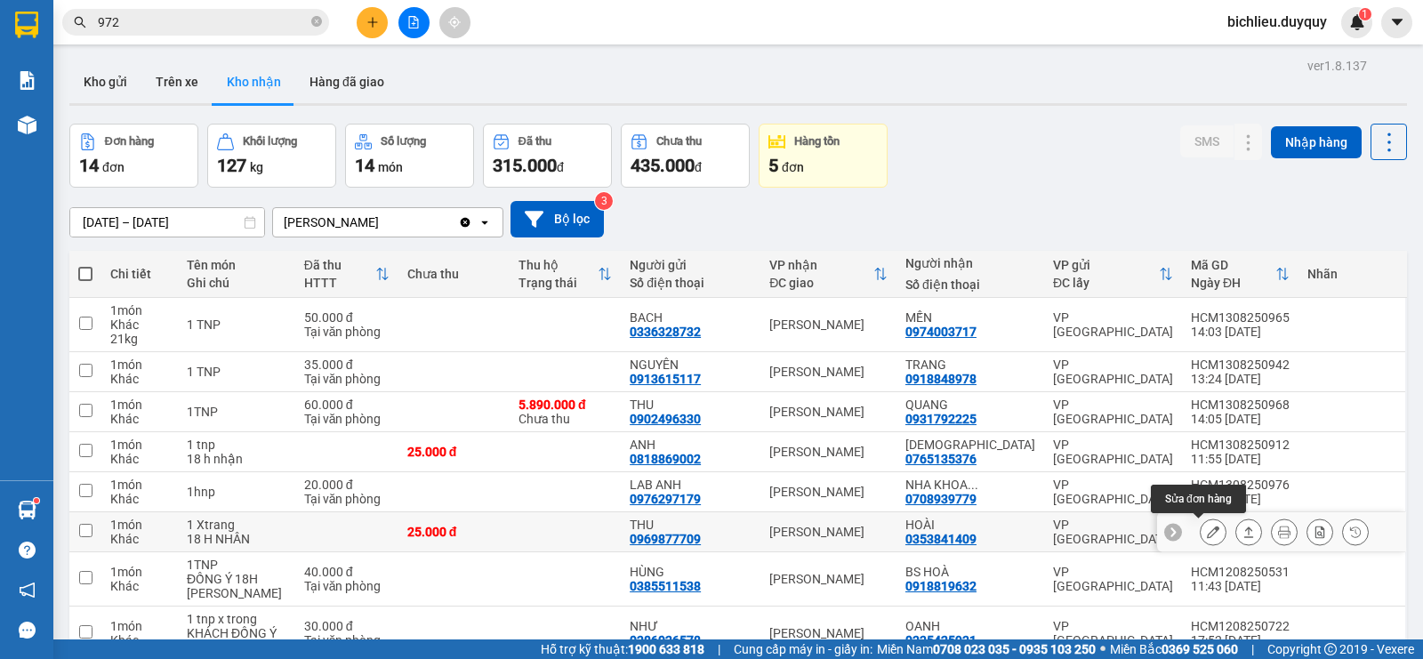
click at [1207, 528] on icon at bounding box center [1213, 532] width 12 height 12
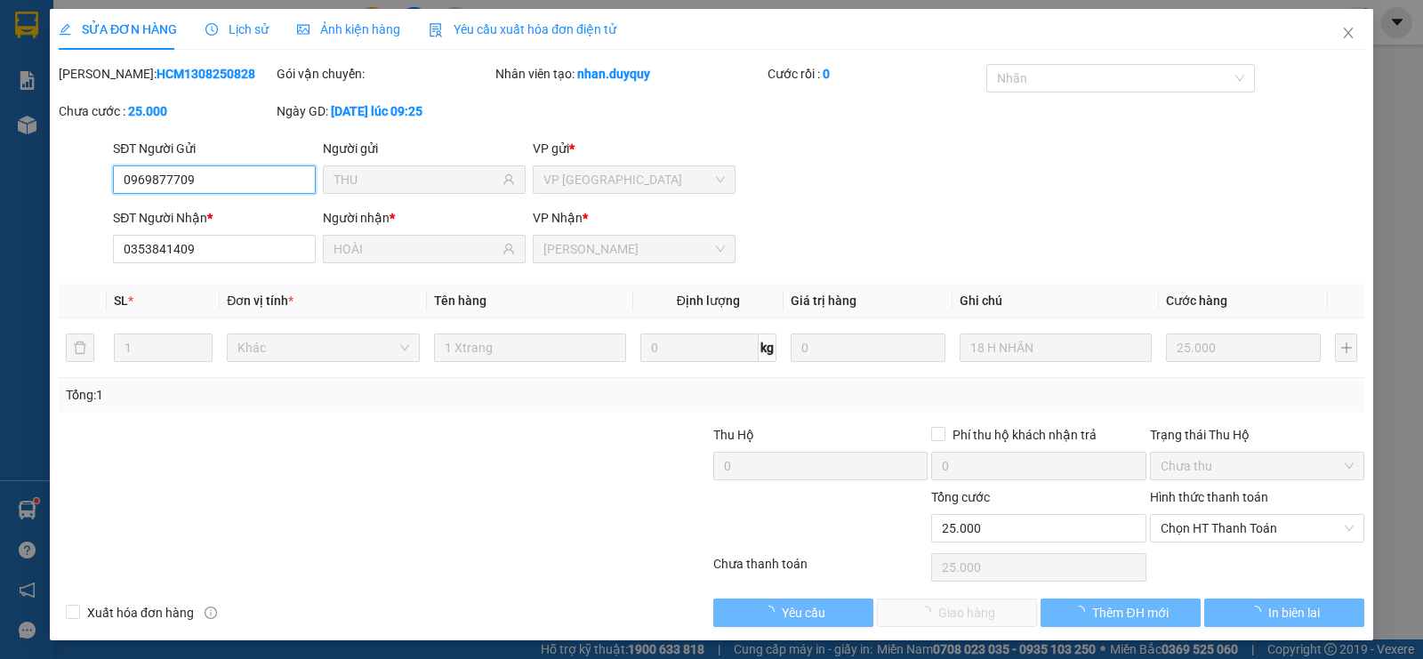
type input "0969877709"
type input "THU"
type input "0353841409"
type input "HOÀI"
type input "25.000"
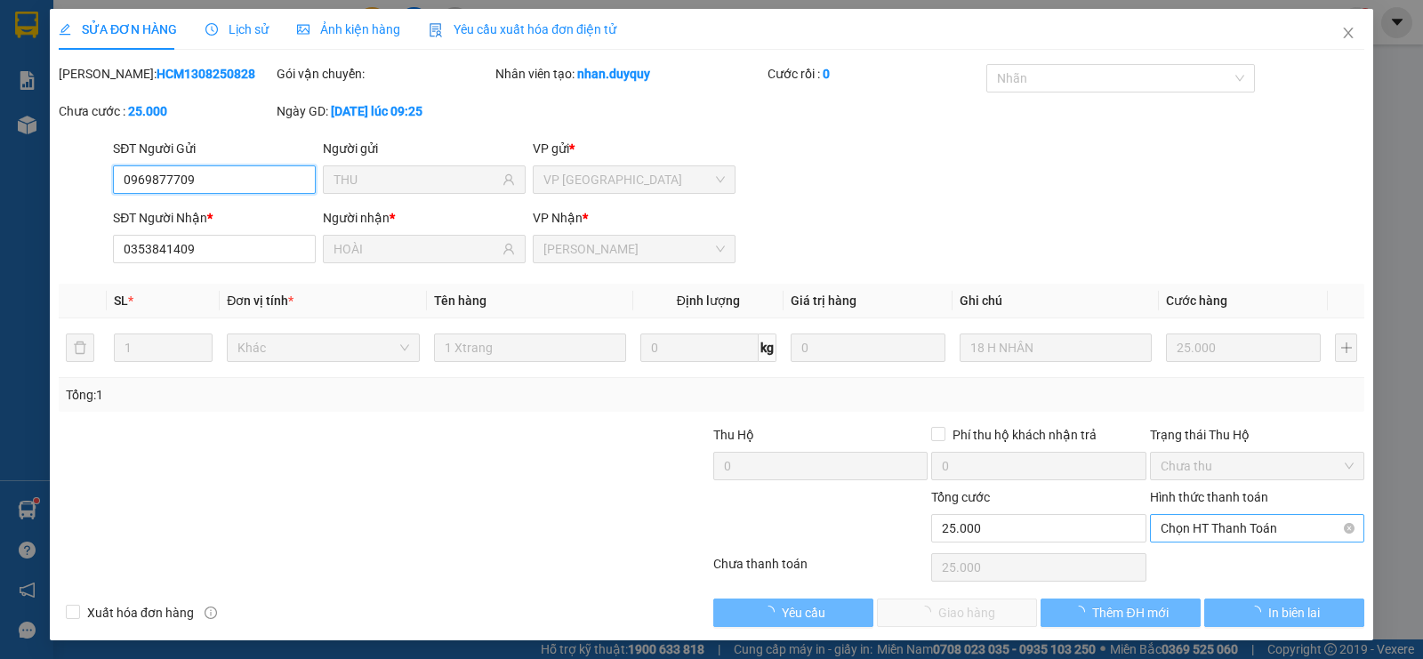
click at [1179, 525] on span "Chọn HT Thanh Toán" at bounding box center [1257, 528] width 193 height 27
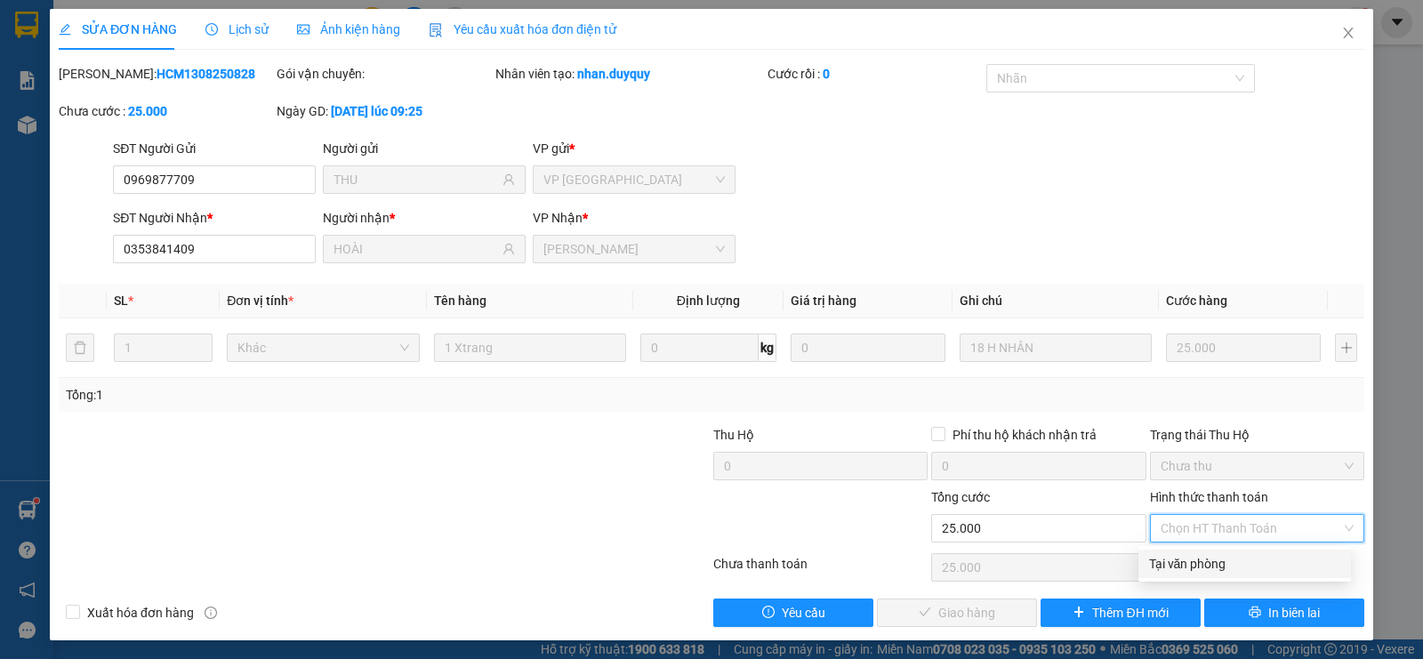
click at [1161, 566] on div "Tại văn phòng" at bounding box center [1244, 564] width 191 height 20
type input "0"
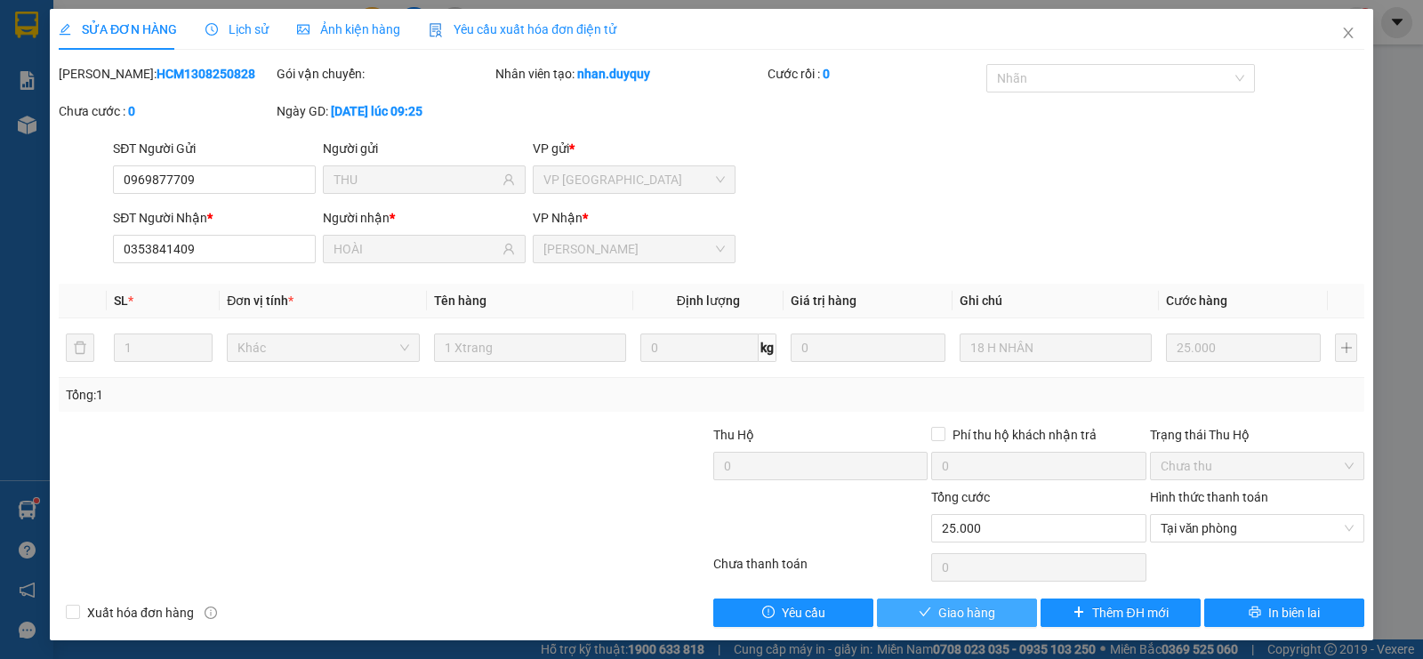
click at [944, 612] on span "Giao hàng" at bounding box center [966, 613] width 57 height 20
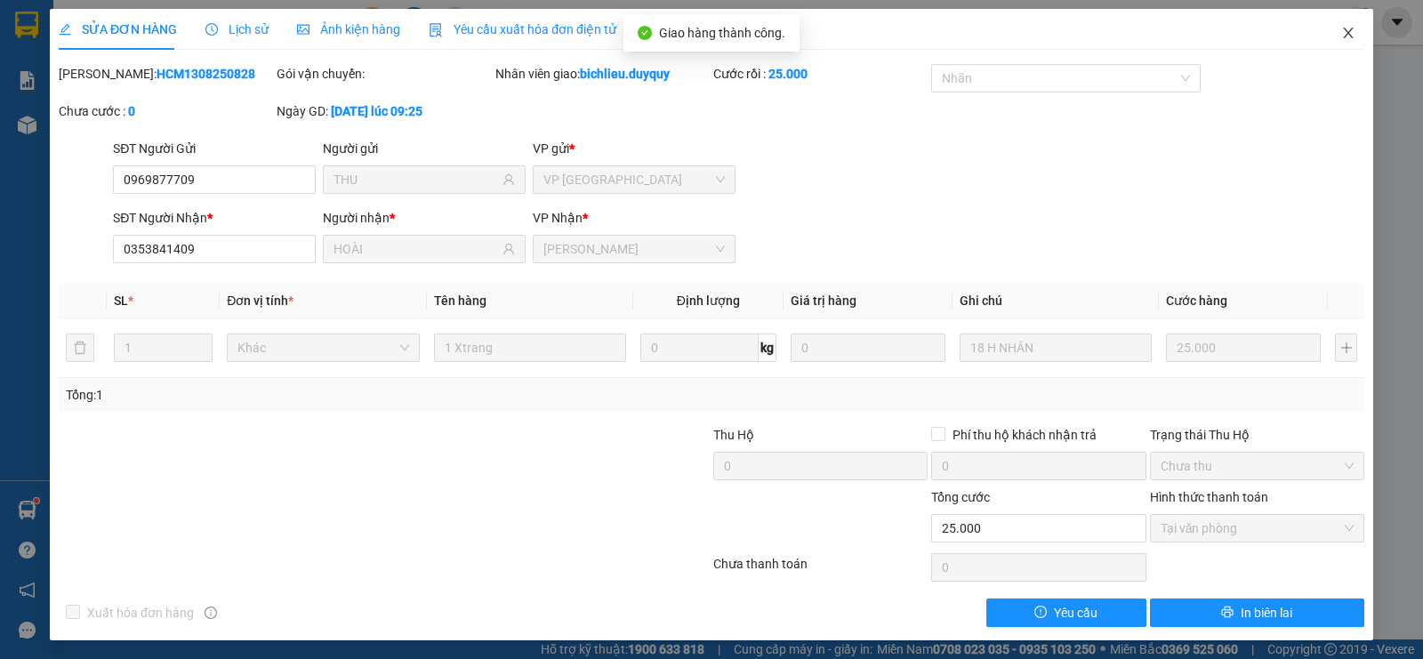
click at [1341, 28] on icon "close" at bounding box center [1348, 33] width 14 height 14
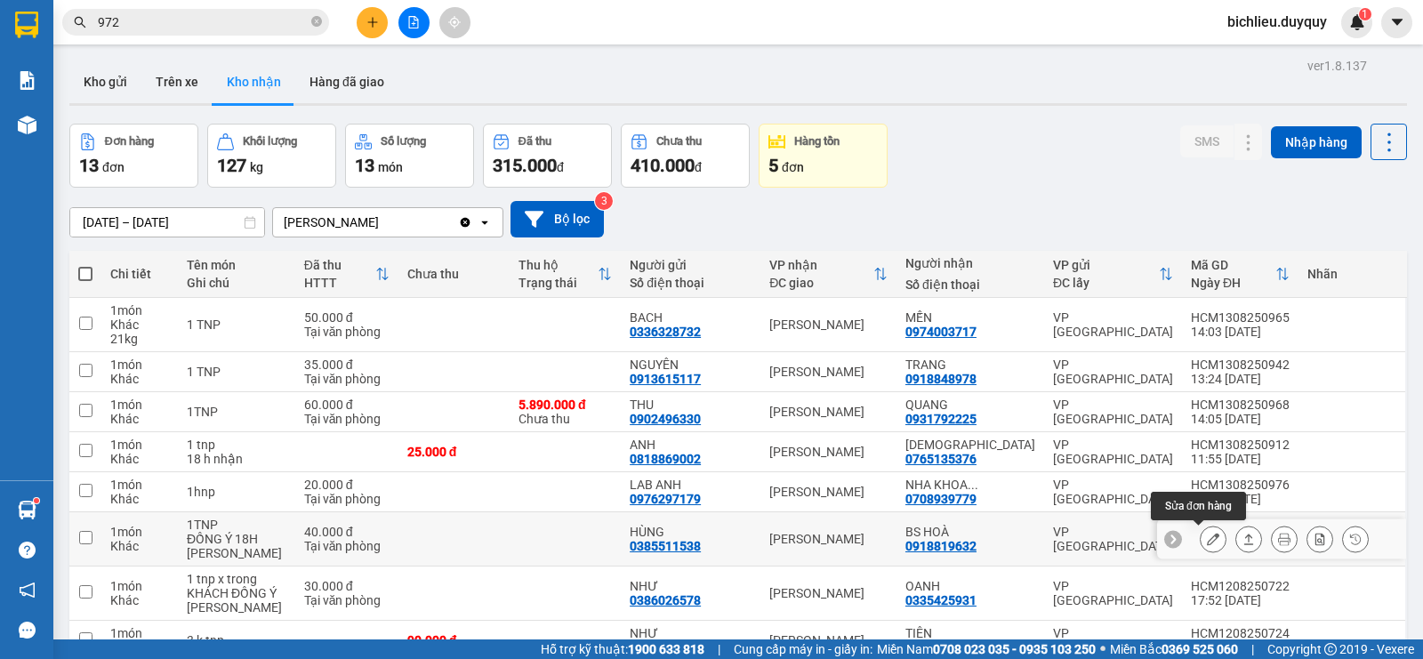
click at [1207, 535] on icon at bounding box center [1213, 539] width 12 height 12
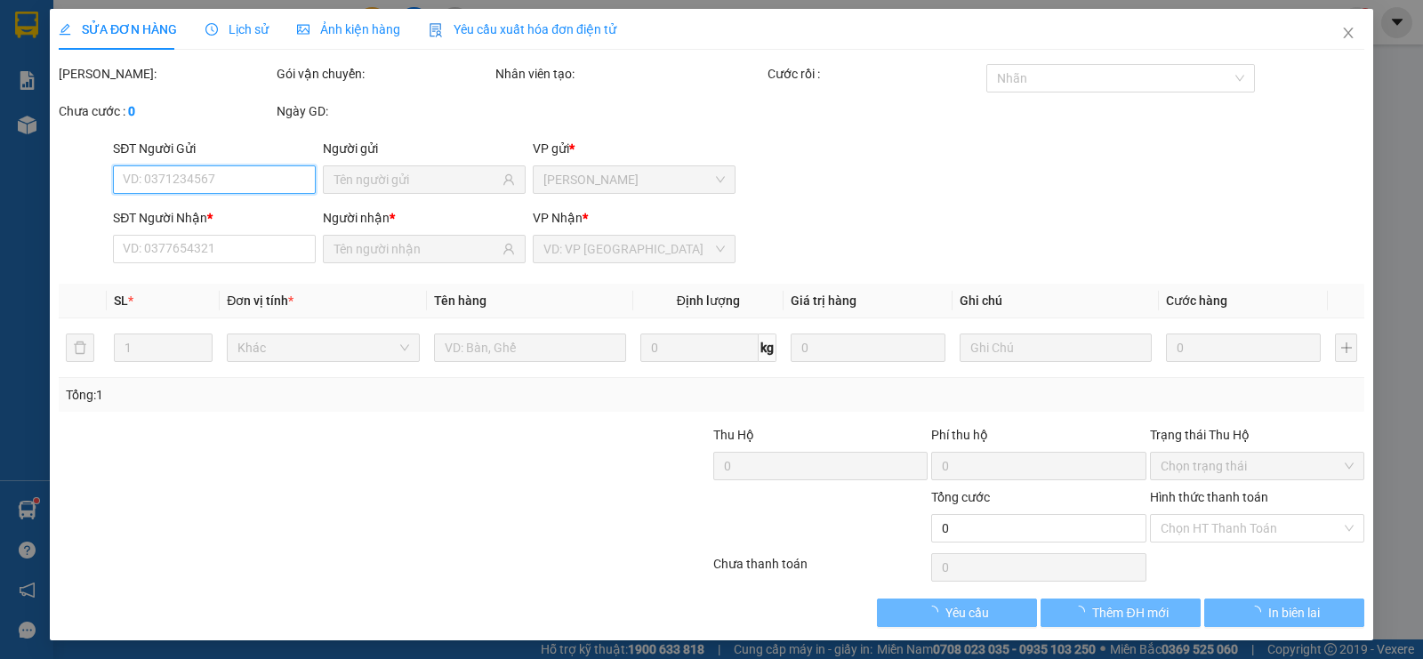
type input "0385511538"
type input "HÙNG"
type input "0918819632"
type input "BS HOÀ"
type input "40.000"
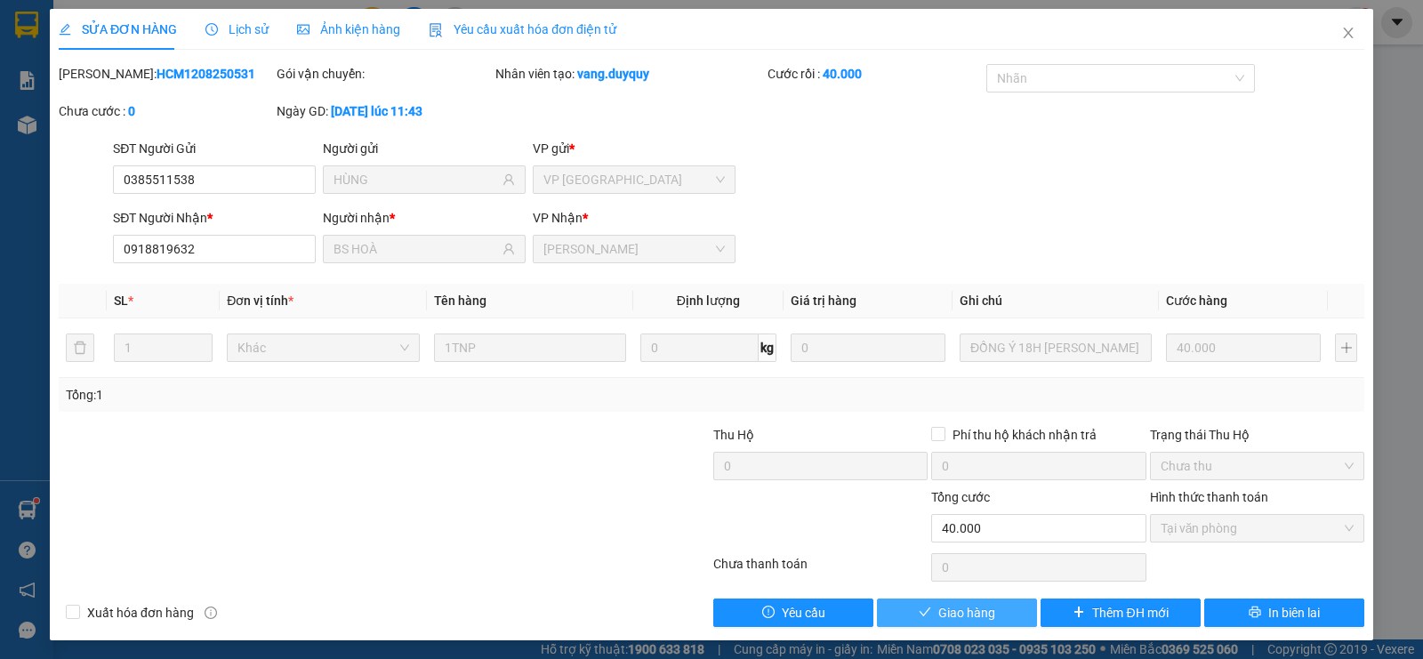
click at [938, 606] on span "Giao hàng" at bounding box center [966, 613] width 57 height 20
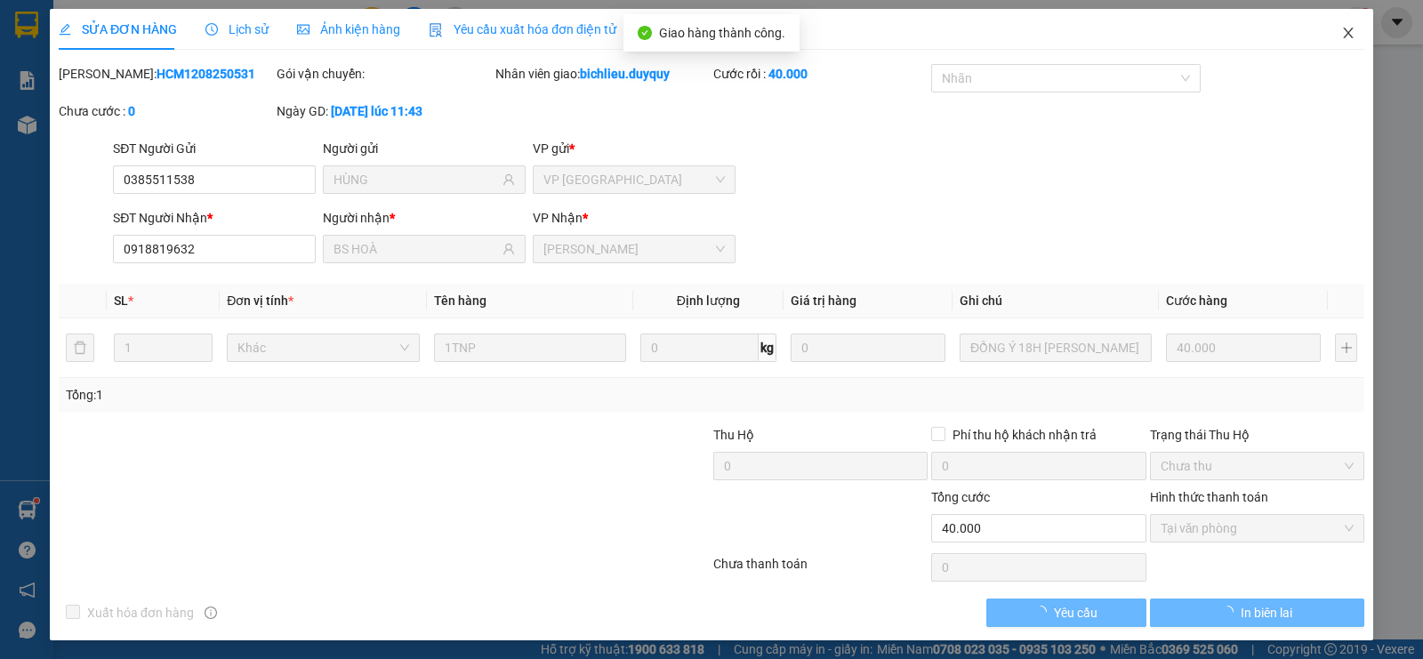
click at [1341, 37] on icon "close" at bounding box center [1348, 33] width 14 height 14
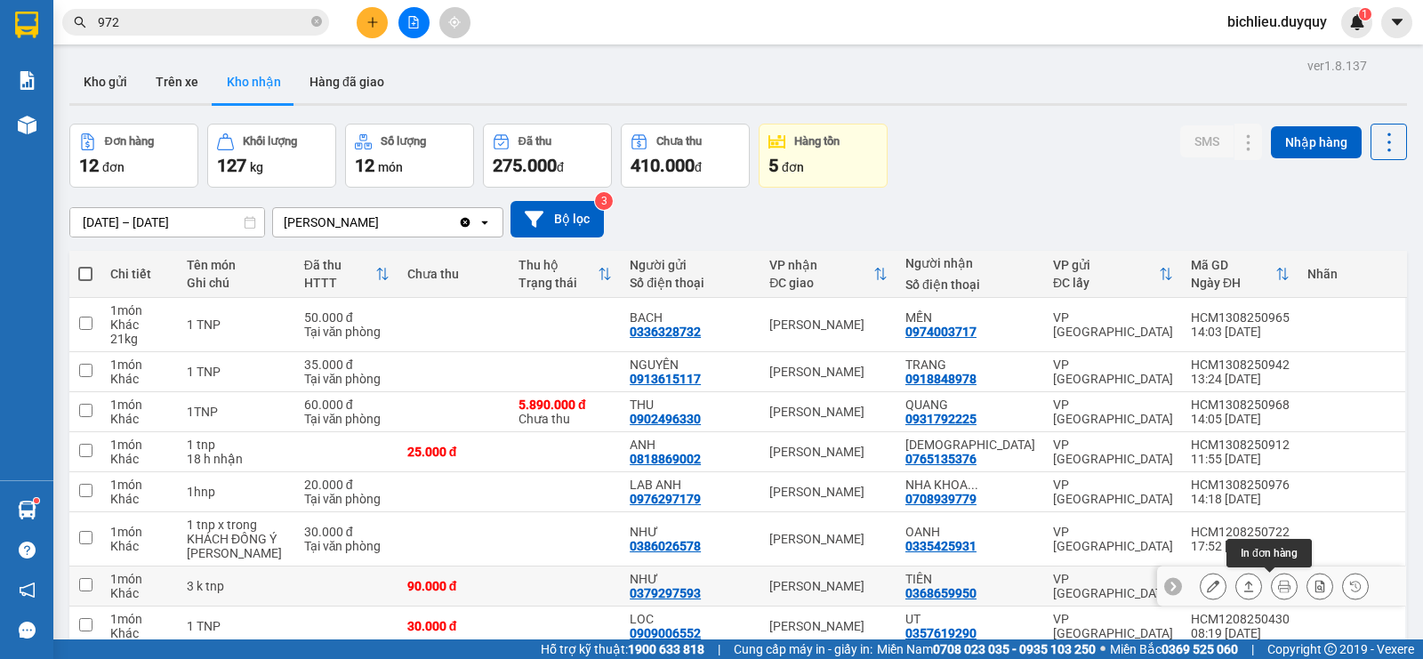
scroll to position [254, 0]
